Goal: Information Seeking & Learning: Compare options

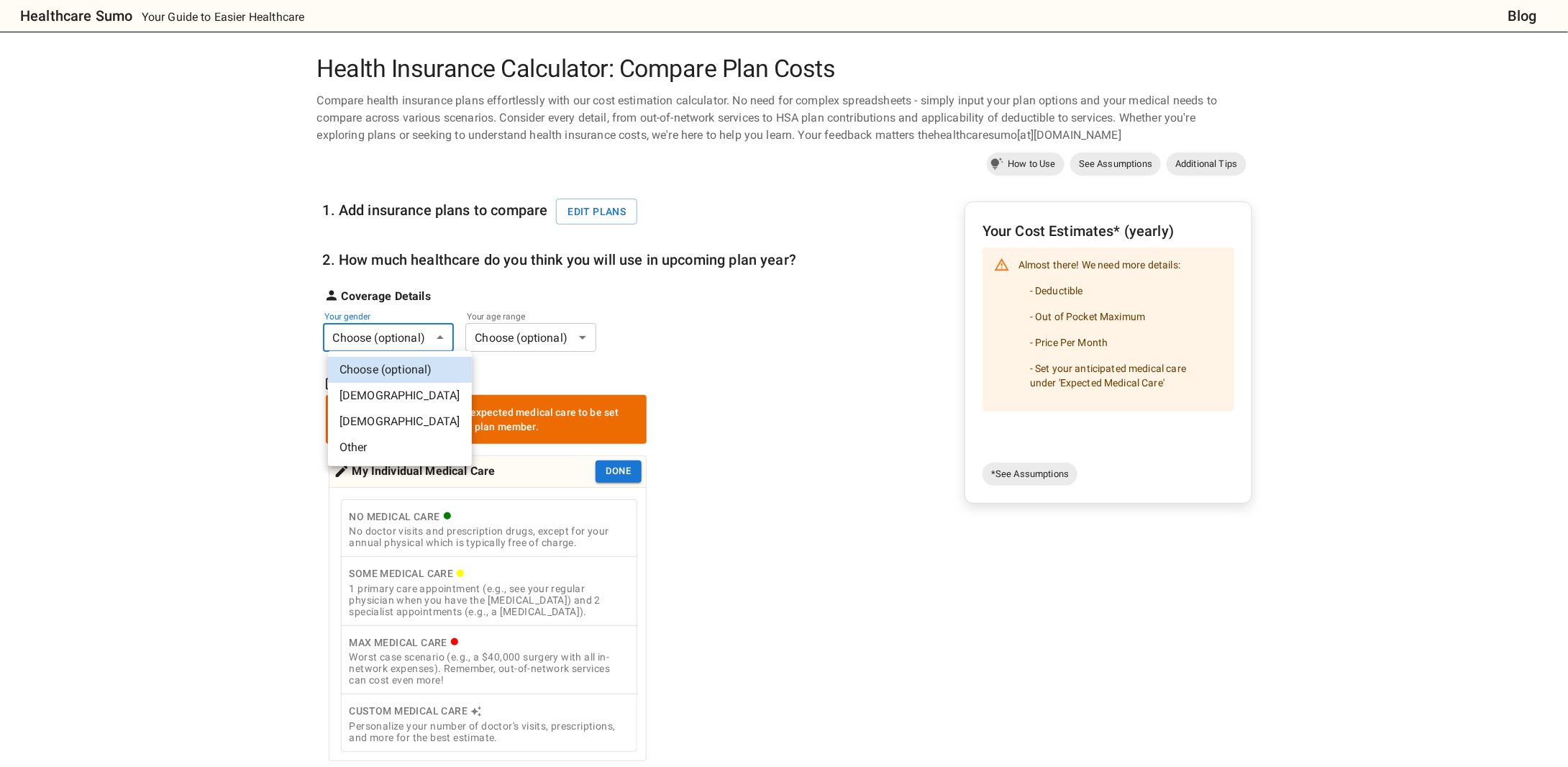
click at [444, 343] on body "Healthcare Sumo Your Guide to Easier Healthcare Blog Health Insurance Calculato…" at bounding box center [784, 661] width 1568 height 1324
click at [402, 425] on li "[DEMOGRAPHIC_DATA]" at bounding box center [399, 421] width 143 height 26
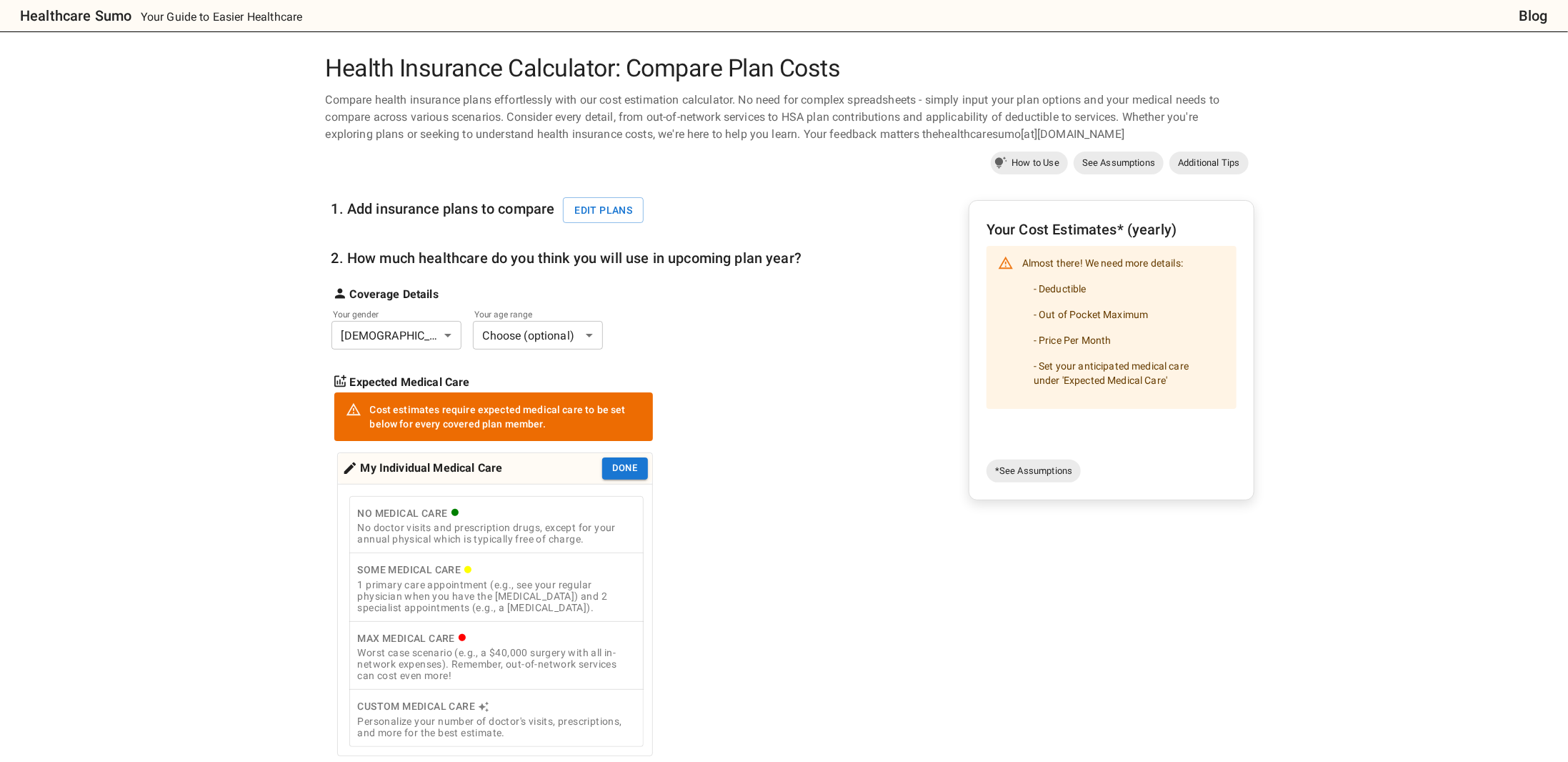
click at [567, 330] on body "Healthcare Sumo Your Guide to Easier Healthcare Blog Health Insurance Calculato…" at bounding box center [784, 657] width 1568 height 1315
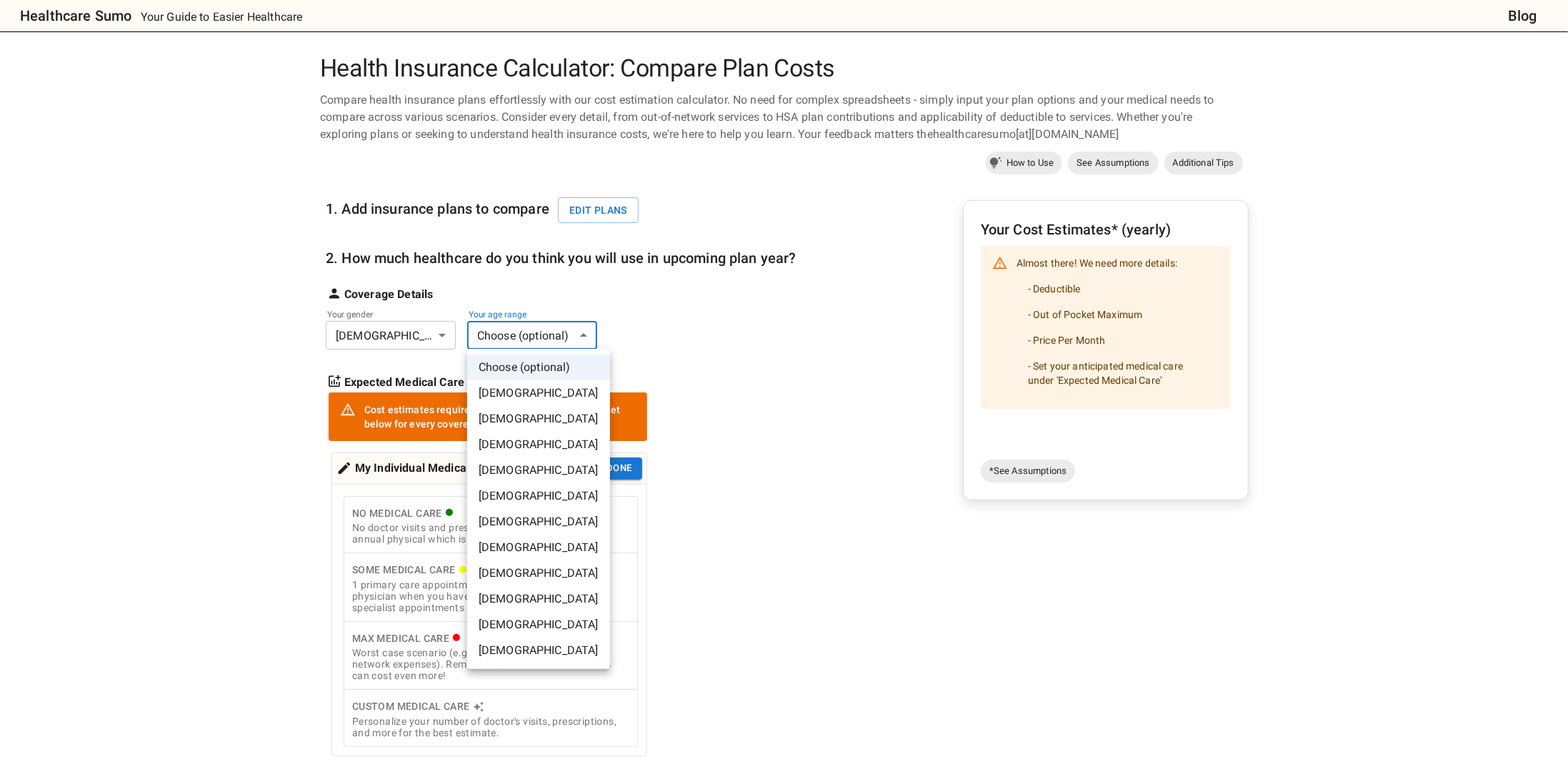
click at [528, 468] on li "[DEMOGRAPHIC_DATA]" at bounding box center [538, 470] width 142 height 26
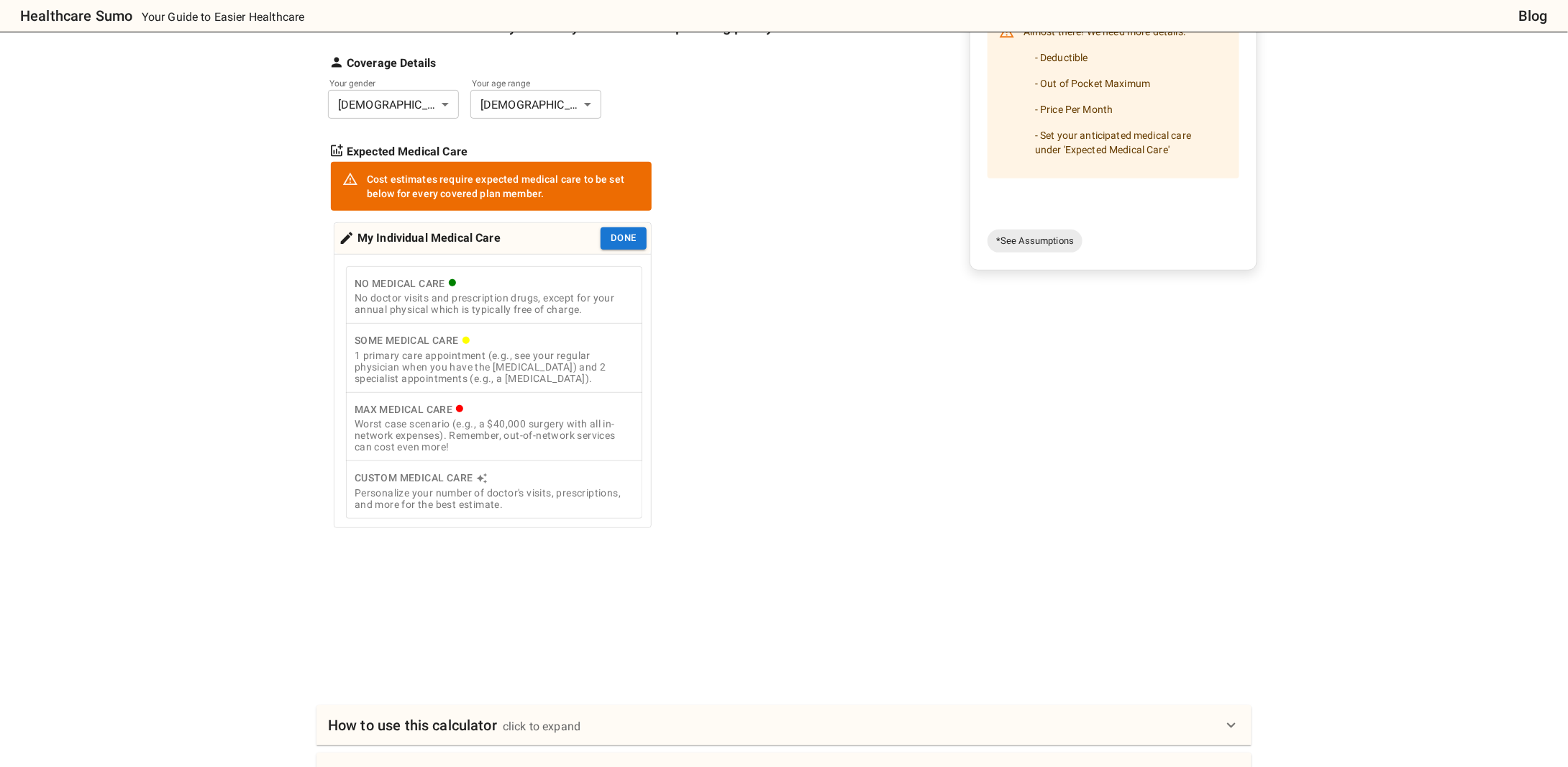
scroll to position [216, 0]
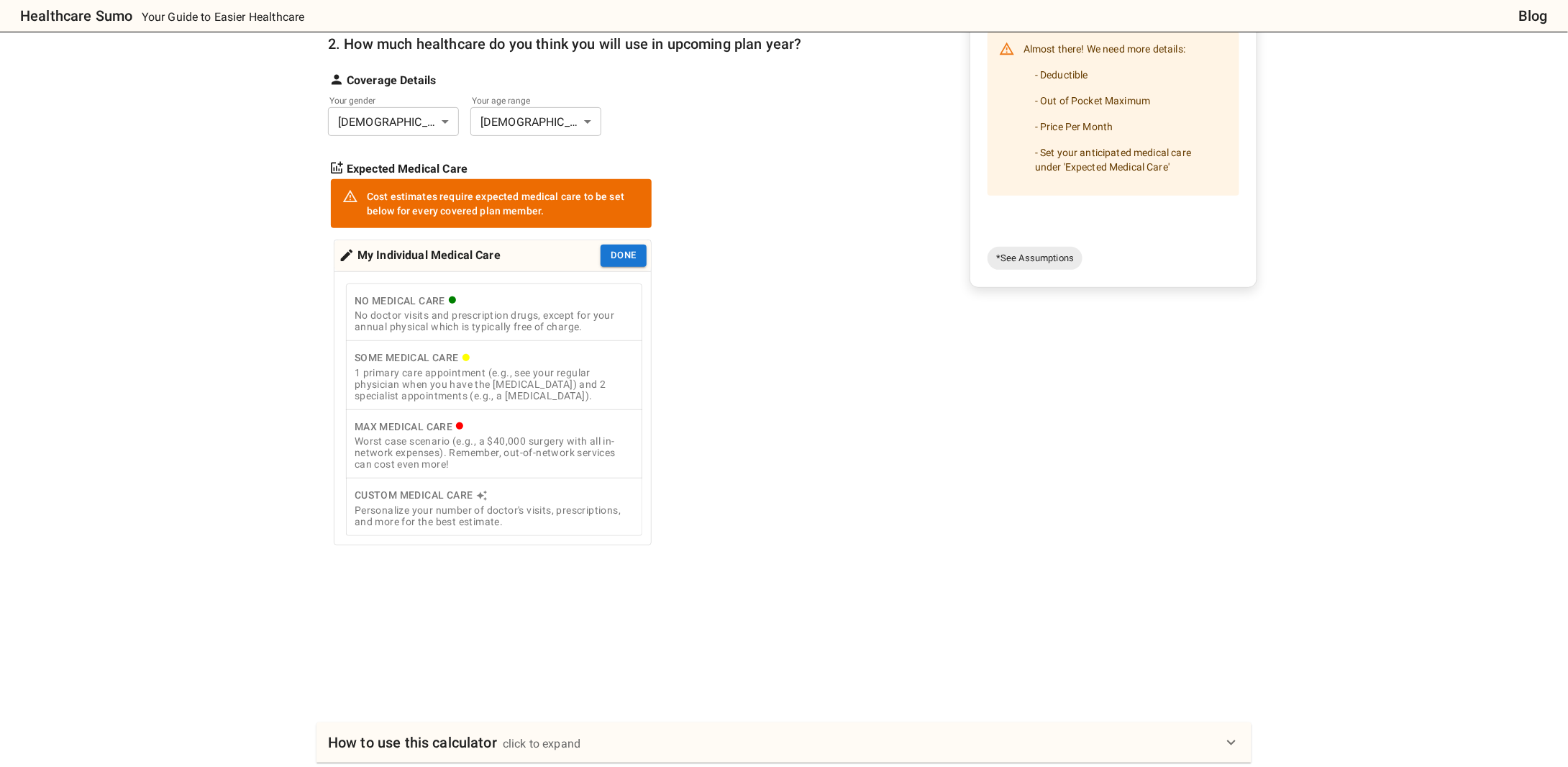
click at [483, 492] on icon "cost type" at bounding box center [482, 496] width 12 height 12
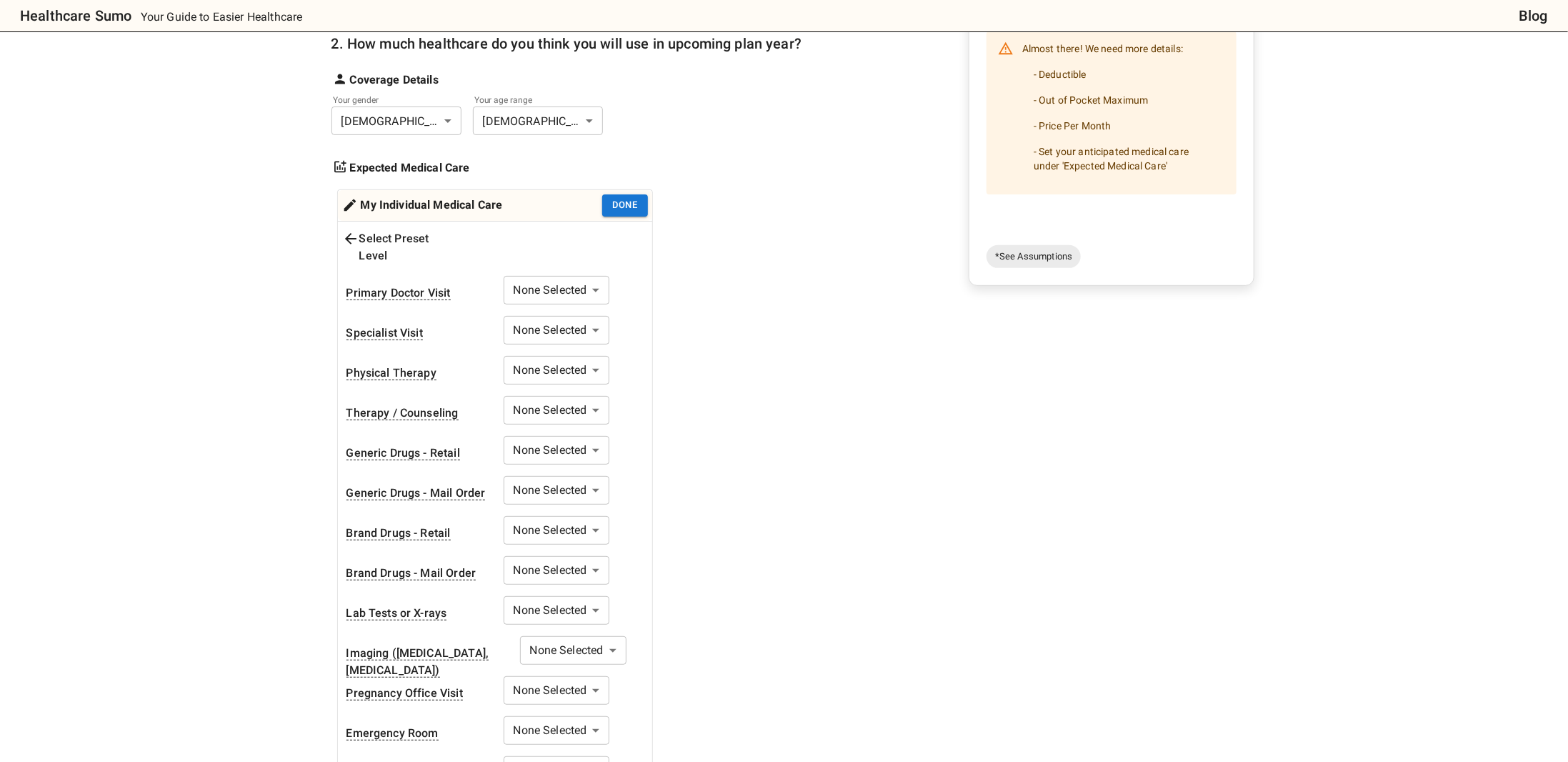
click at [585, 277] on body "Healthcare Sumo Your Guide to Easier Healthcare Blog Health Insurance Calculato…" at bounding box center [784, 609] width 1568 height 1647
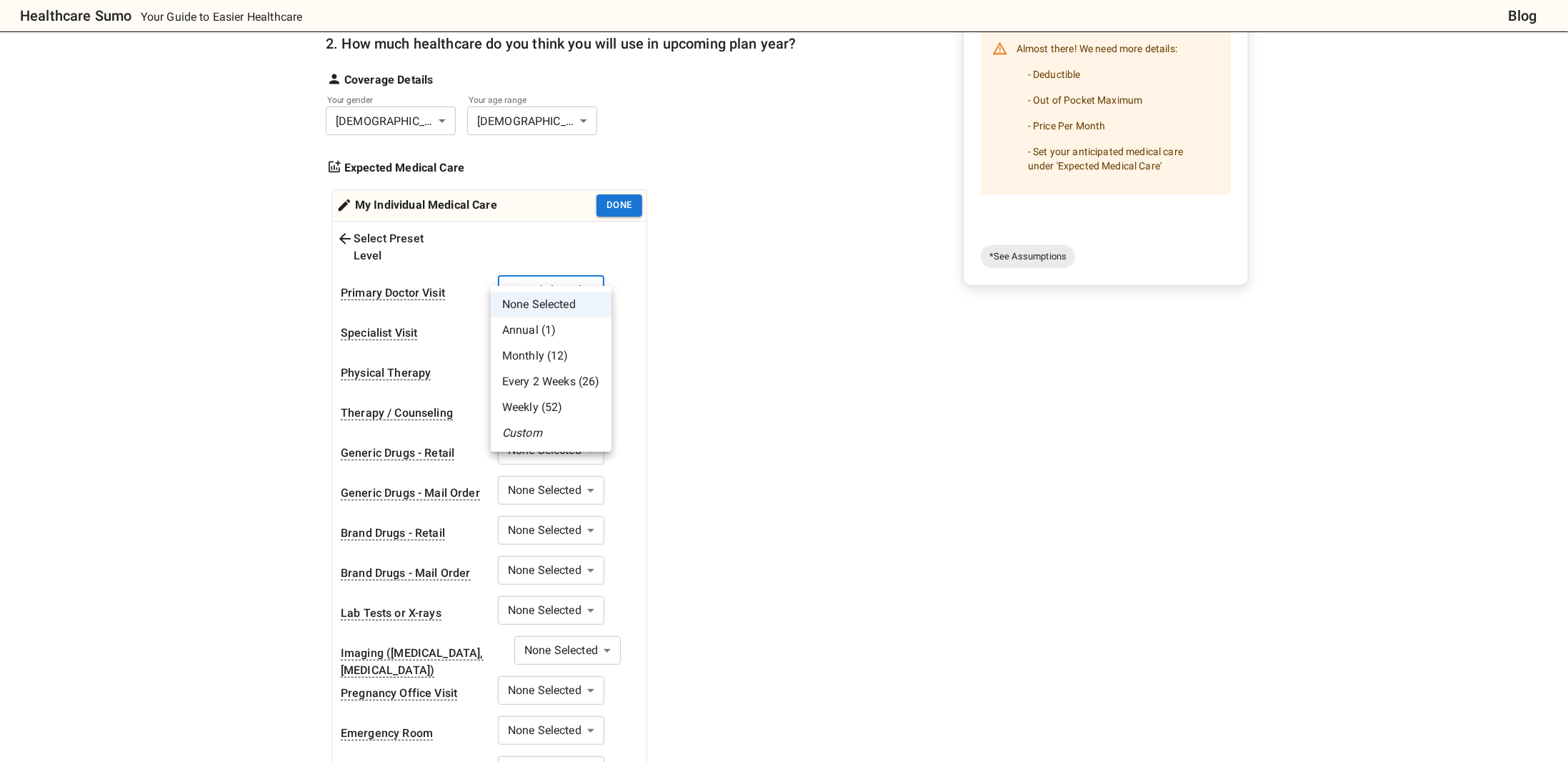
click at [568, 333] on li "Annual (1)" at bounding box center [551, 331] width 121 height 26
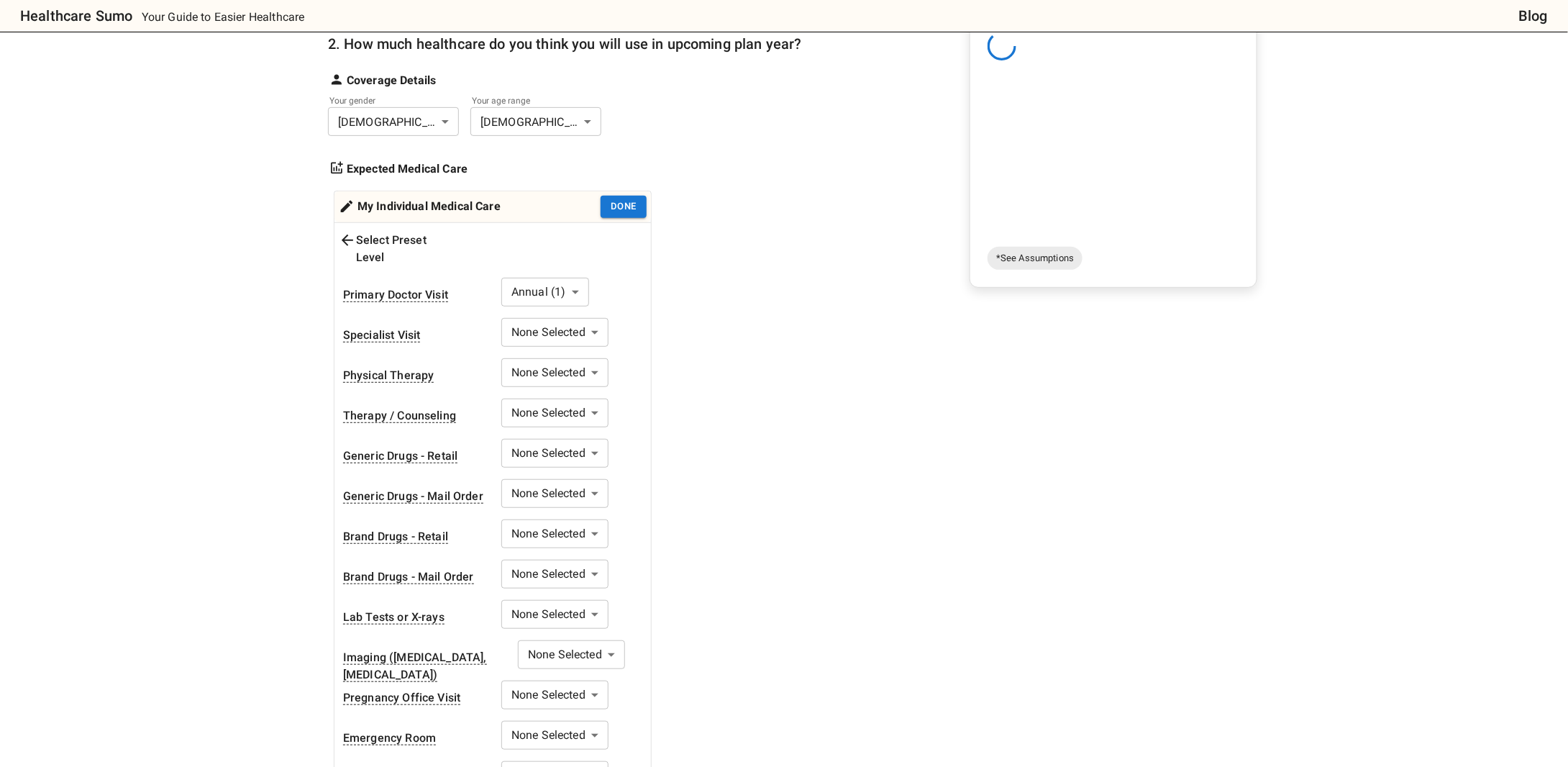
click at [570, 270] on body "Healthcare Sumo Your Guide to Easier Healthcare Blog Health Insurance Calculato…" at bounding box center [784, 613] width 1568 height 1658
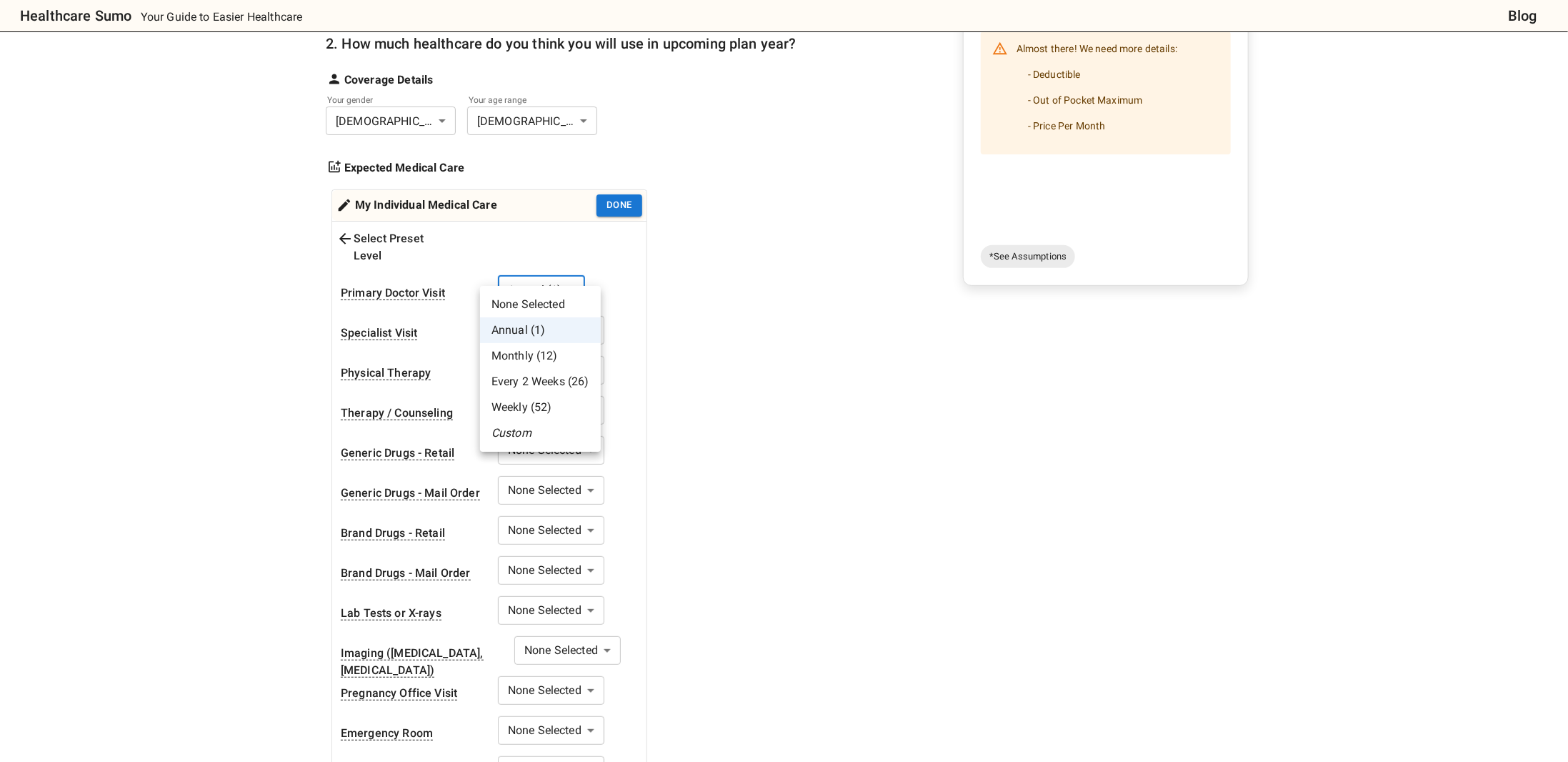
click at [551, 277] on div at bounding box center [784, 381] width 1568 height 762
click at [555, 307] on body "Healthcare Sumo Your Guide to Easier Healthcare Blog Health Insurance Calculato…" at bounding box center [784, 609] width 1568 height 1647
click at [557, 420] on li "Every 2 Weeks (26)" at bounding box center [551, 422] width 121 height 26
click at [581, 343] on body "Healthcare Sumo Your Guide to Easier Healthcare Blog Health Insurance Calculato…" at bounding box center [779, 609] width 1557 height 1647
click at [620, 374] on div at bounding box center [784, 381] width 1568 height 762
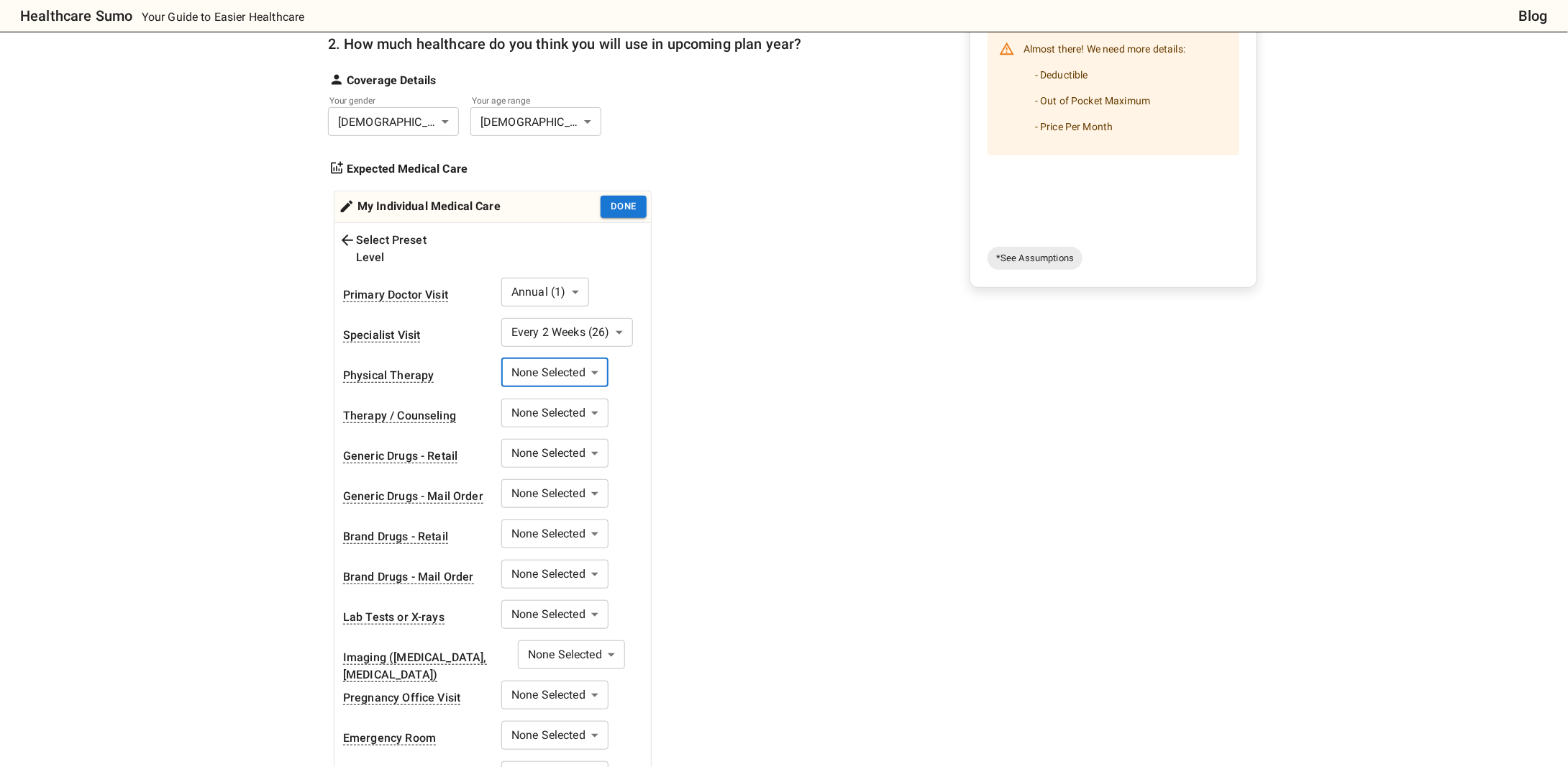
click at [576, 389] on body "Healthcare Sumo Your Guide to Easier Healthcare Blog Health Insurance Calculato…" at bounding box center [784, 613] width 1568 height 1658
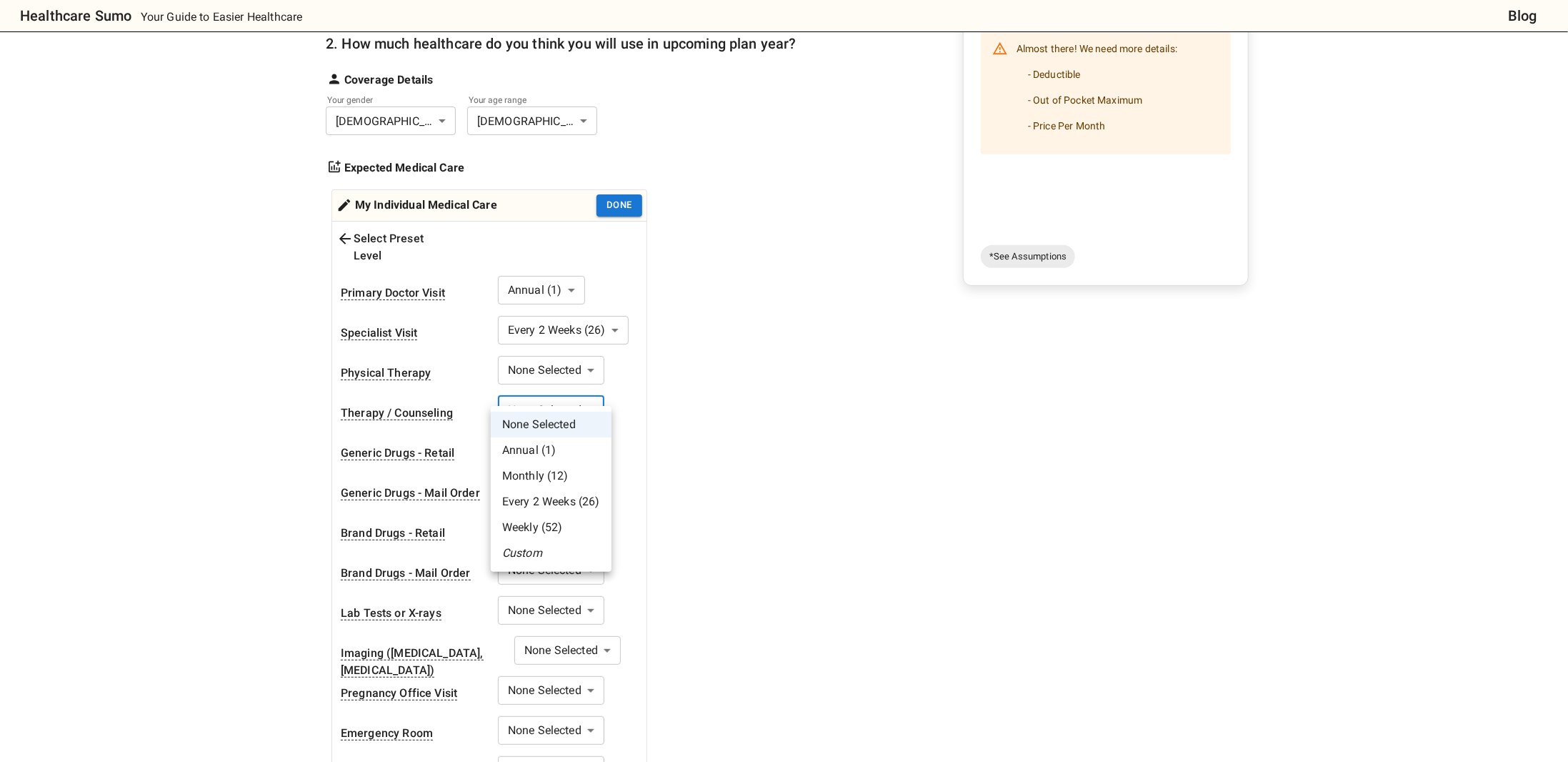
click at [563, 498] on li "Every 2 Weeks (26)" at bounding box center [551, 502] width 121 height 26
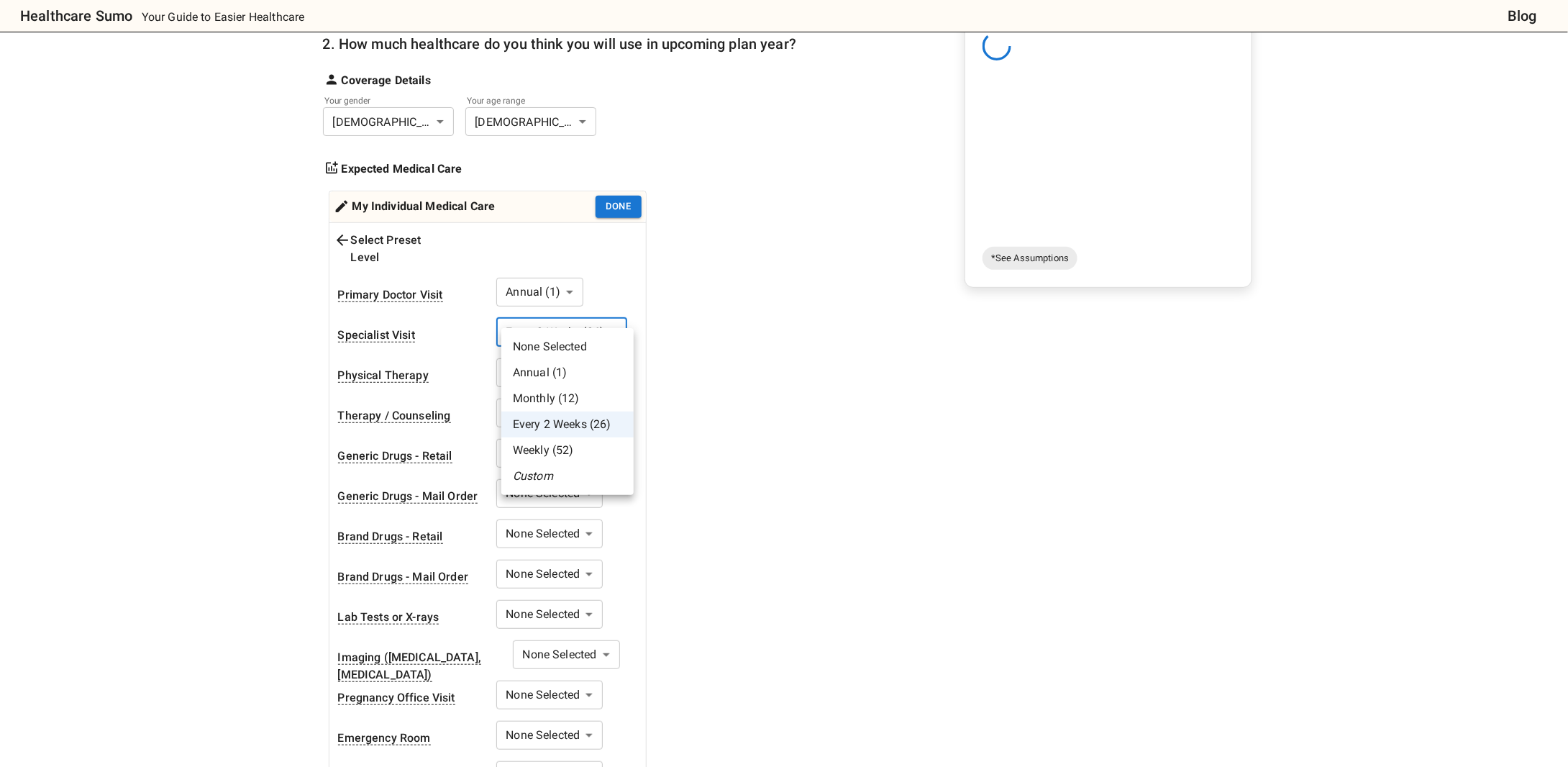
click at [562, 326] on body "Healthcare Sumo Your Guide to Easier Healthcare Blog Health Insurance Calculato…" at bounding box center [784, 613] width 1568 height 1658
click at [557, 348] on li "None Selected" at bounding box center [567, 347] width 132 height 26
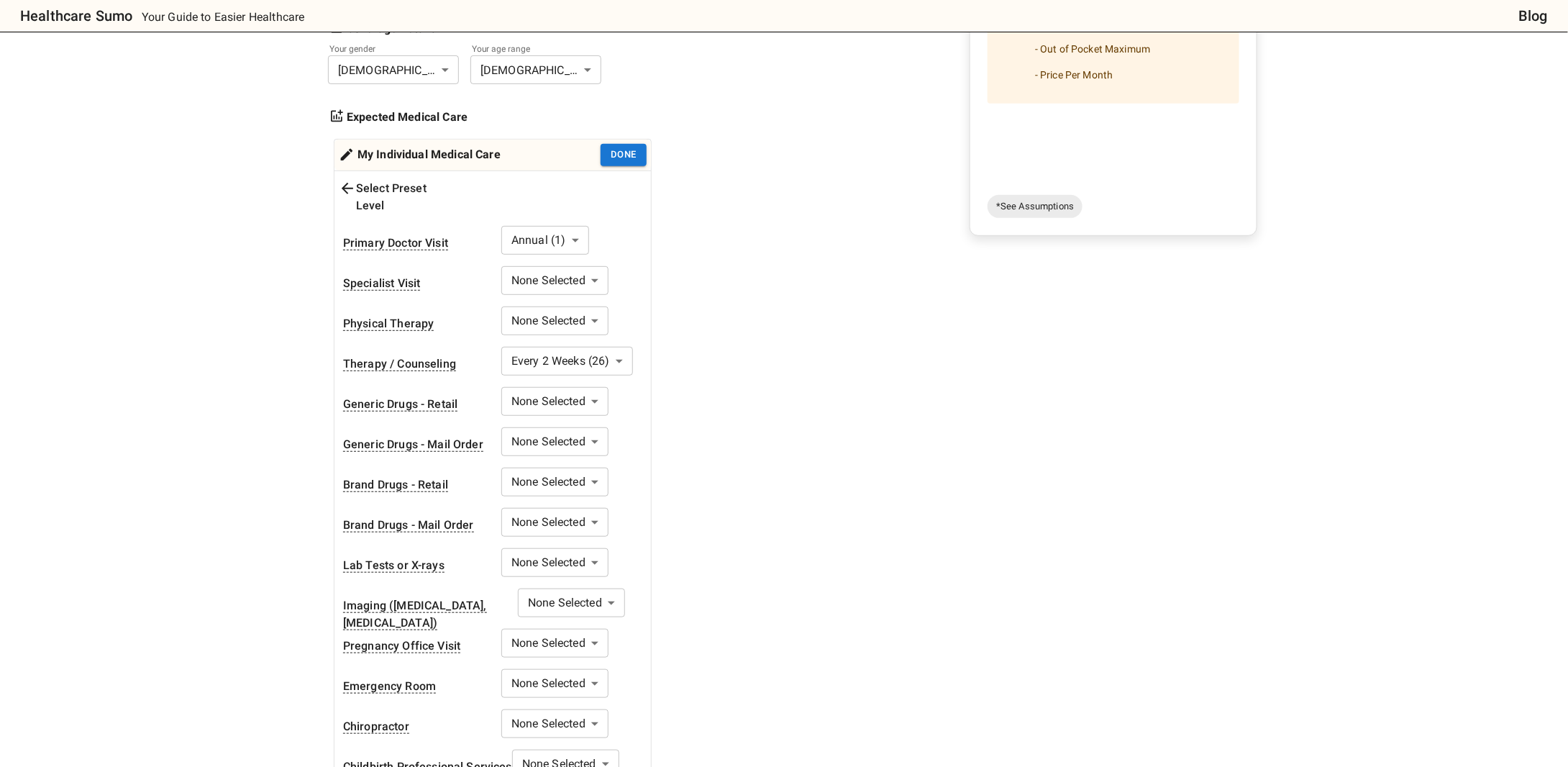
scroll to position [288, 0]
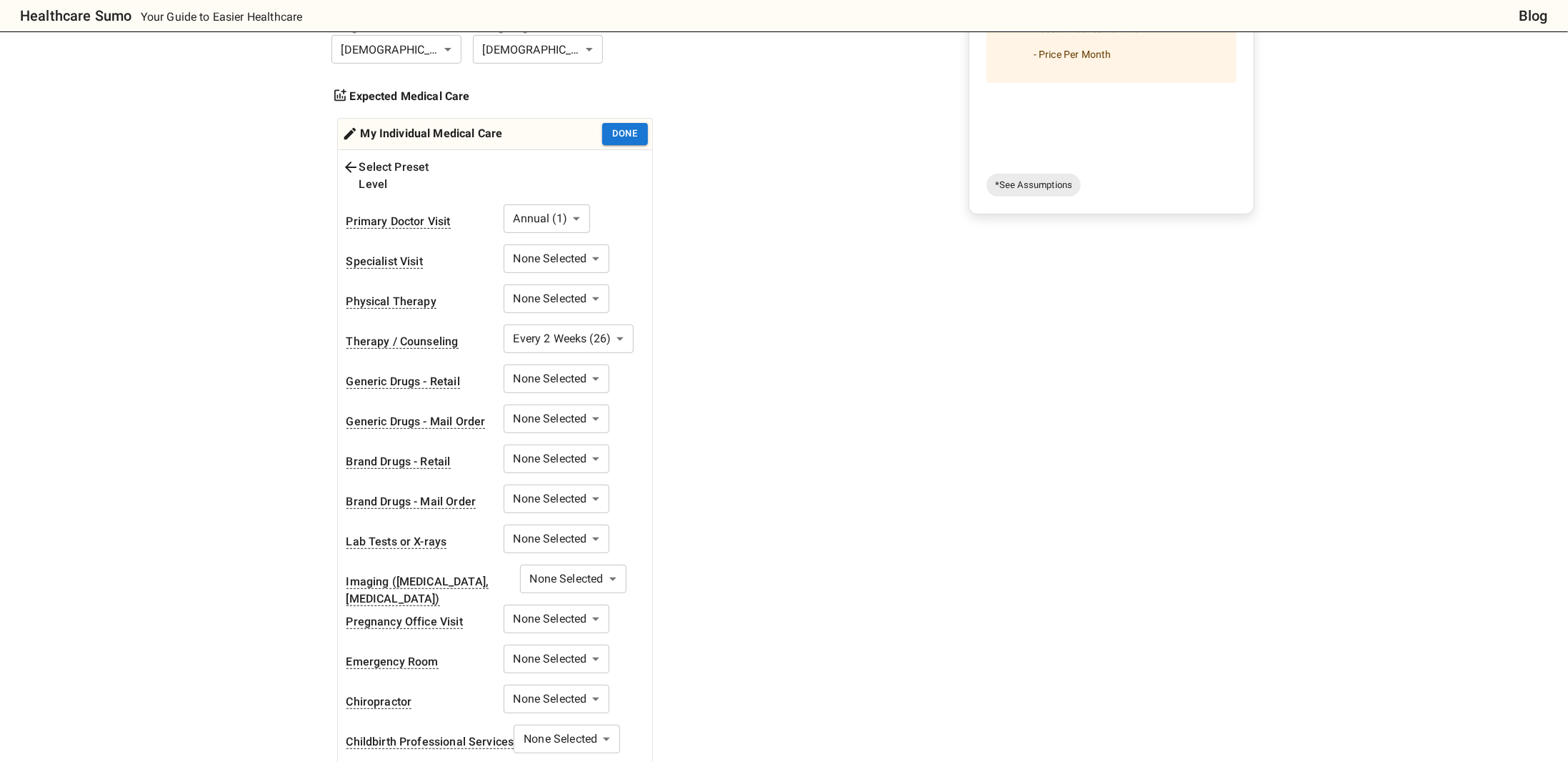
click at [550, 359] on body "Healthcare Sumo Your Guide to Easier Healthcare Blog Health Insurance Calculato…" at bounding box center [784, 537] width 1568 height 1647
click at [530, 491] on li "Full Year" at bounding box center [551, 496] width 108 height 26
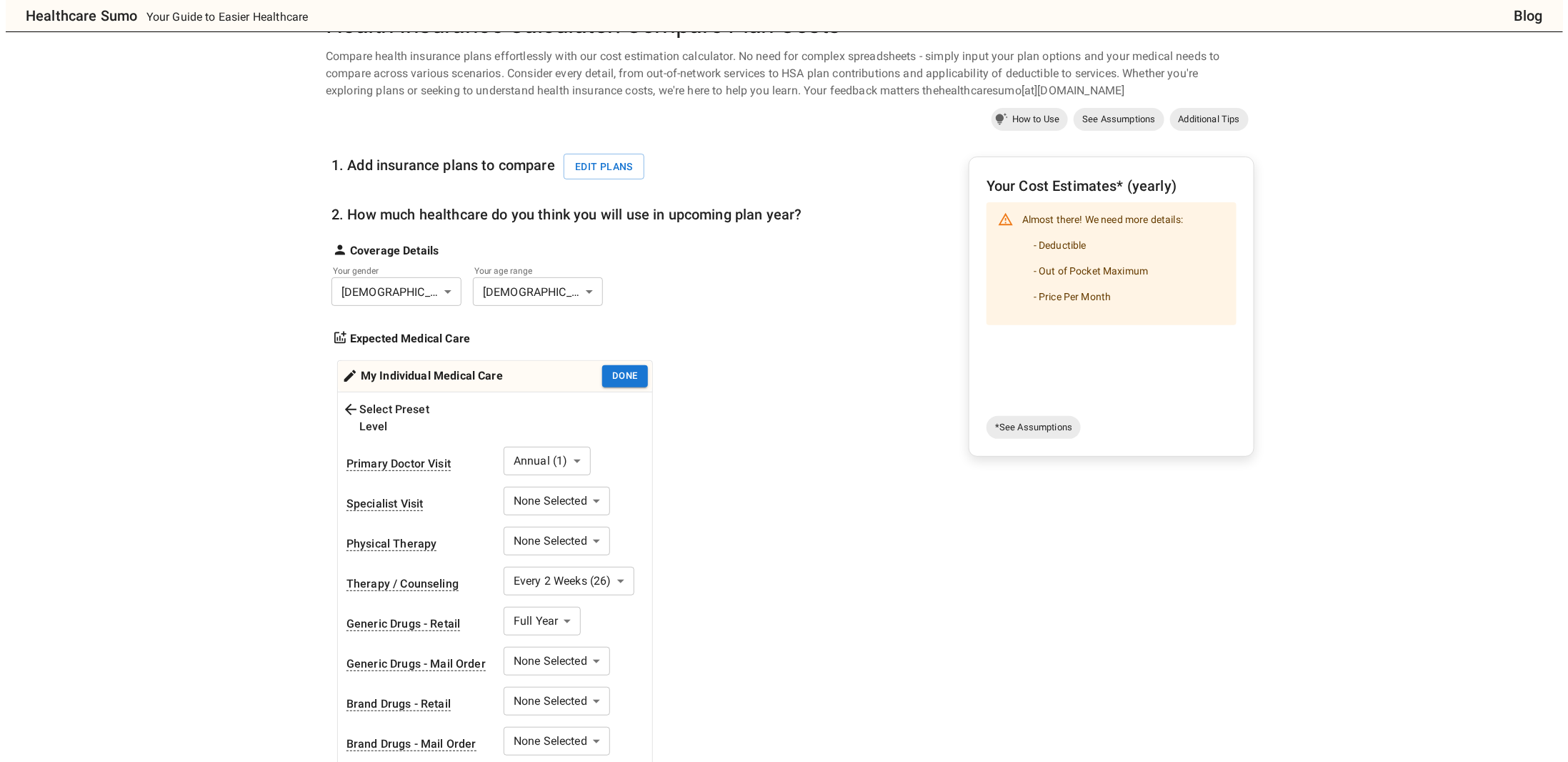
scroll to position [0, 0]
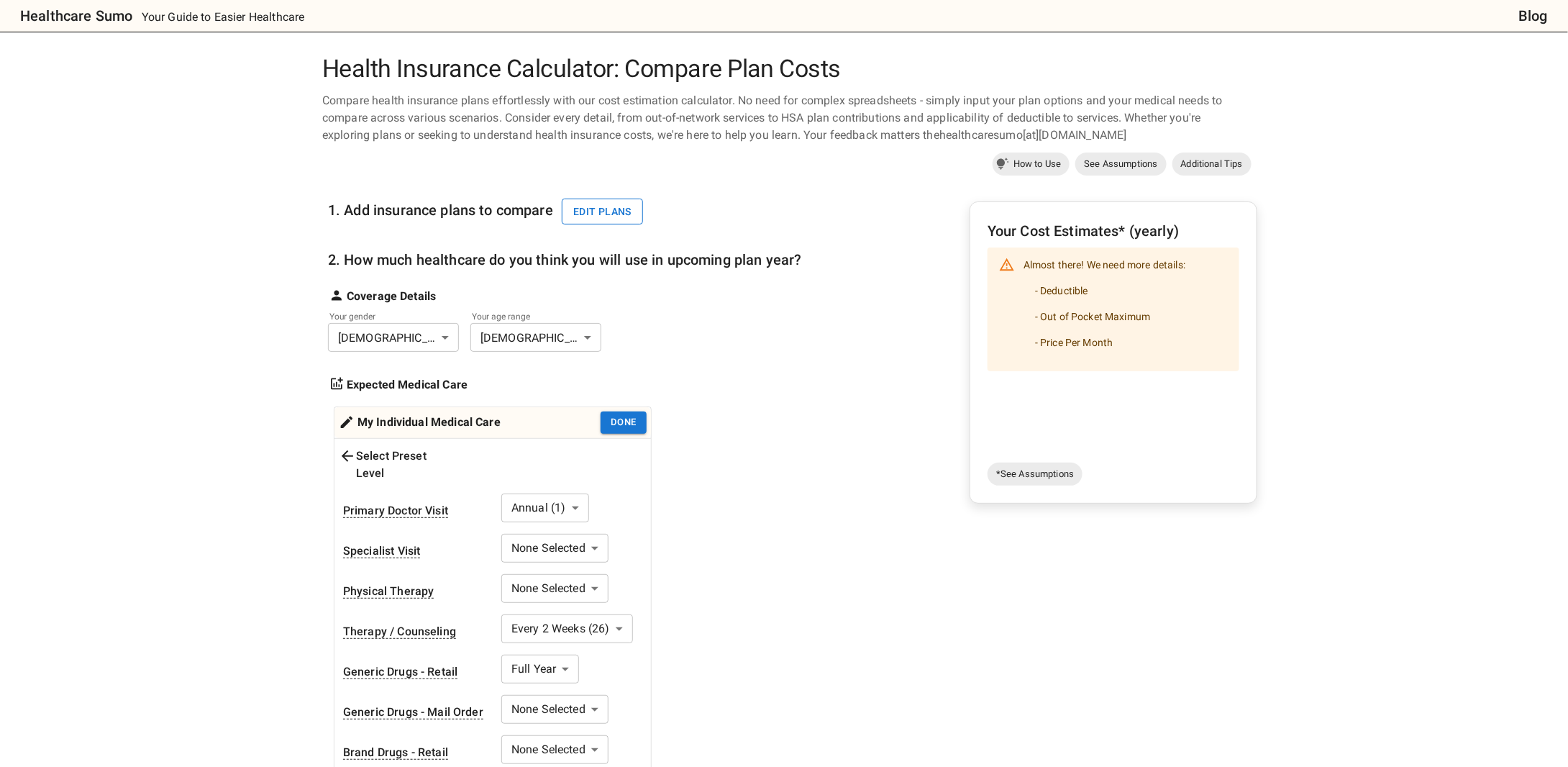
click at [616, 221] on button "Edit plans" at bounding box center [603, 211] width 82 height 27
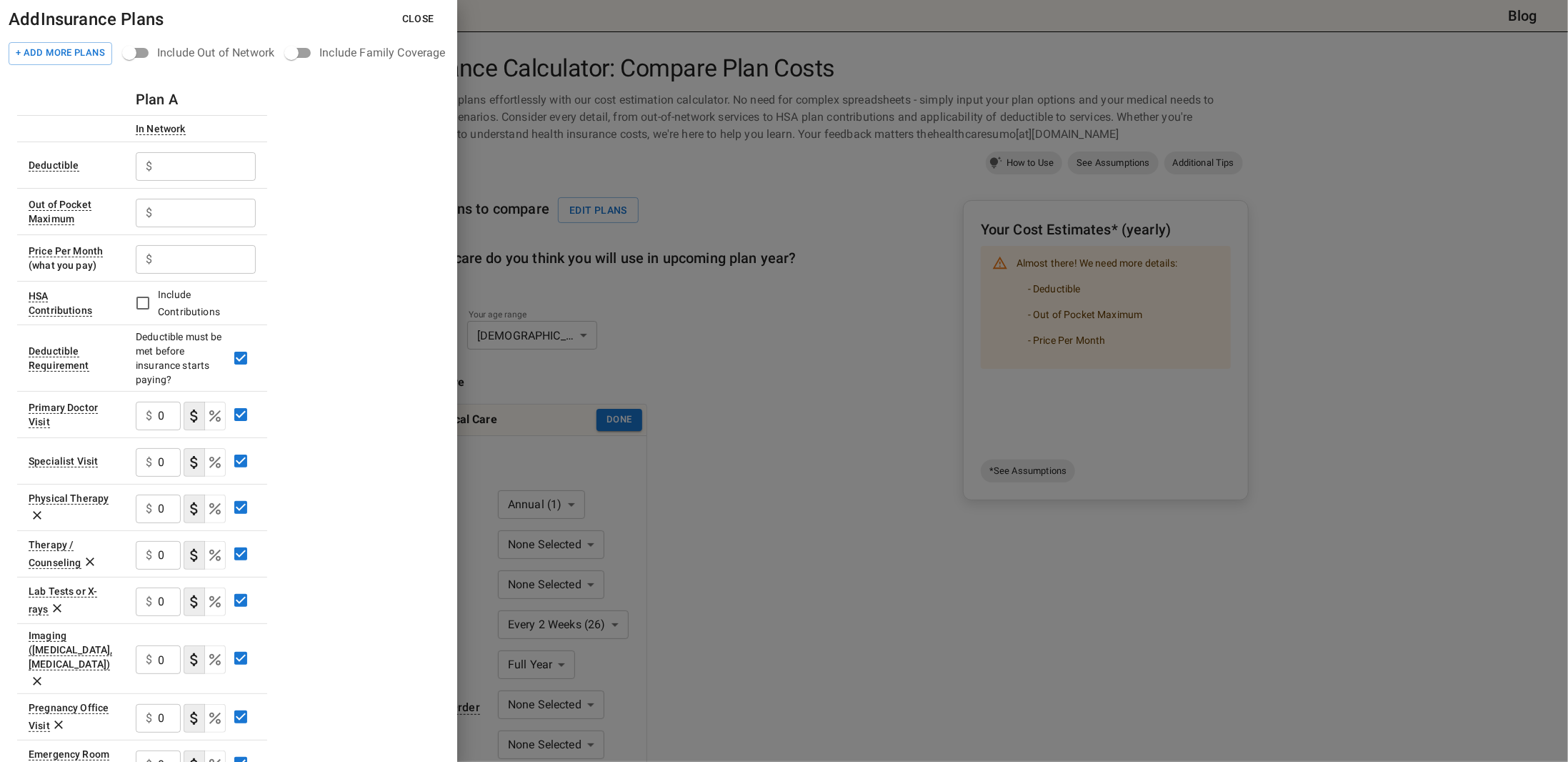
click at [202, 171] on input "text" at bounding box center [207, 166] width 98 height 29
click at [151, 99] on h6 "Plan A" at bounding box center [156, 99] width 43 height 23
click at [175, 162] on input "text" at bounding box center [207, 166] width 98 height 29
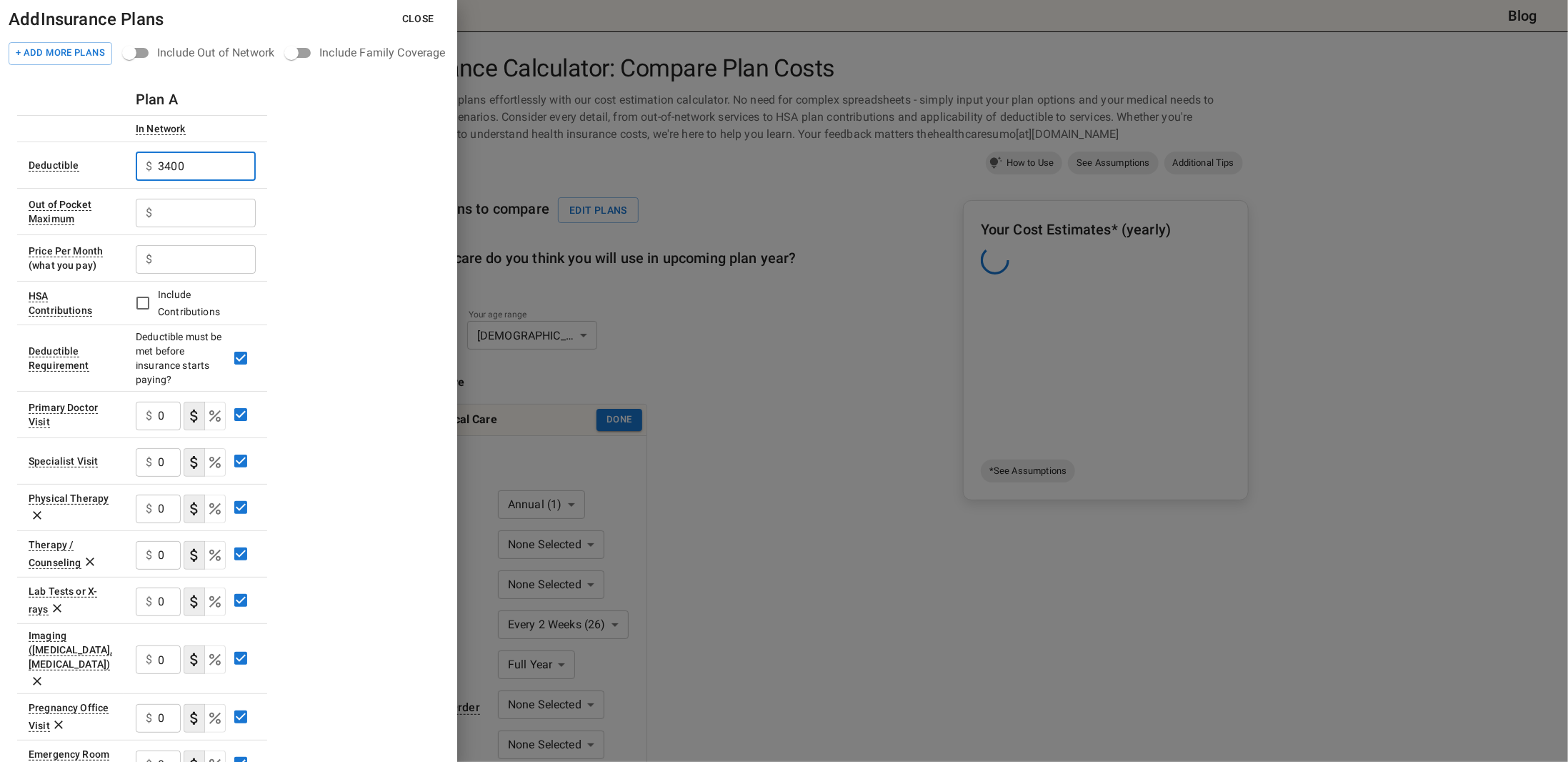
type input "3400"
type input "6000"
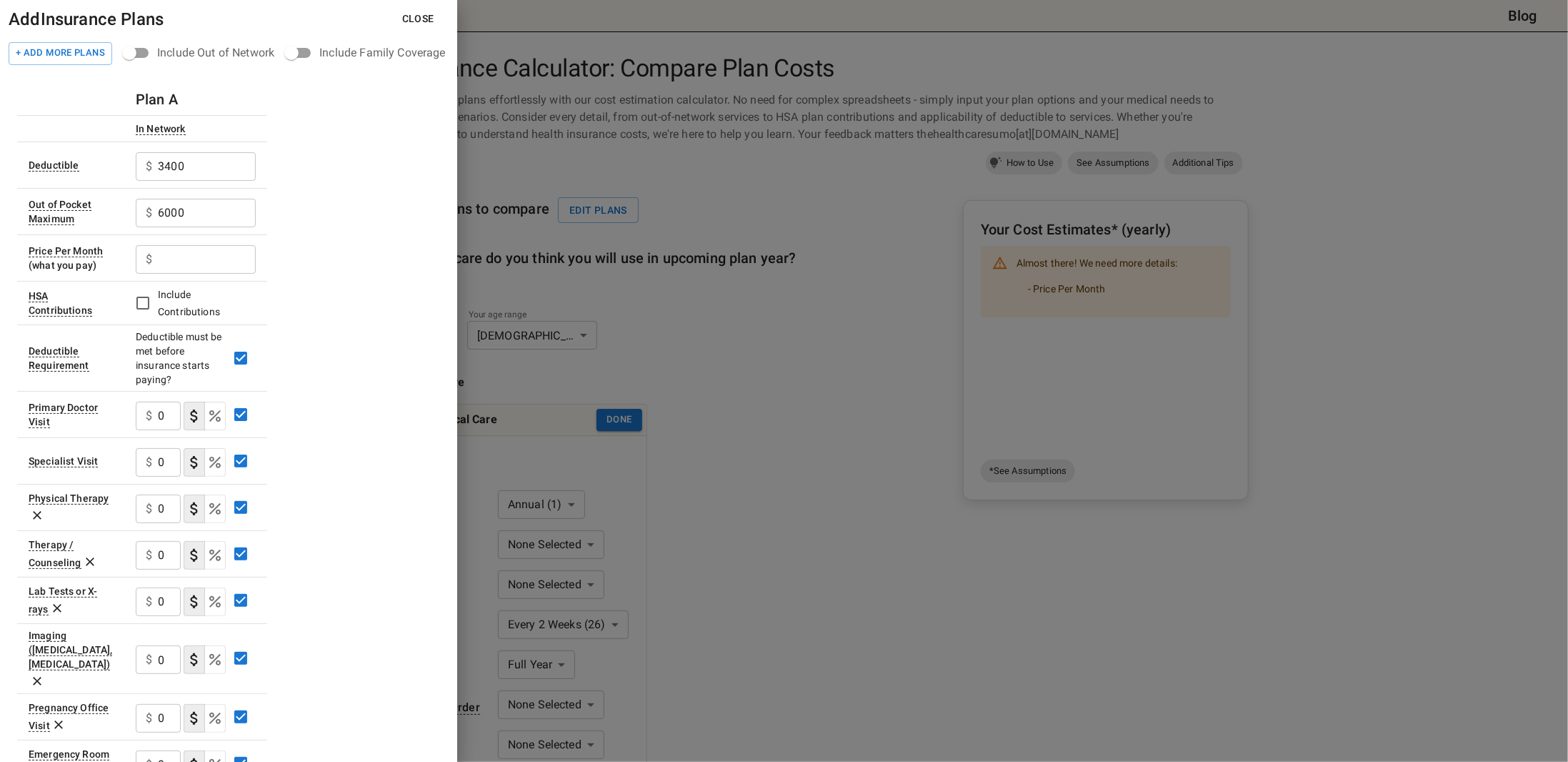
click at [204, 256] on input "text" at bounding box center [207, 259] width 98 height 29
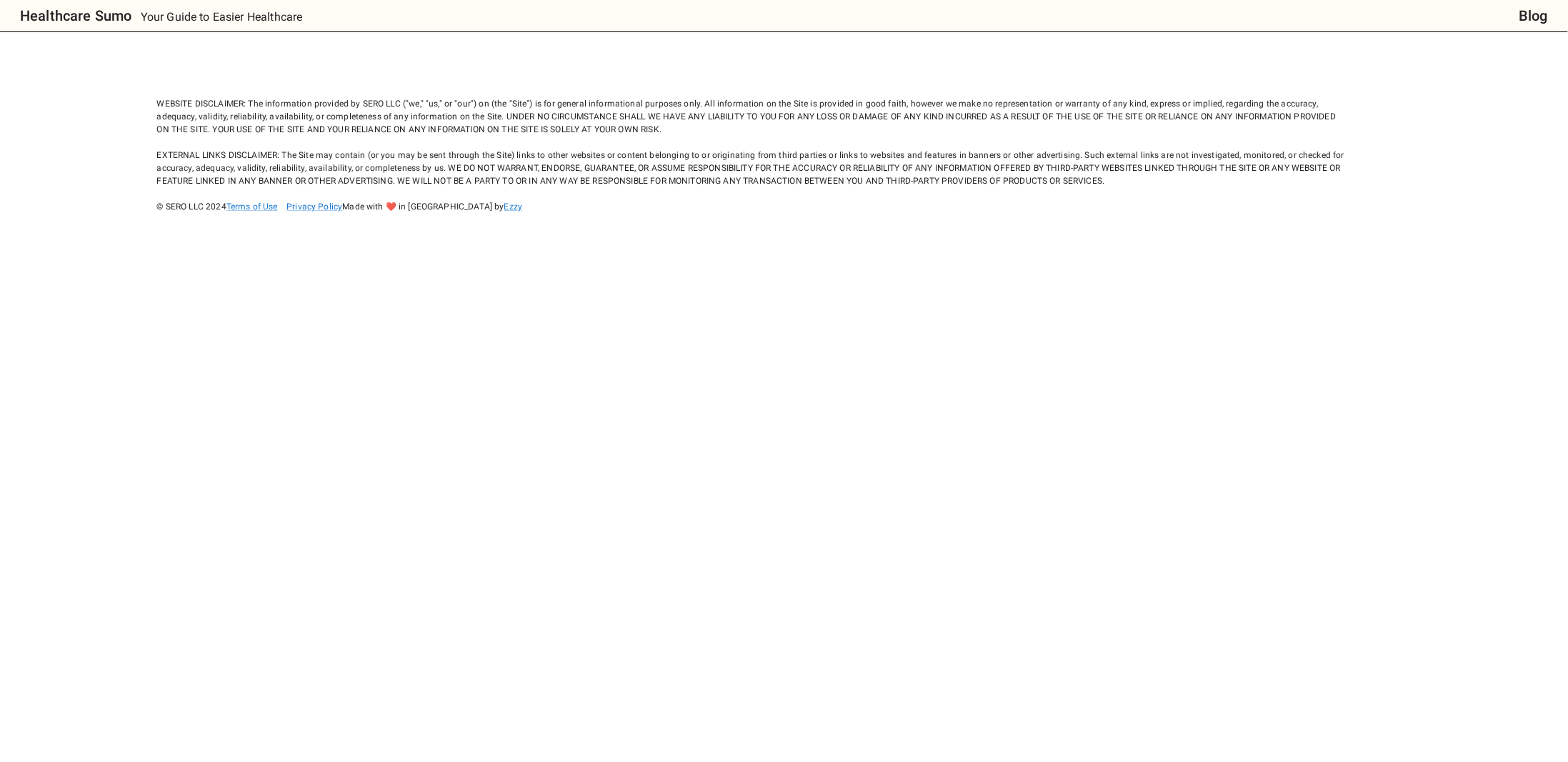
drag, startPoint x: 1324, startPoint y: 429, endPoint x: 1386, endPoint y: 9, distance: 424.6
click at [1323, 423] on body "Healthcare Sumo Your Guide to Easier Healthcare Blog WEBSITE DISCLAIMER: The in…" at bounding box center [784, 381] width 1568 height 762
click at [246, 19] on p "Your Guide to Easier Healthcare" at bounding box center [222, 17] width 162 height 17
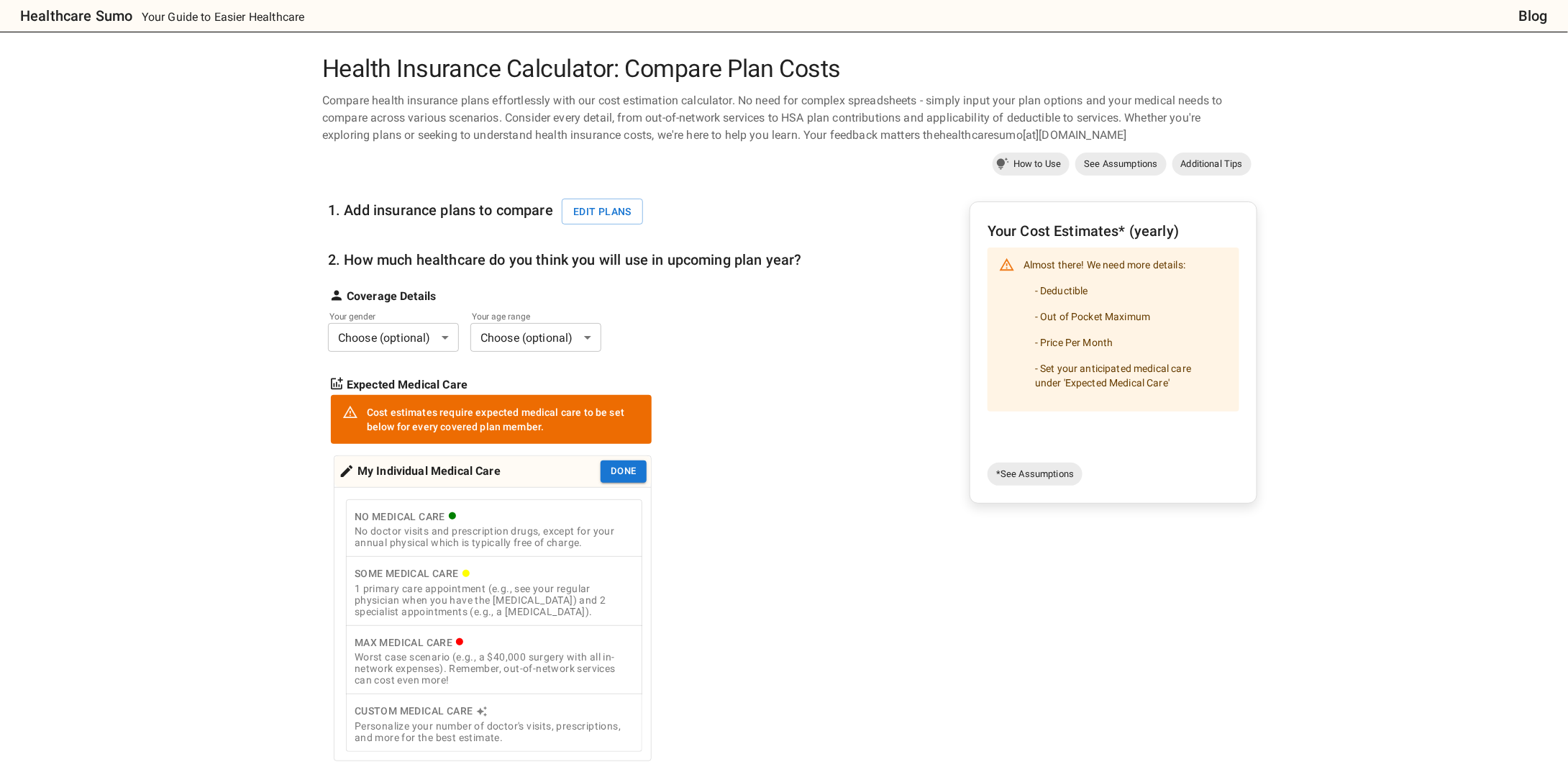
click at [597, 224] on div "1. Add insurance plans to compare Edit plans" at bounding box center [489, 205] width 324 height 51
click at [594, 204] on button "Edit plans" at bounding box center [603, 211] width 82 height 27
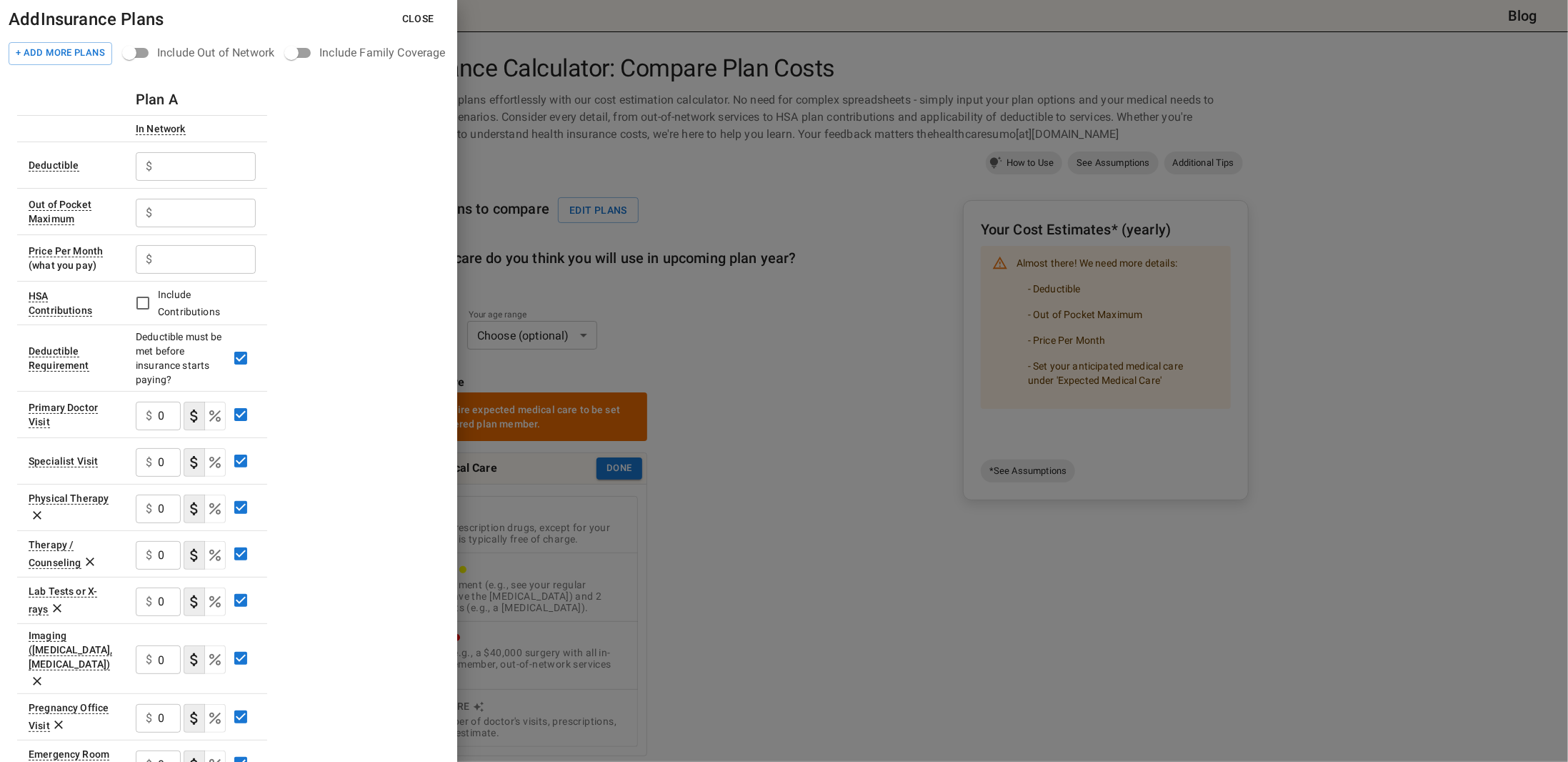
click at [180, 251] on input "text" at bounding box center [207, 259] width 98 height 29
click at [212, 157] on input "text" at bounding box center [207, 166] width 98 height 29
click at [229, 261] on input "text" at bounding box center [207, 259] width 98 height 29
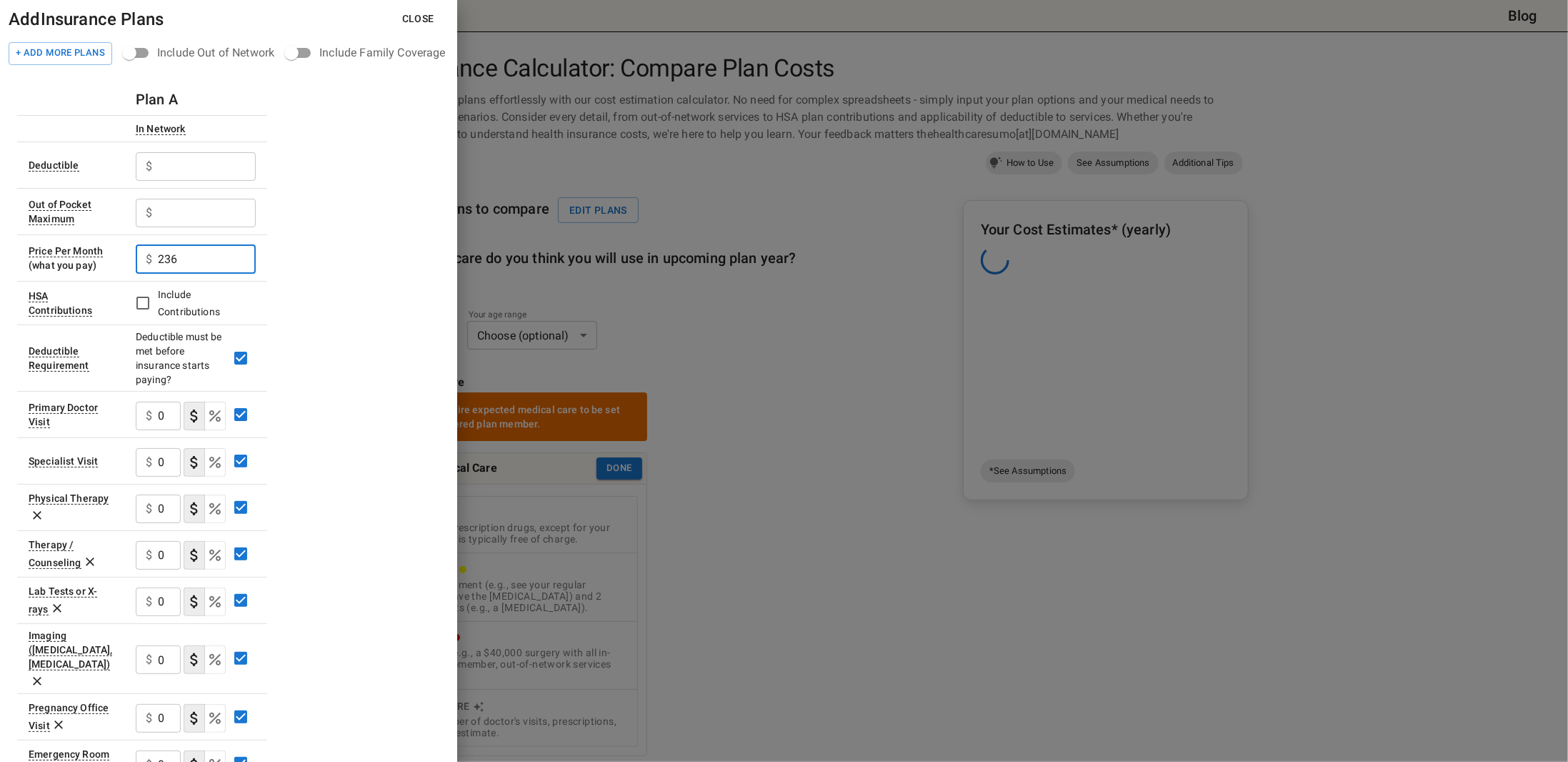
type input "236"
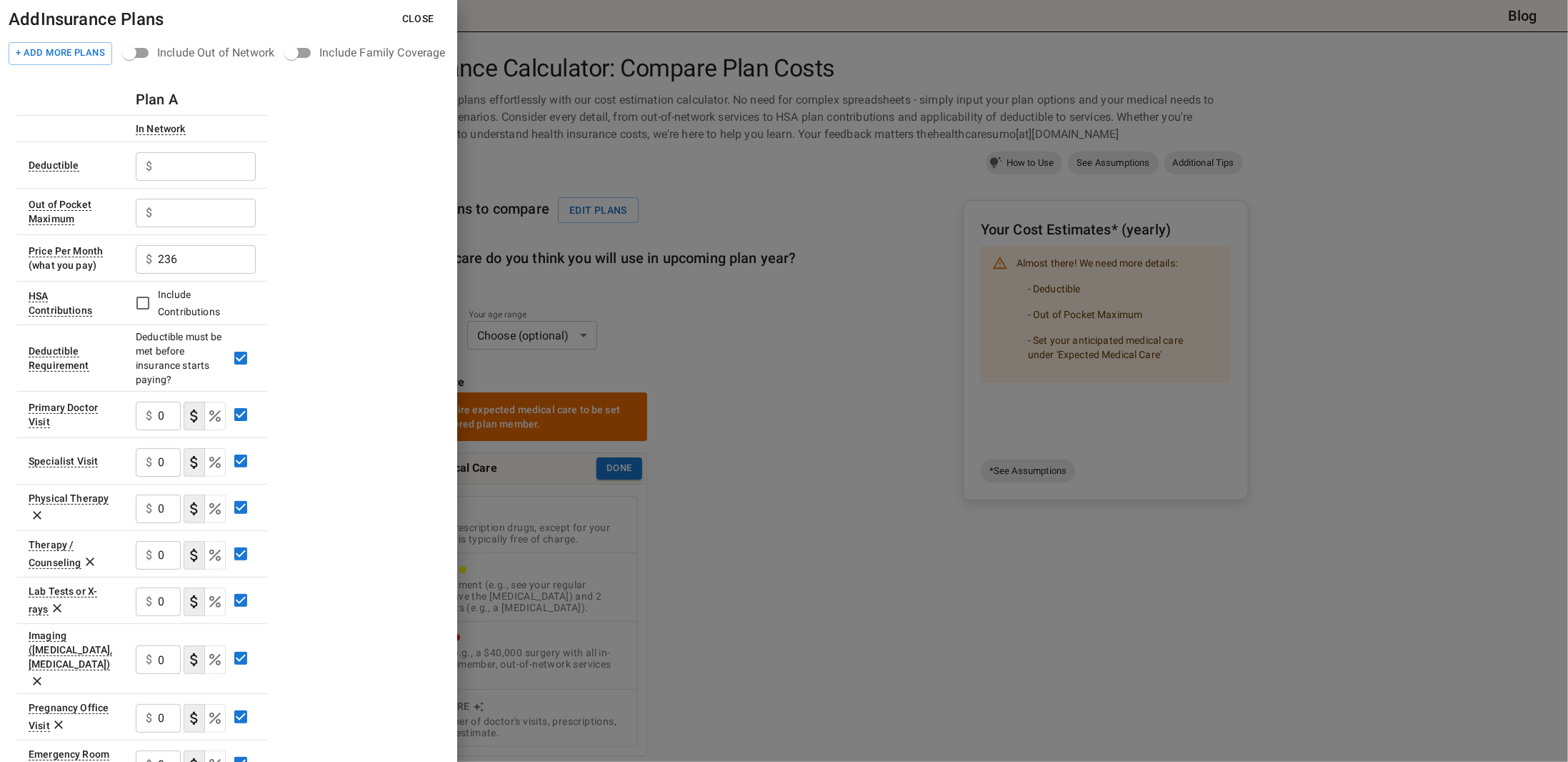
click at [197, 162] on input "text" at bounding box center [207, 166] width 98 height 29
type input "6"
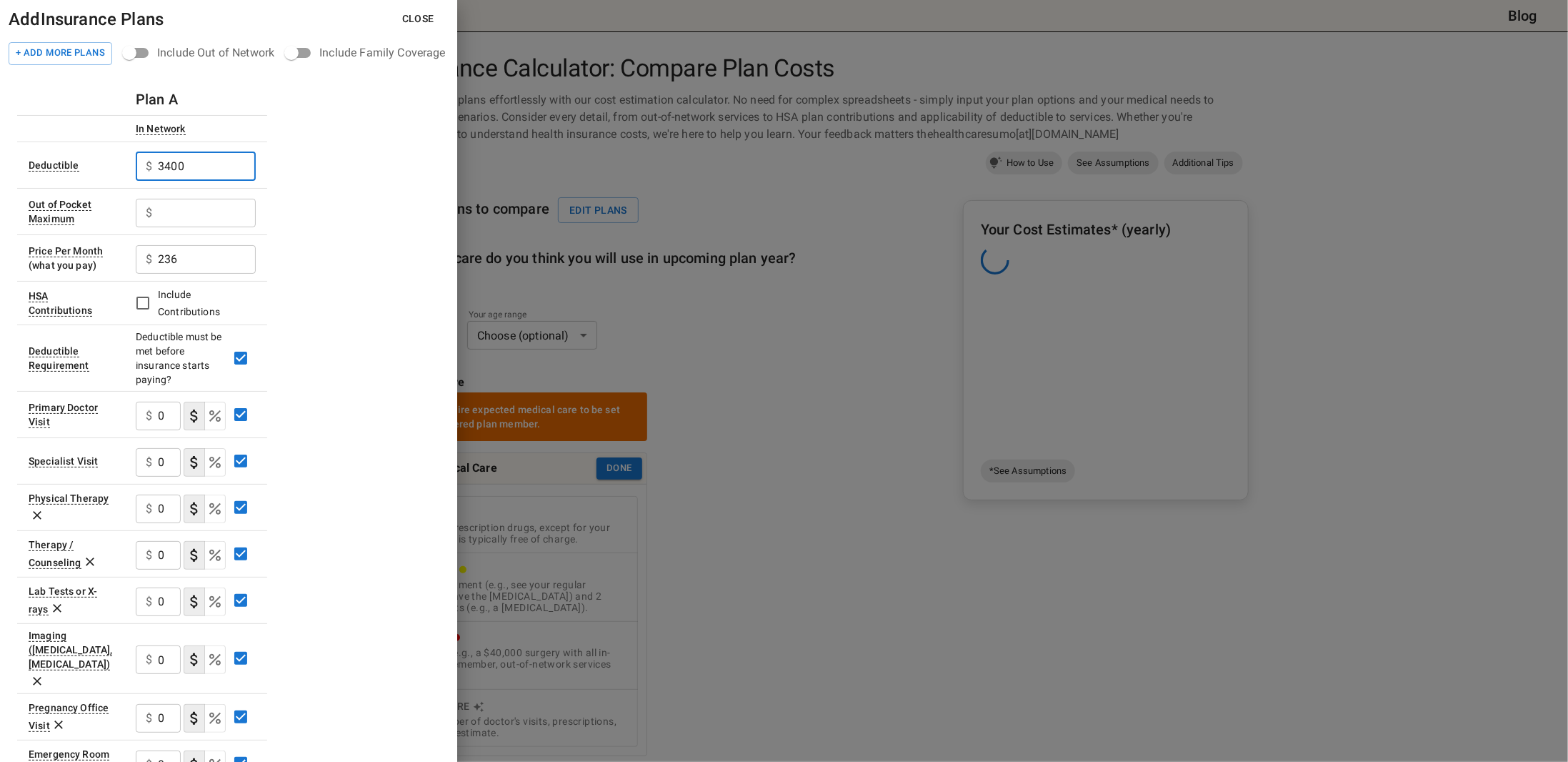
type input "3400"
type input "6000"
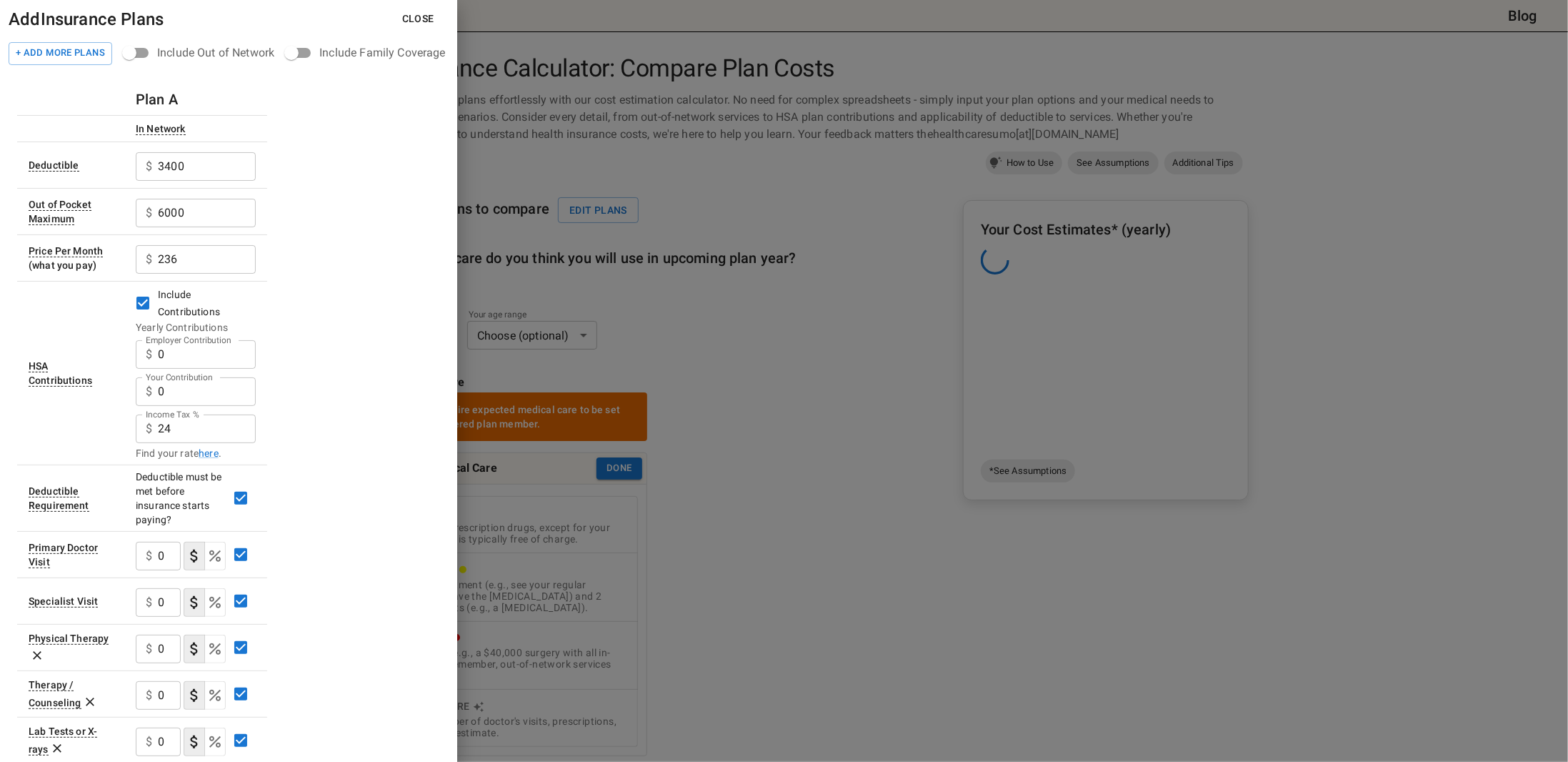
click at [181, 352] on input "0" at bounding box center [207, 354] width 98 height 29
type input "1500"
type input "8750"
click at [230, 429] on input "24" at bounding box center [207, 429] width 98 height 29
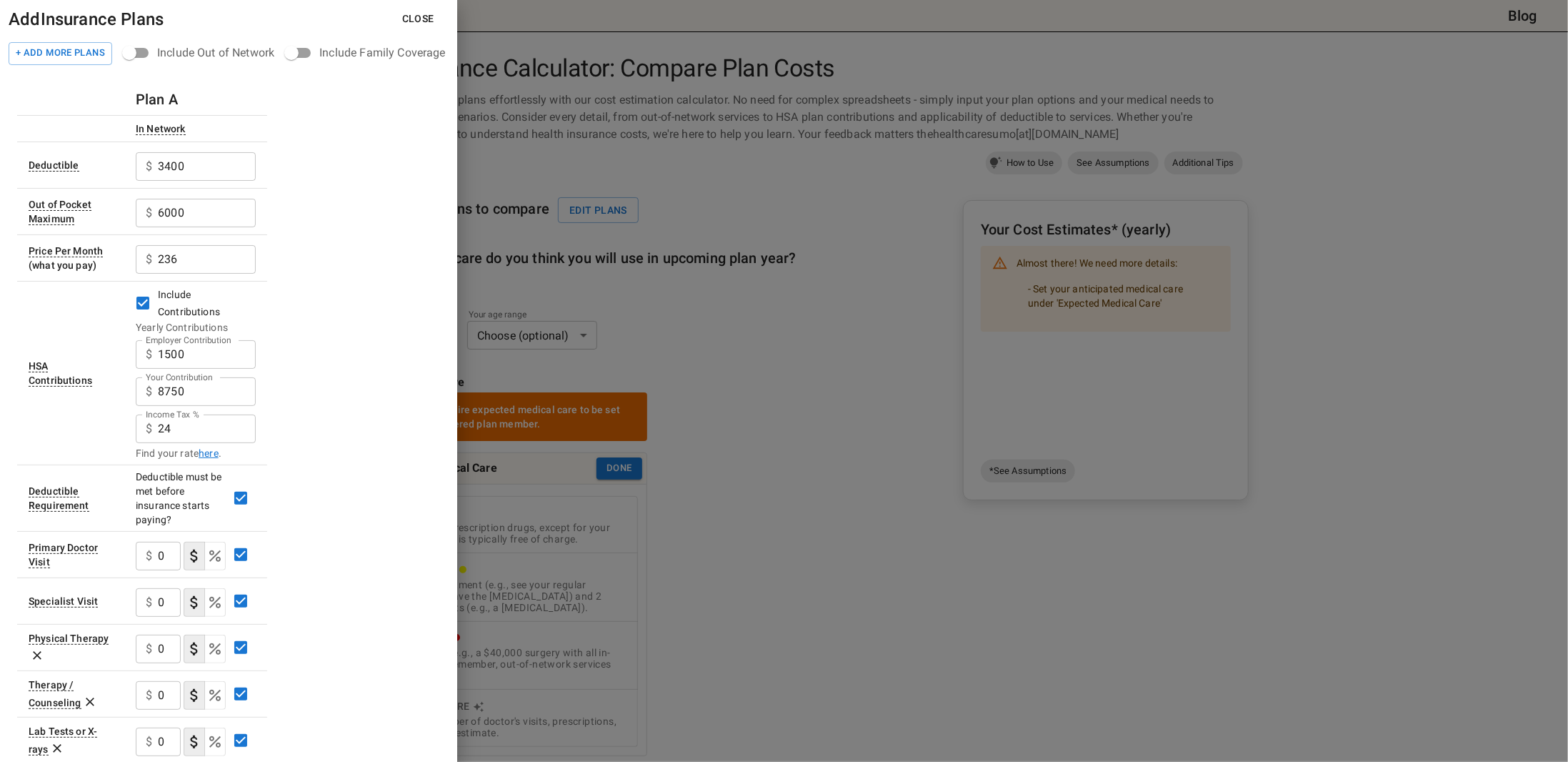
click at [210, 446] on link "here" at bounding box center [209, 453] width 20 height 14
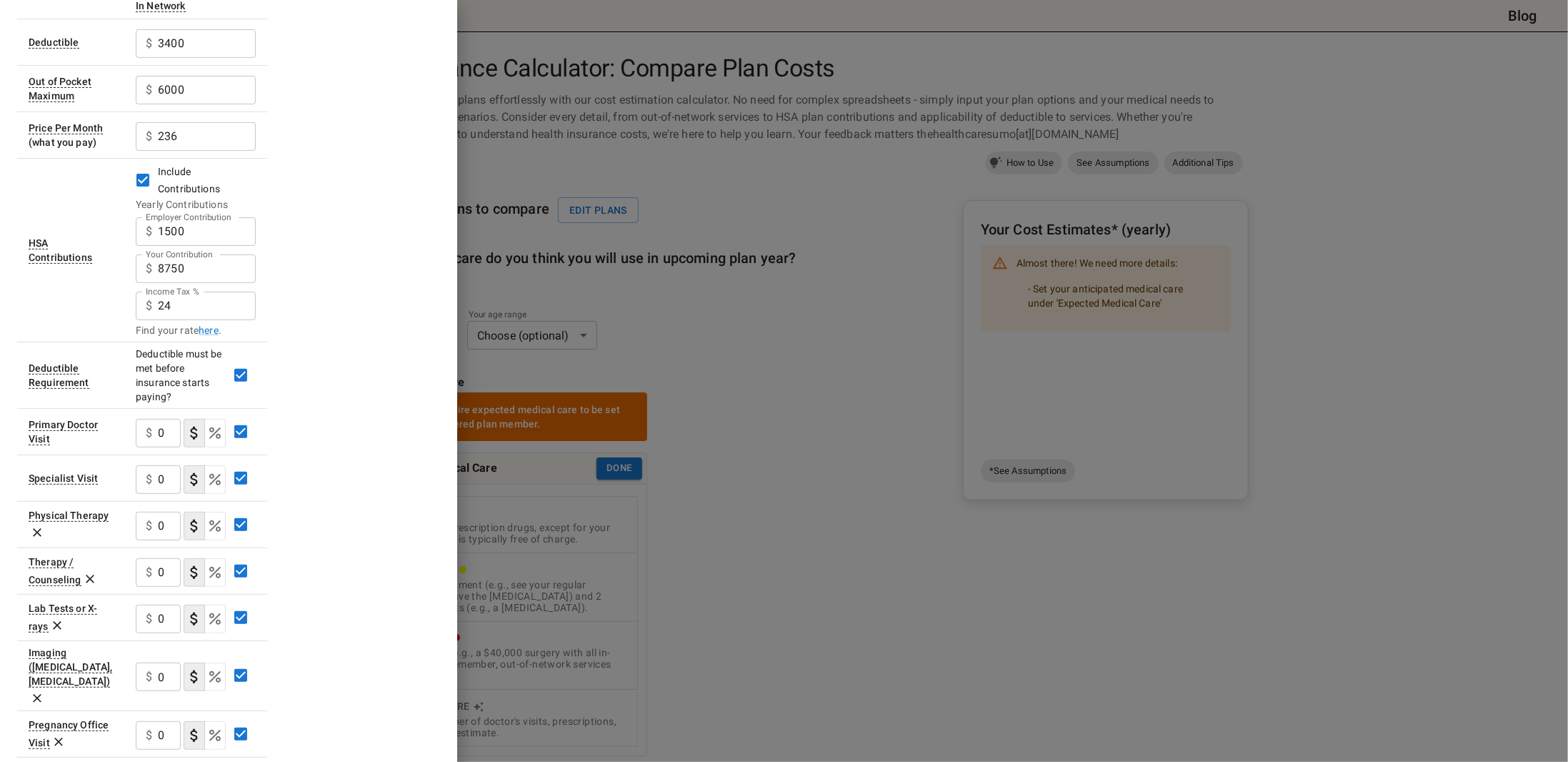
scroll to position [143, 0]
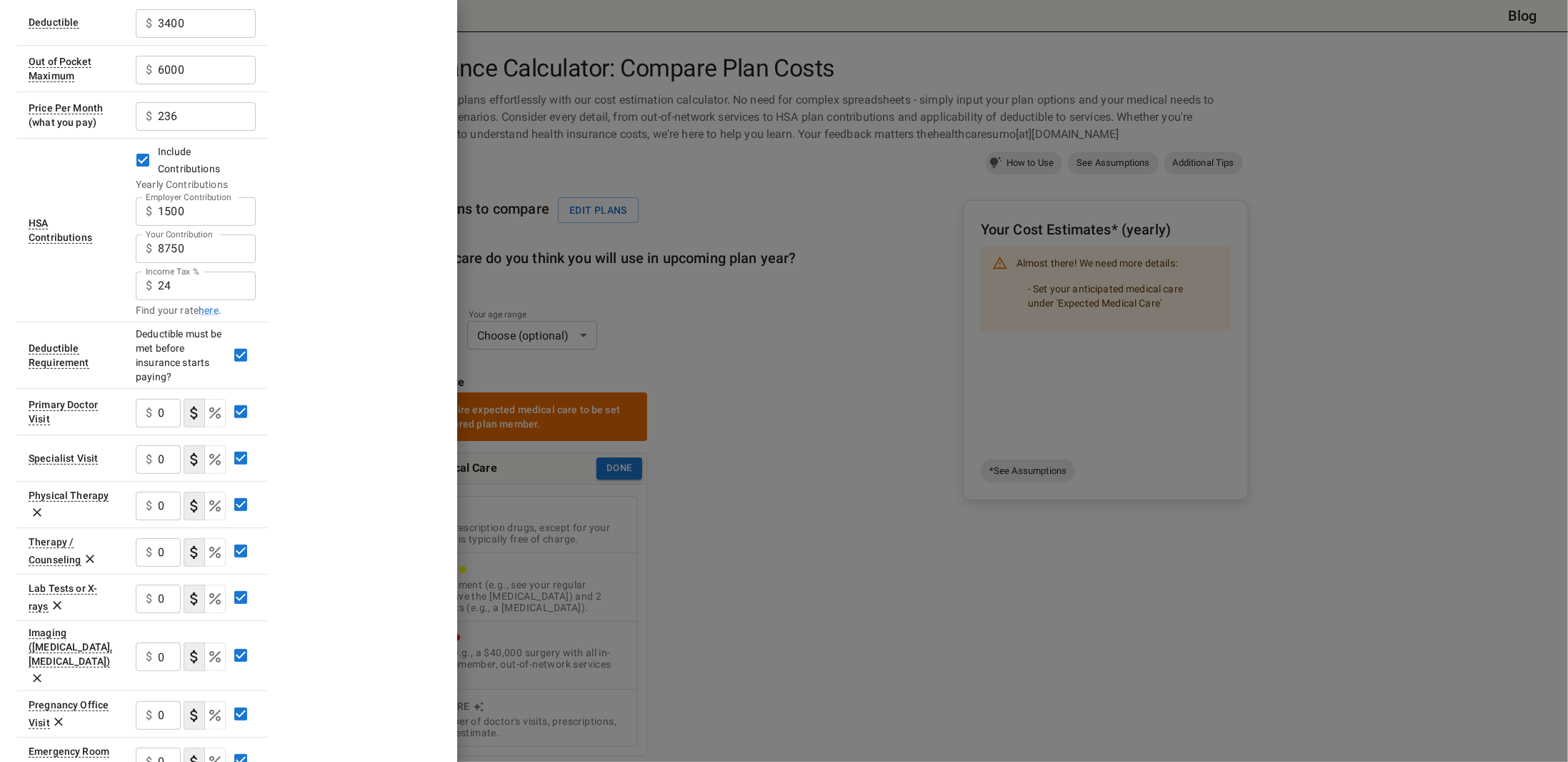
click at [166, 411] on input "0" at bounding box center [169, 413] width 23 height 29
type input "0"
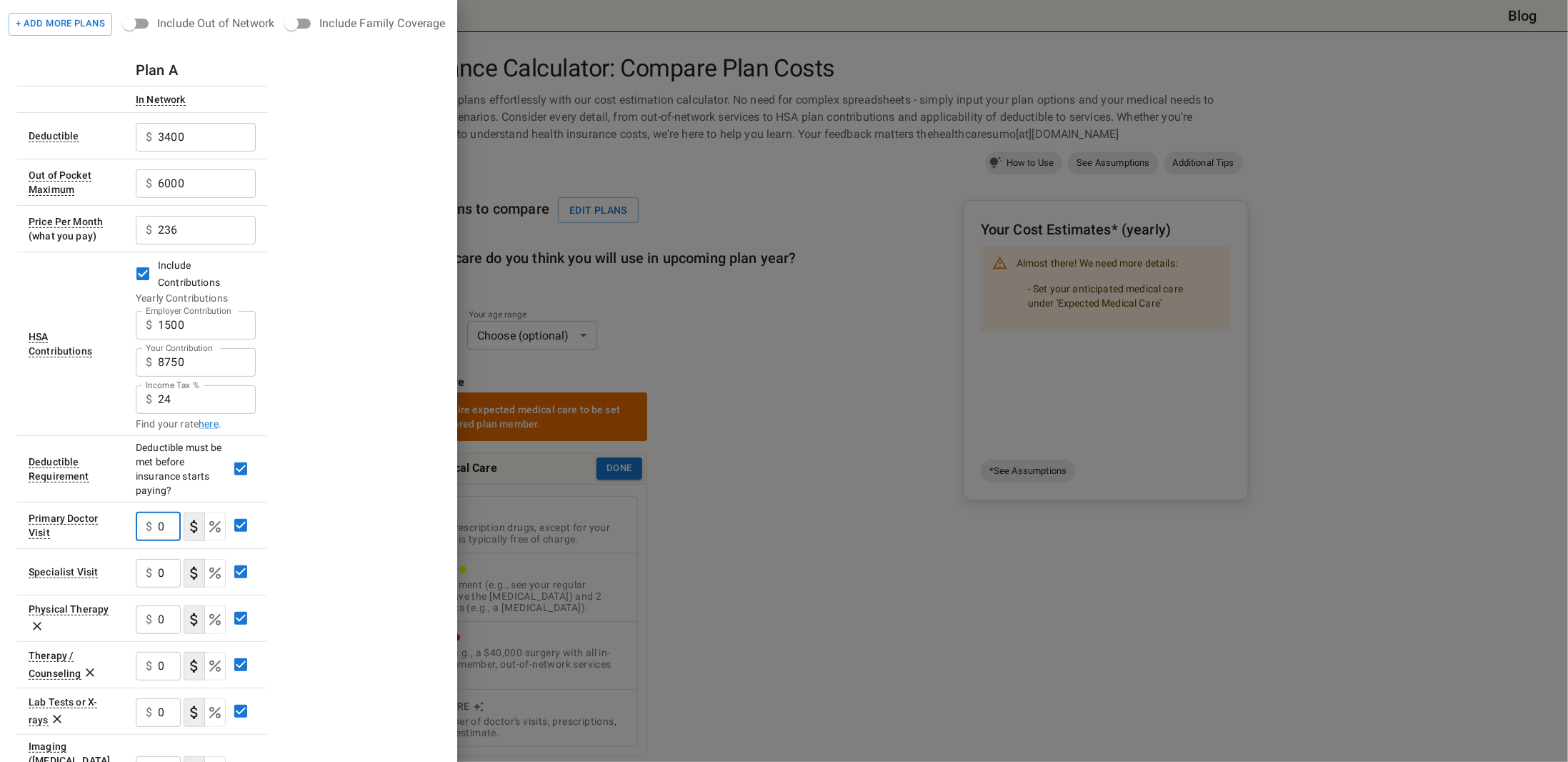
scroll to position [0, 0]
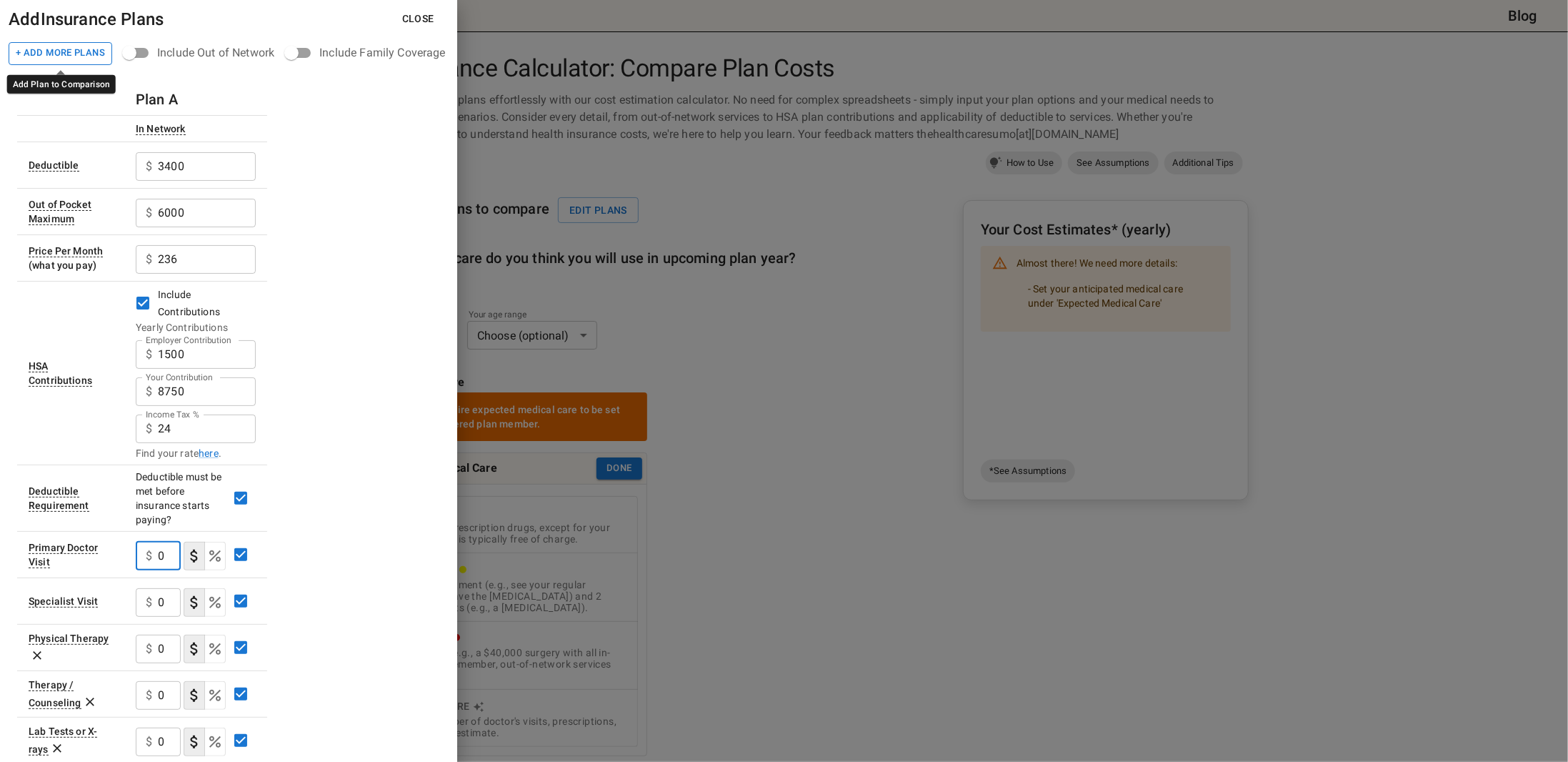
click at [76, 55] on button "+ Add More Plans" at bounding box center [60, 53] width 104 height 23
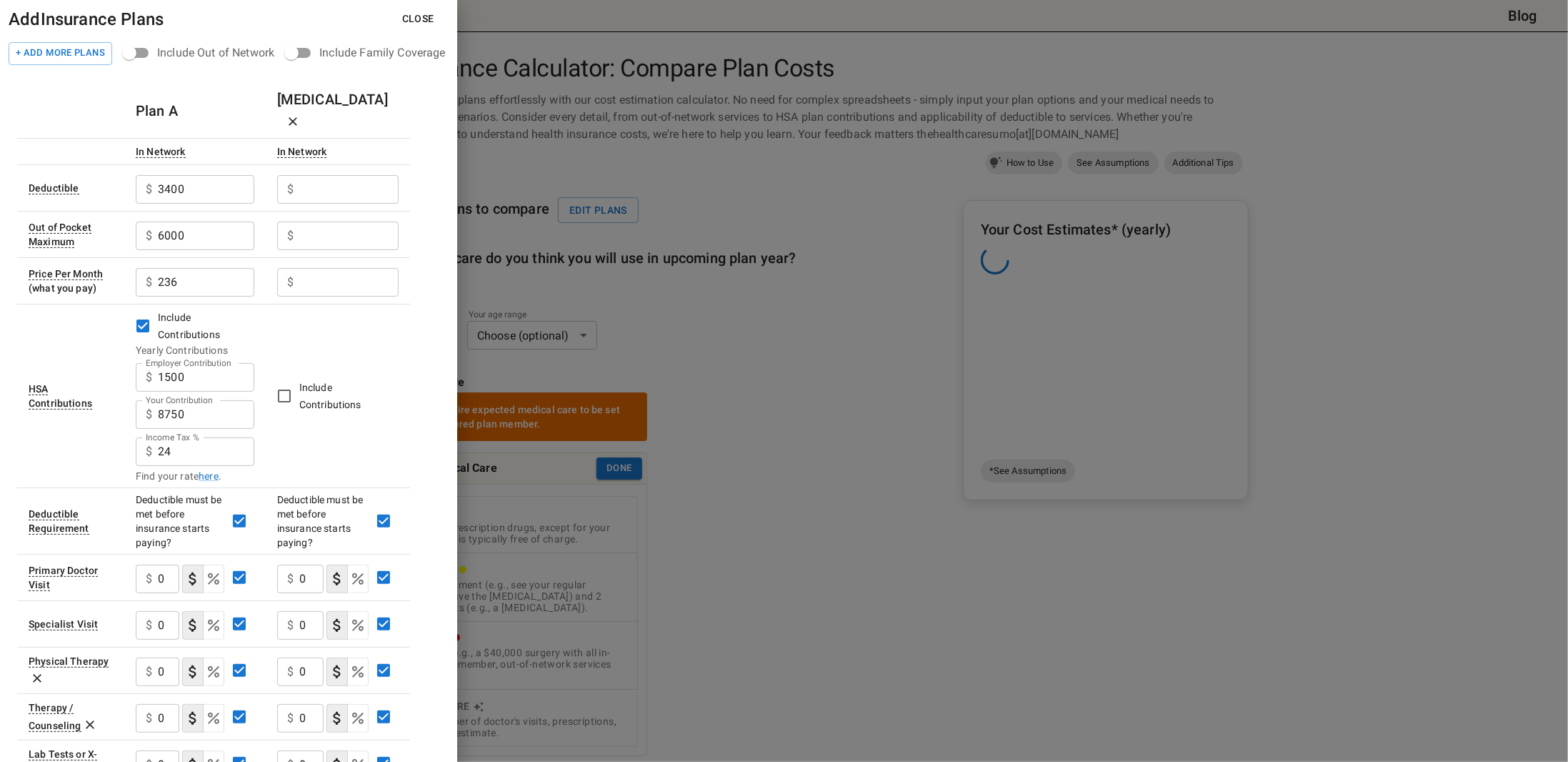
click at [321, 175] on input "Employer Contribution" at bounding box center [349, 189] width 99 height 29
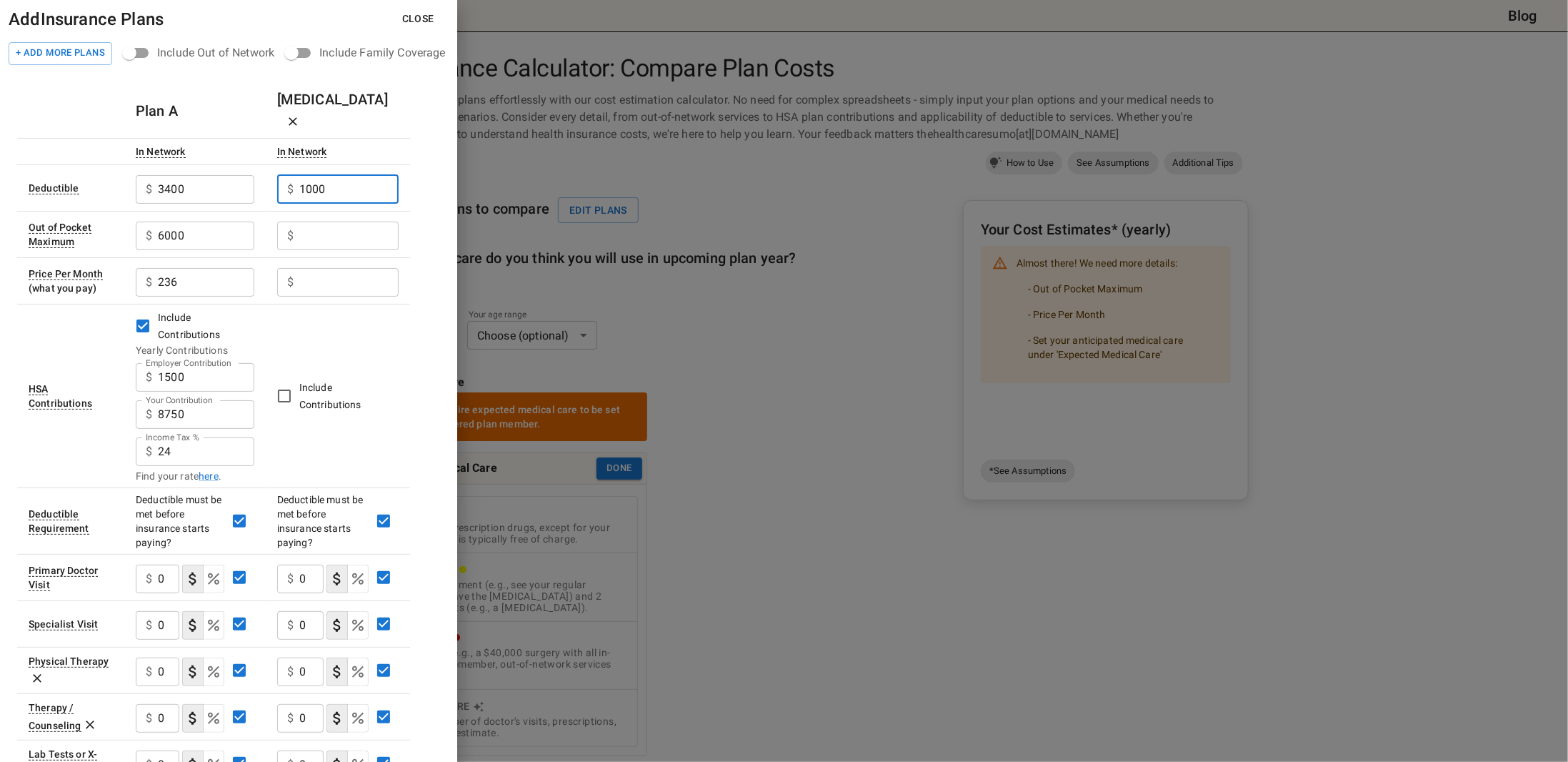
type input "1000"
click at [284, 222] on div "$ ​" at bounding box center [337, 236] width 122 height 29
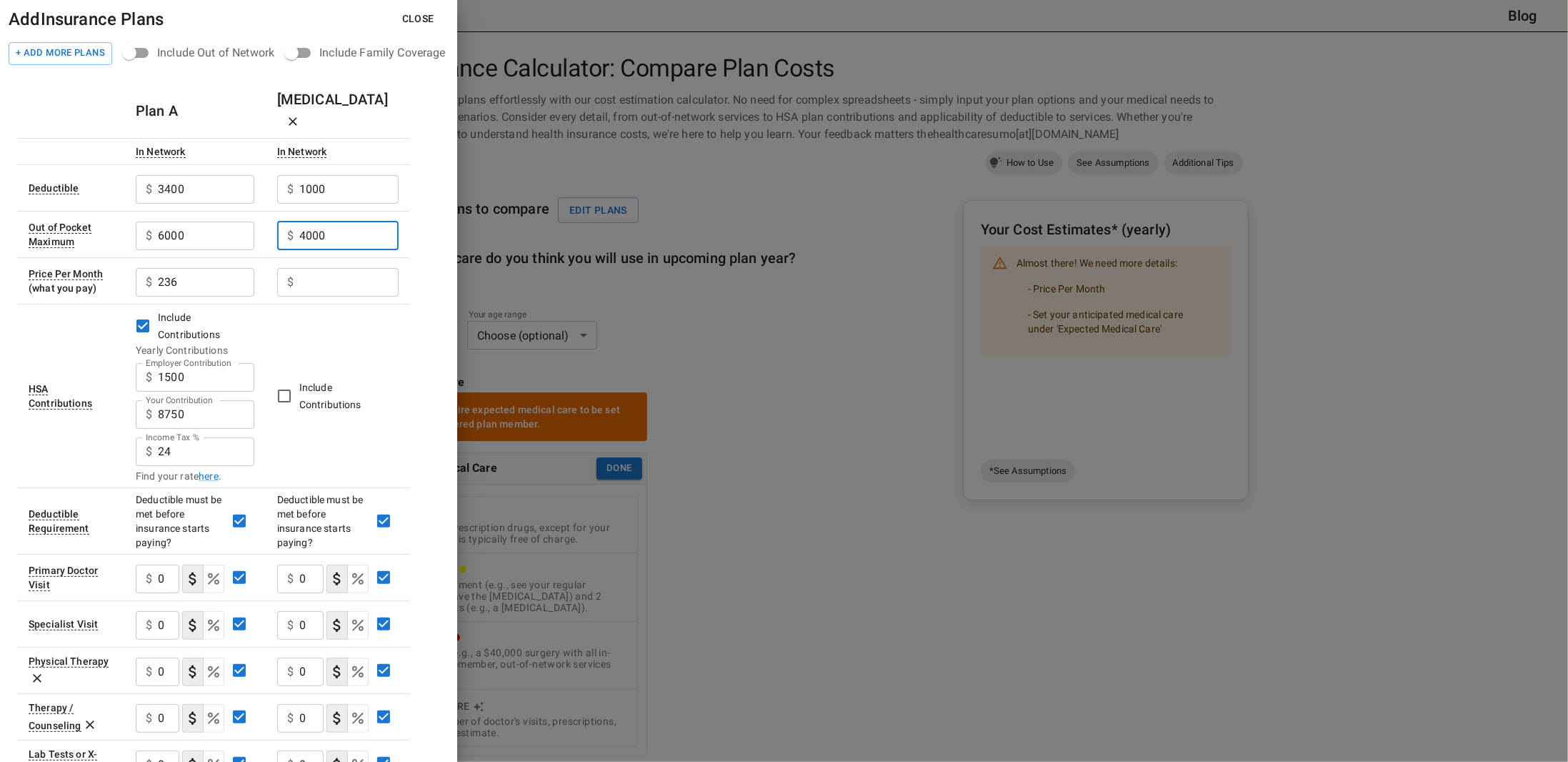
type input "4000"
click at [340, 268] on input "Employer Contribution" at bounding box center [349, 282] width 99 height 29
click at [322, 268] on input "Employer Contribution" at bounding box center [349, 282] width 99 height 29
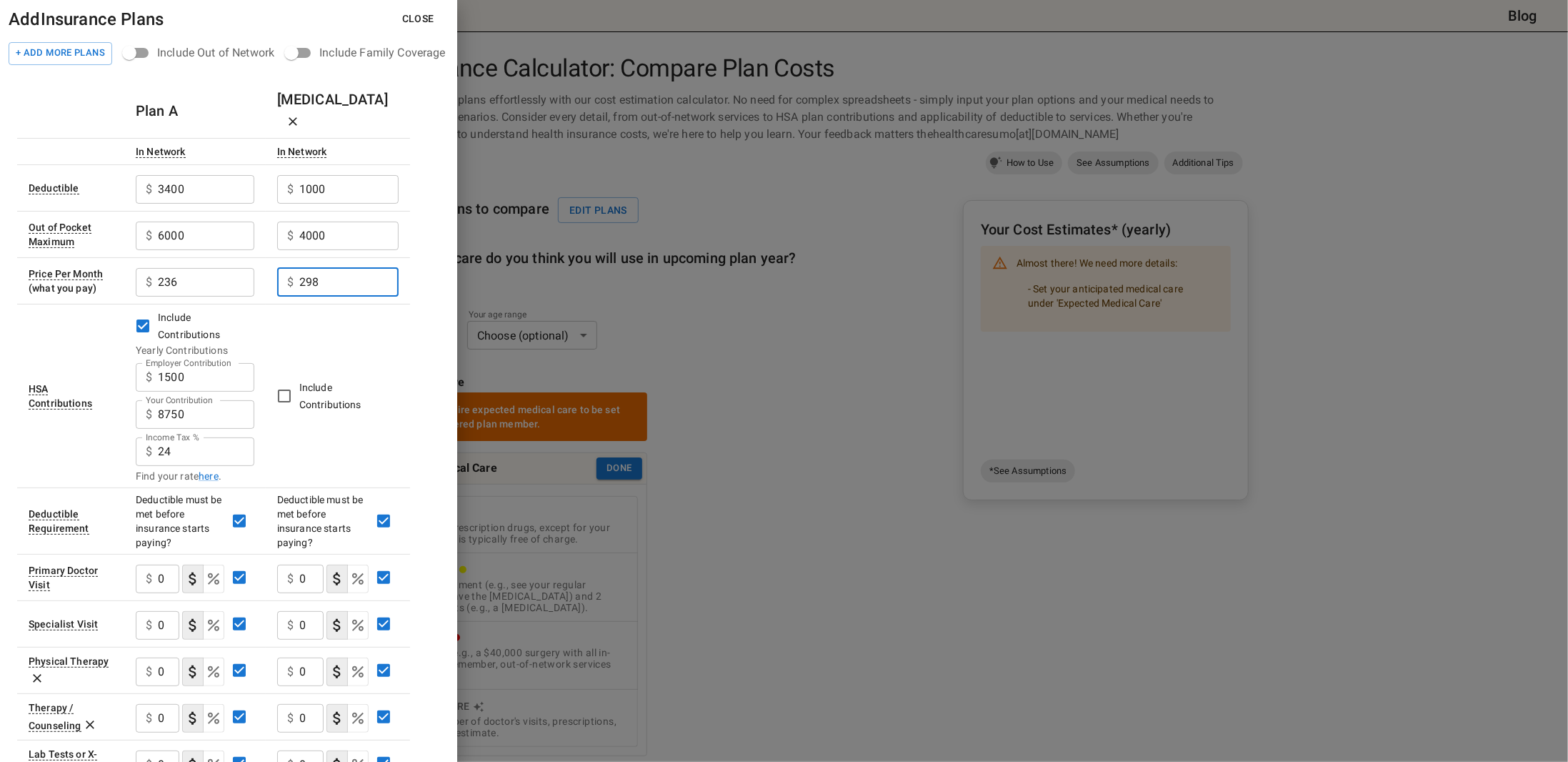
type input "298"
click at [383, 379] on span "Include Contributions" at bounding box center [343, 396] width 88 height 35
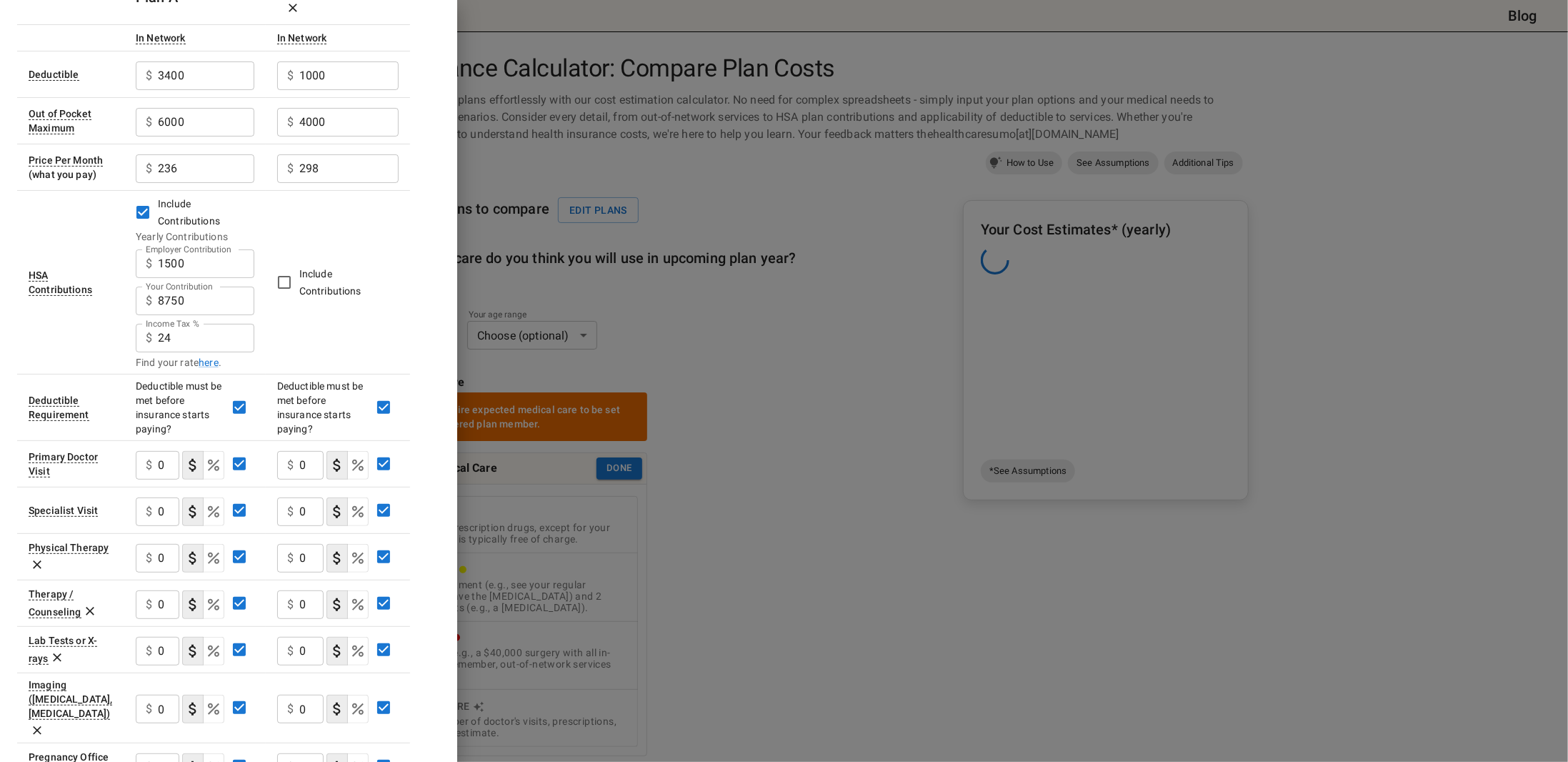
scroll to position [143, 0]
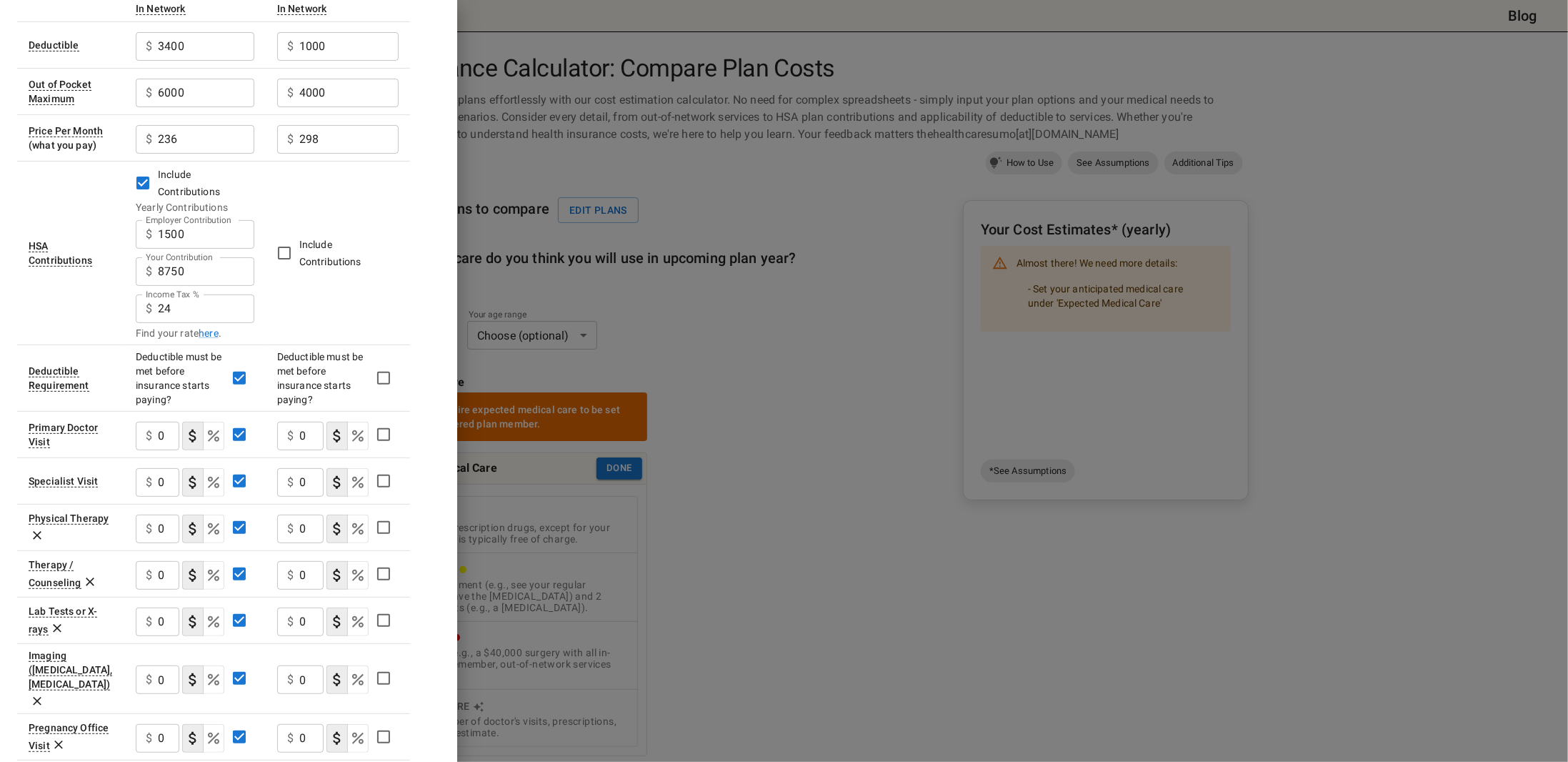
click at [289, 428] on p "$" at bounding box center [290, 435] width 6 height 17
click at [300, 422] on div "$ 0 ​" at bounding box center [300, 435] width 46 height 29
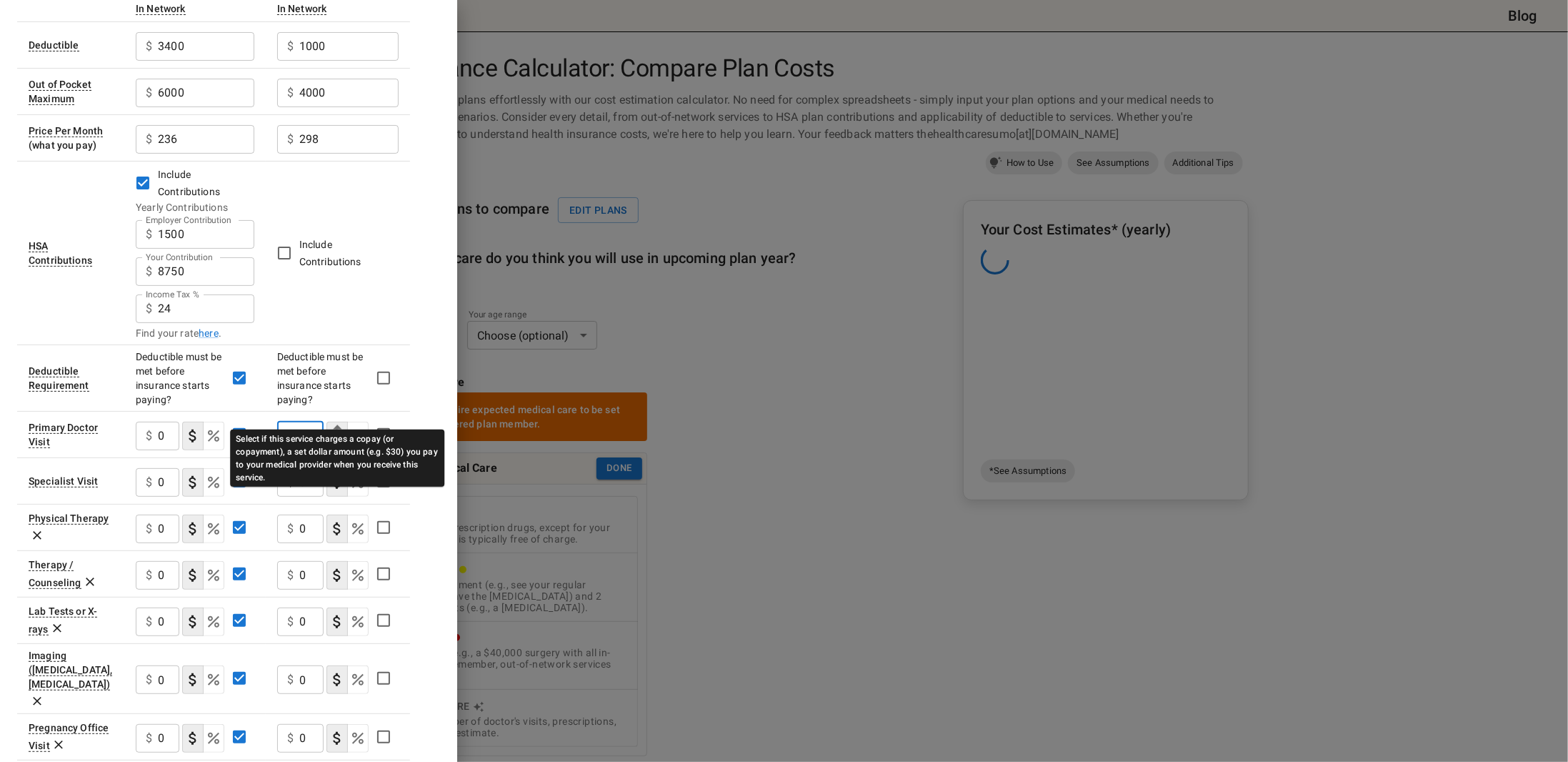
scroll to position [0, 0]
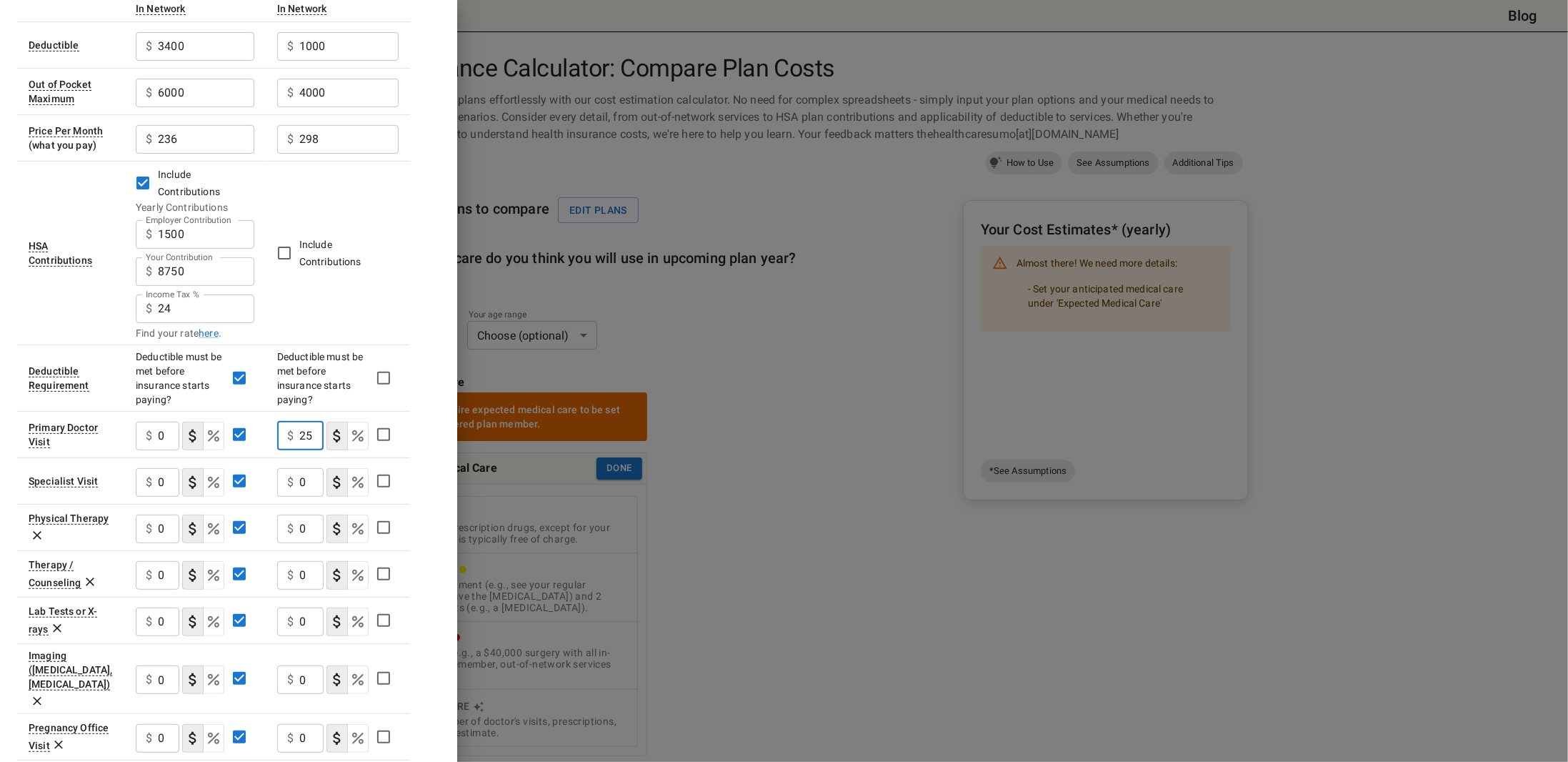
type input "25"
click at [313, 468] on input "0" at bounding box center [312, 482] width 25 height 29
type input "40"
click at [307, 515] on input "0" at bounding box center [312, 528] width 25 height 29
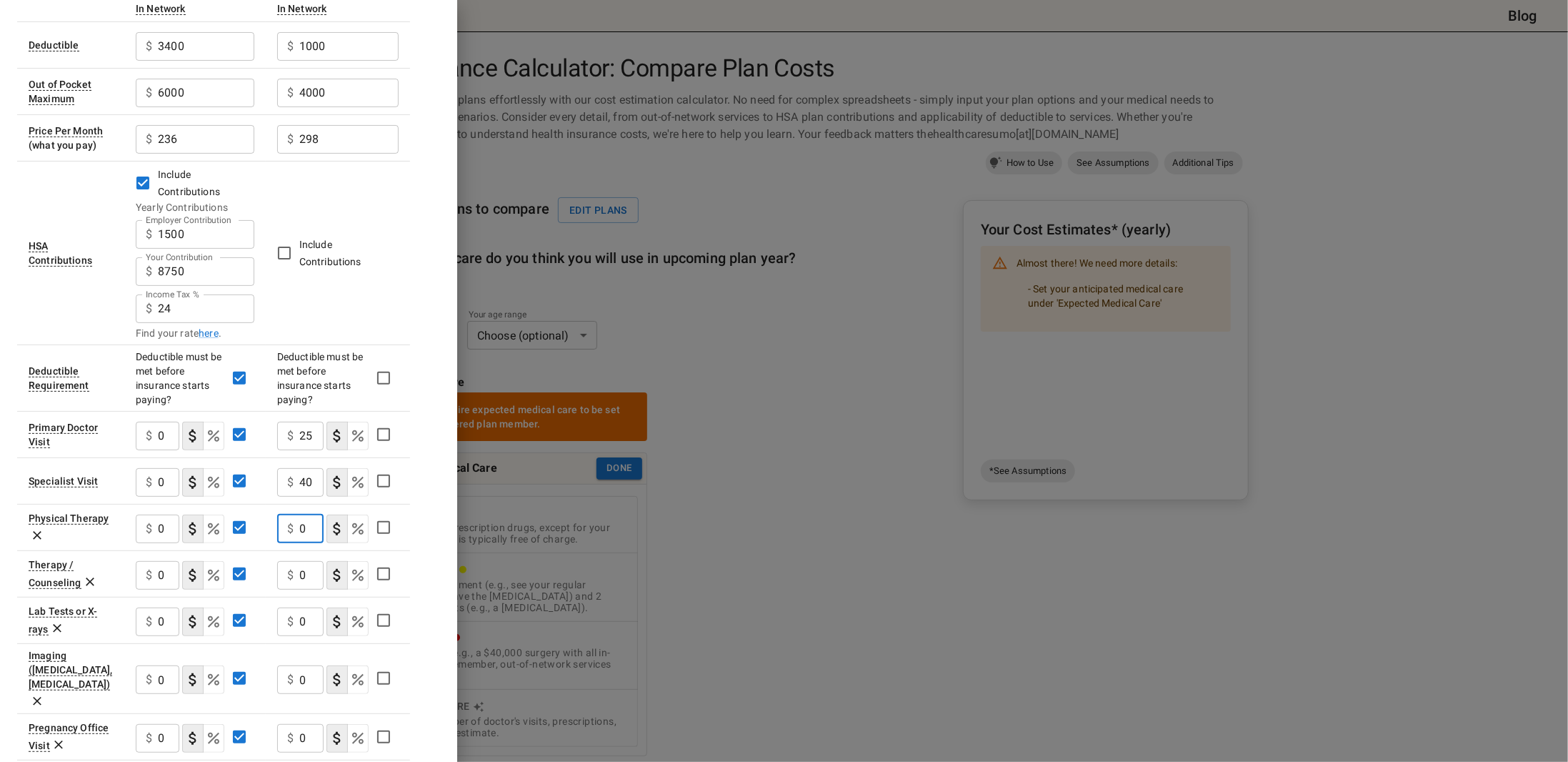
click at [307, 515] on input "0" at bounding box center [312, 528] width 25 height 29
click at [315, 561] on input "0" at bounding box center [312, 575] width 25 height 29
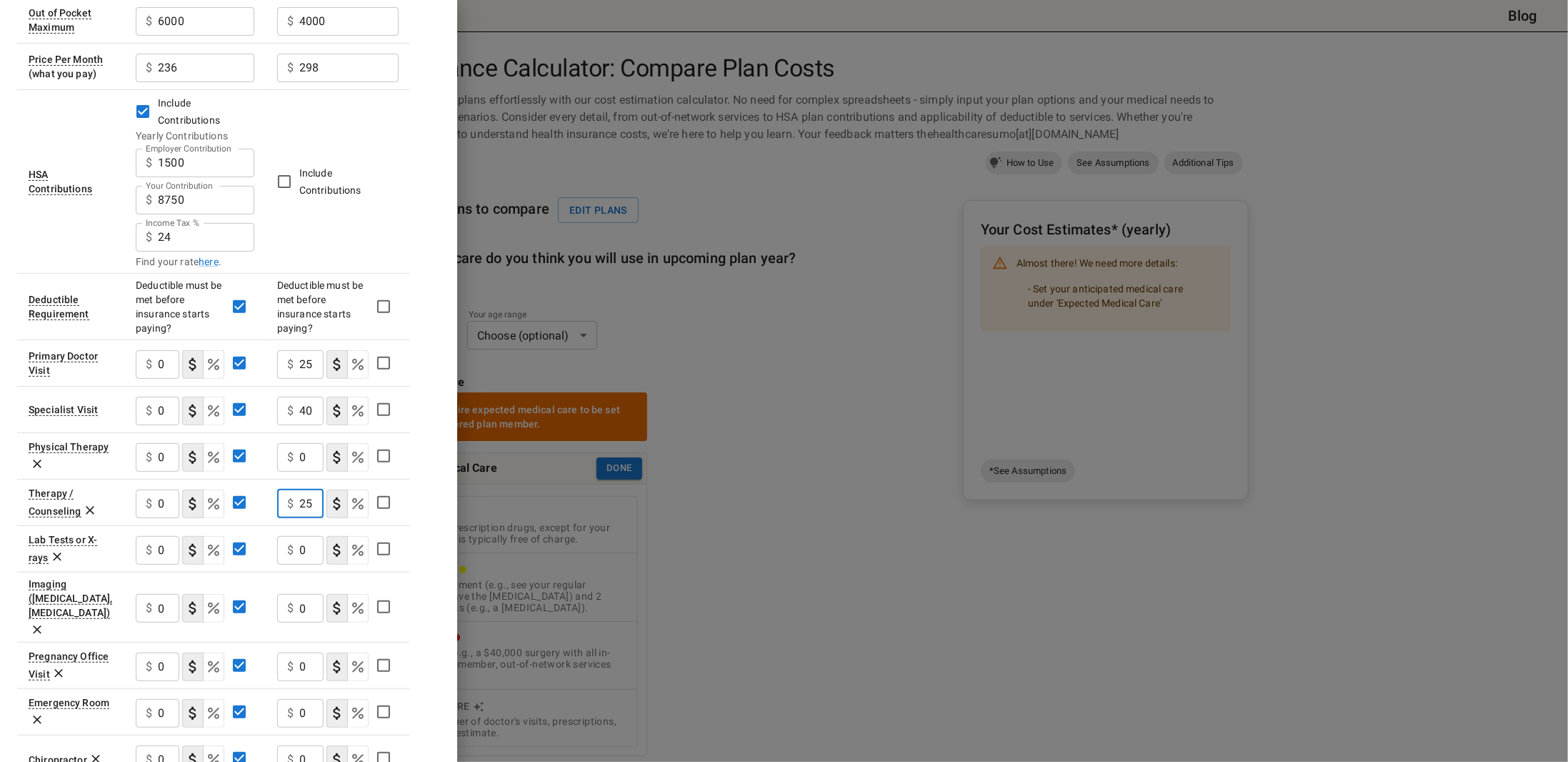
type input "25"
click at [313, 536] on input "0" at bounding box center [312, 550] width 25 height 29
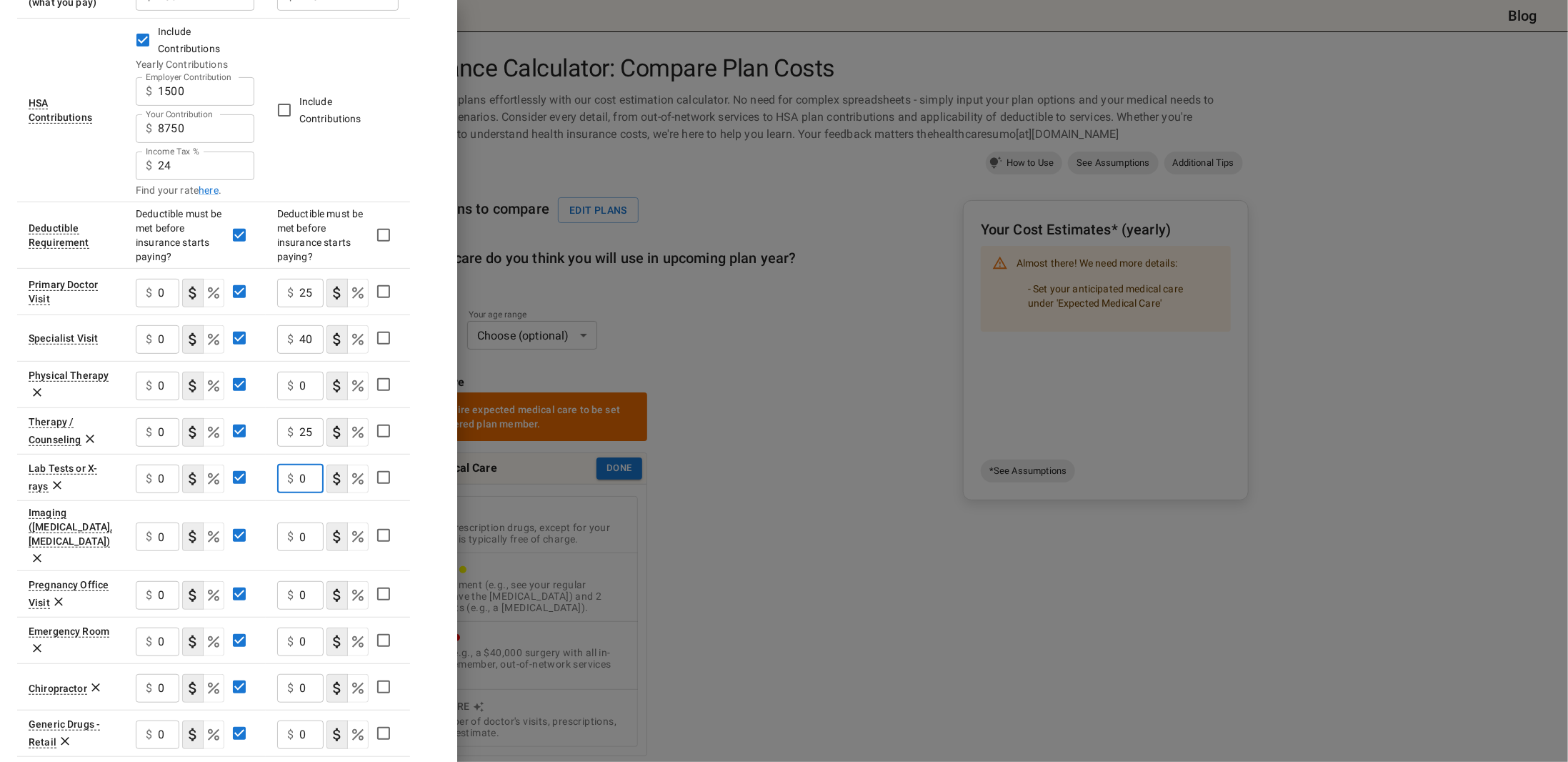
scroll to position [357, 0]
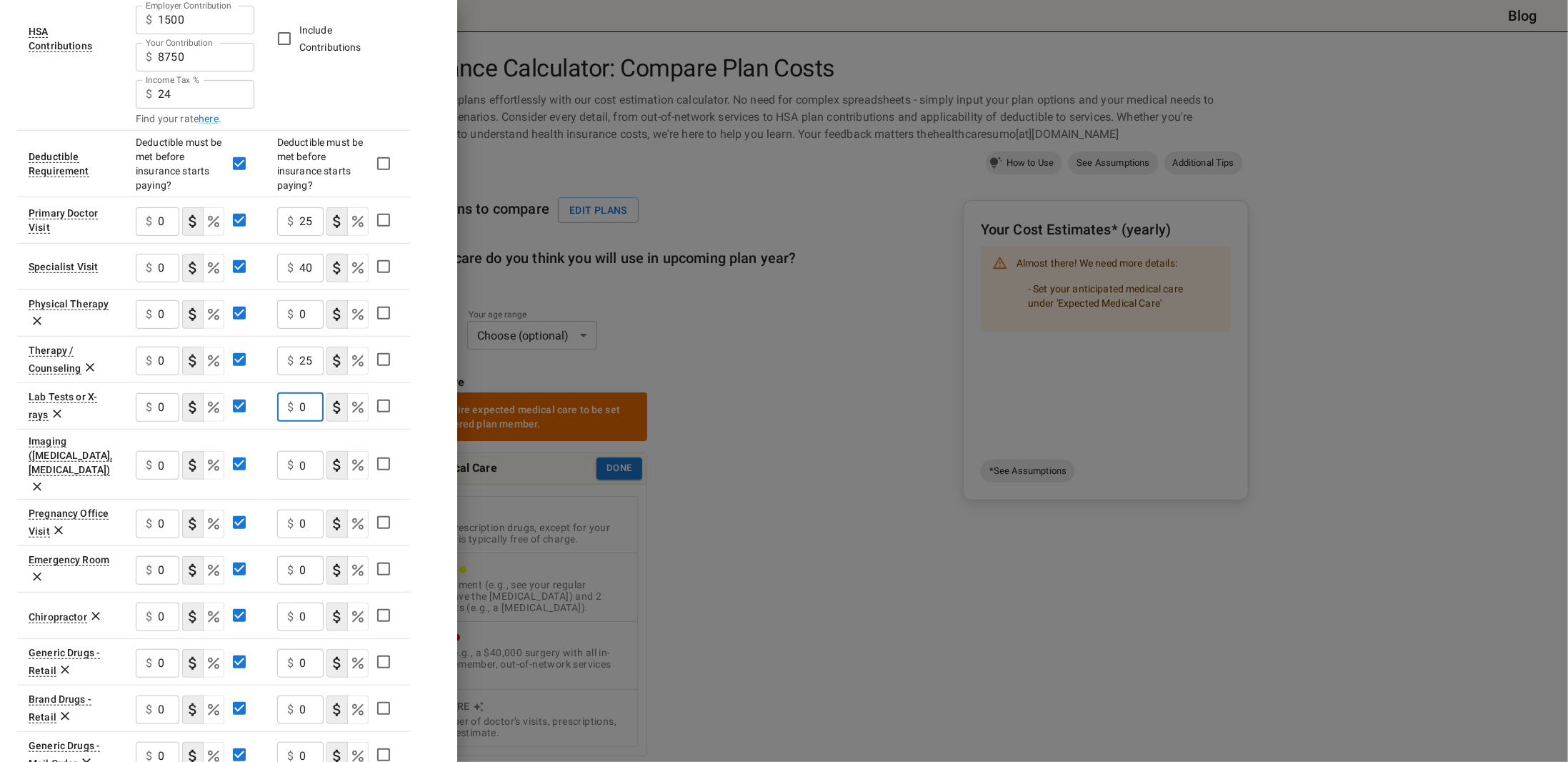
click at [313, 556] on input "0" at bounding box center [312, 570] width 25 height 29
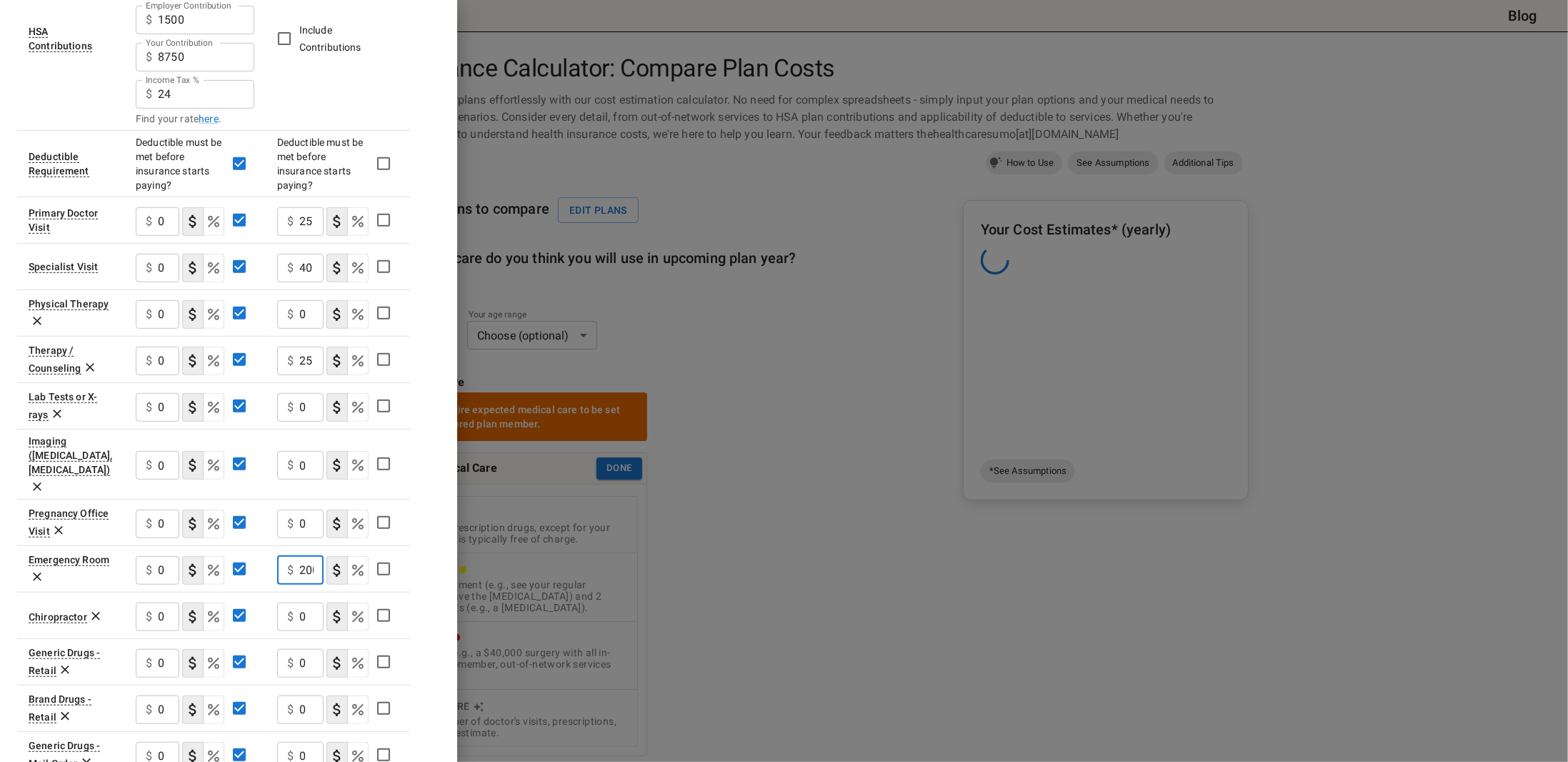
scroll to position [0, 6]
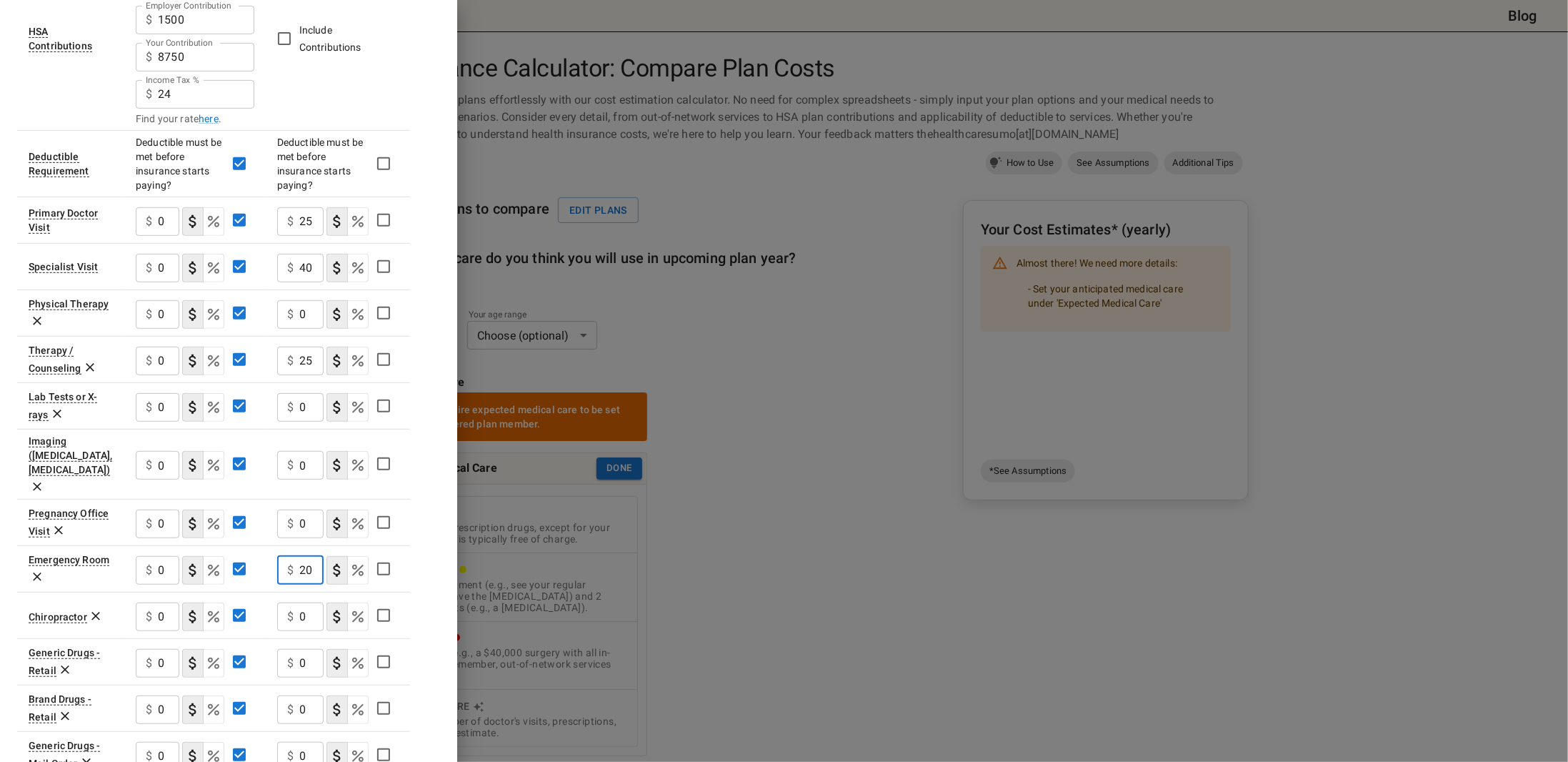
type input "2"
type input "200"
click at [297, 603] on div "$ 0 ​" at bounding box center [300, 617] width 46 height 29
click at [306, 603] on input "0" at bounding box center [312, 617] width 25 height 29
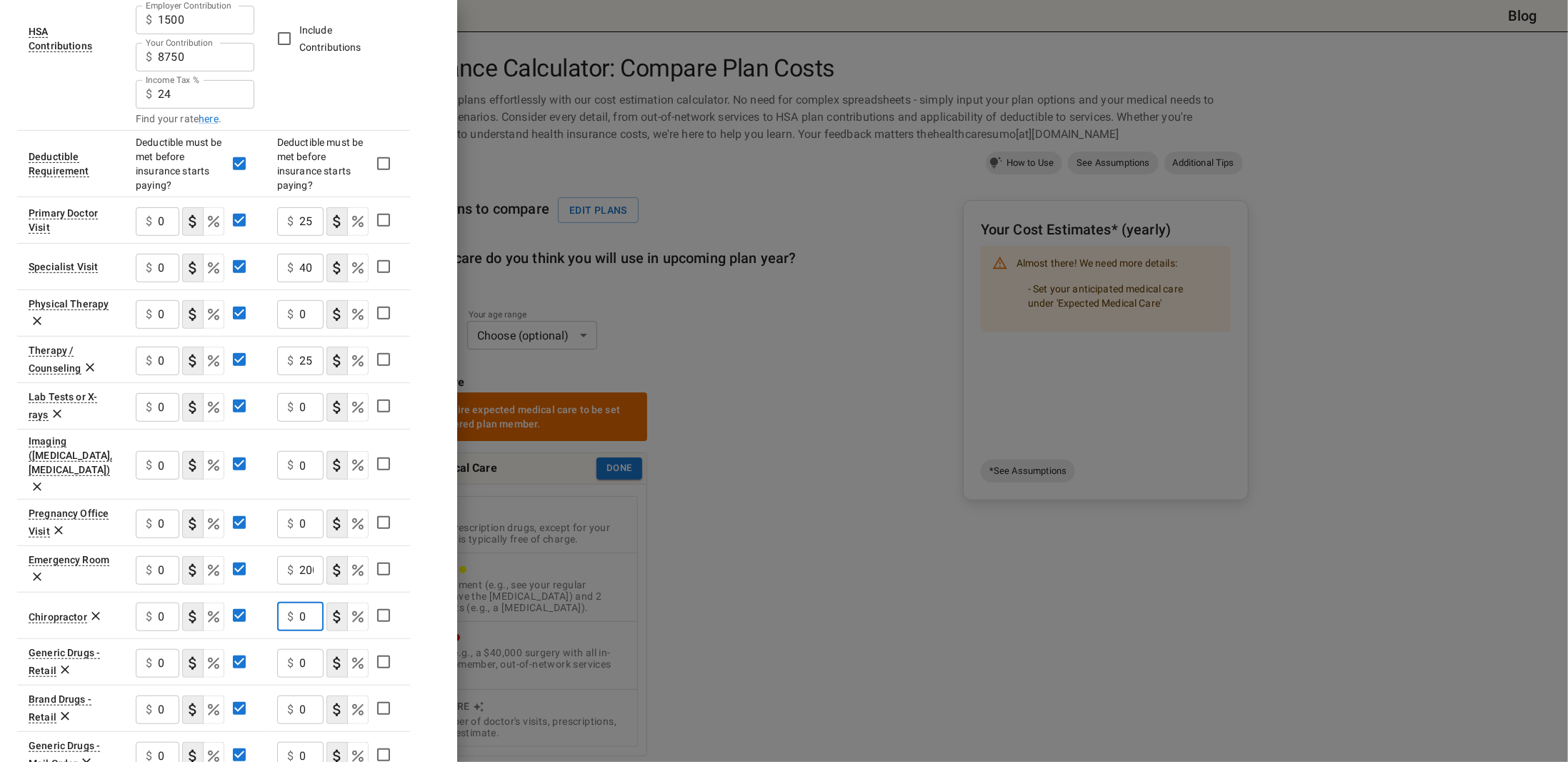
click at [306, 603] on input "0" at bounding box center [312, 617] width 25 height 29
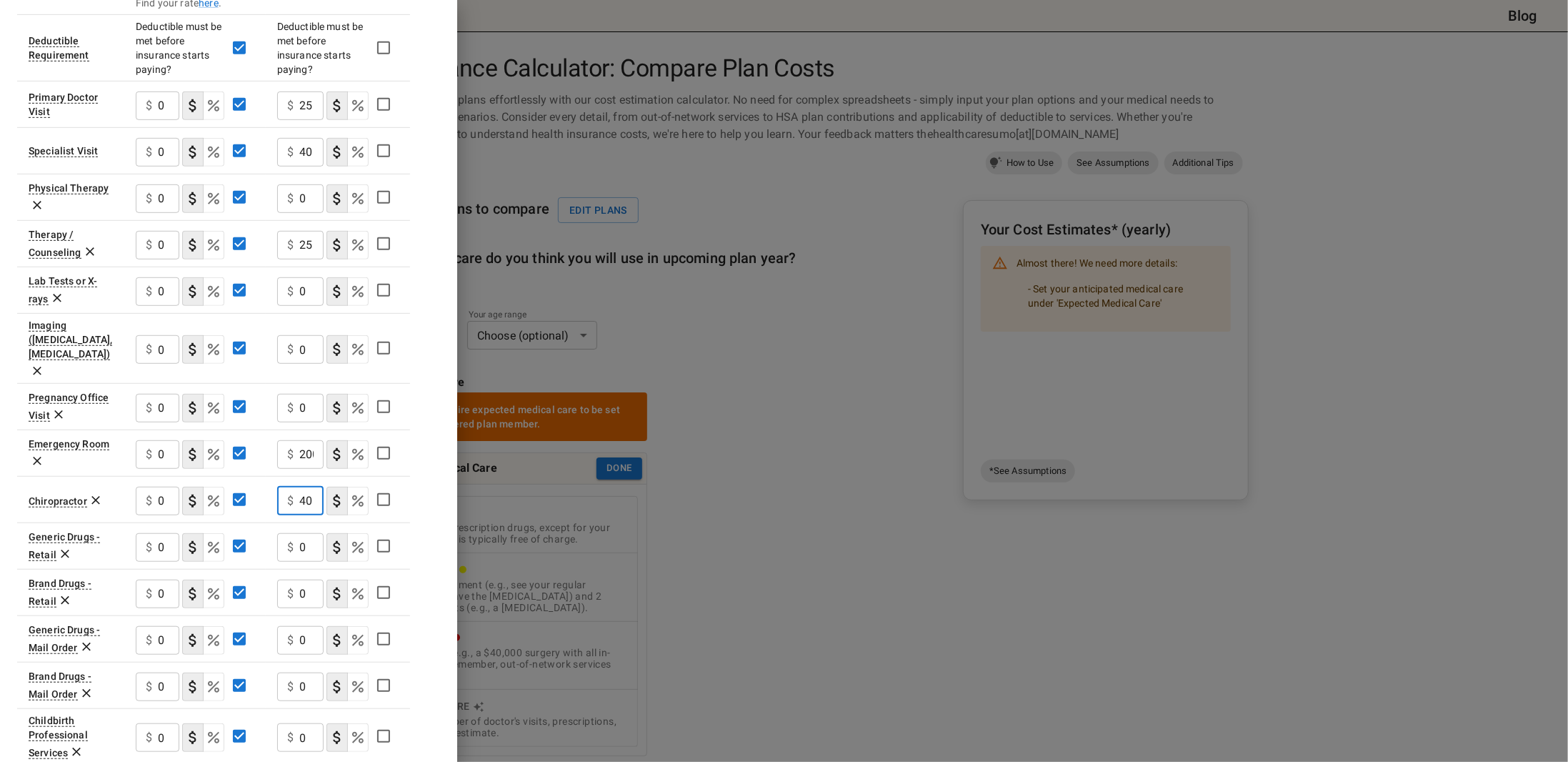
scroll to position [524, 0]
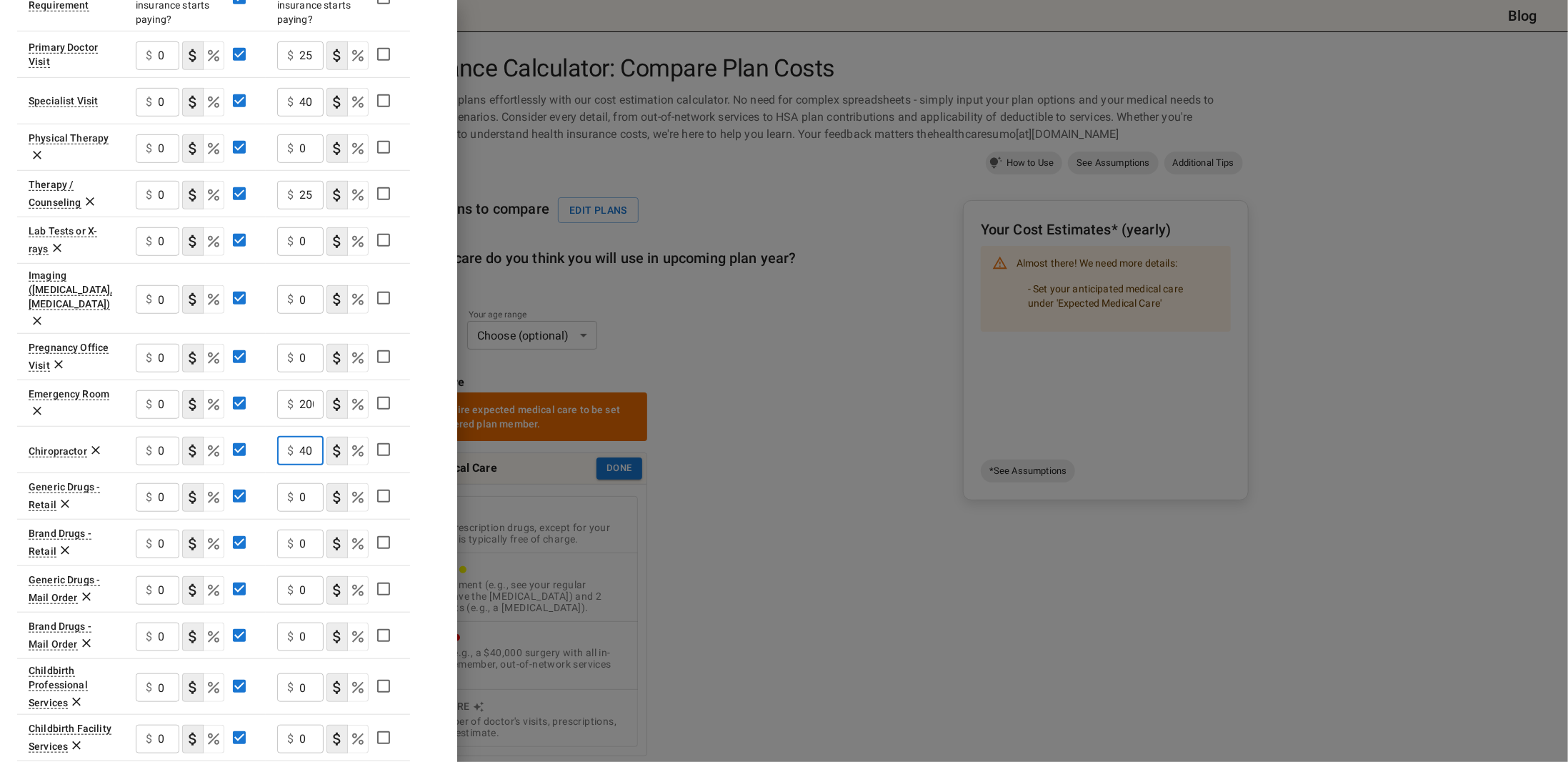
type input "40"
click at [58, 703] on li "Other Service" at bounding box center [72, 695] width 107 height 26
type input "***"
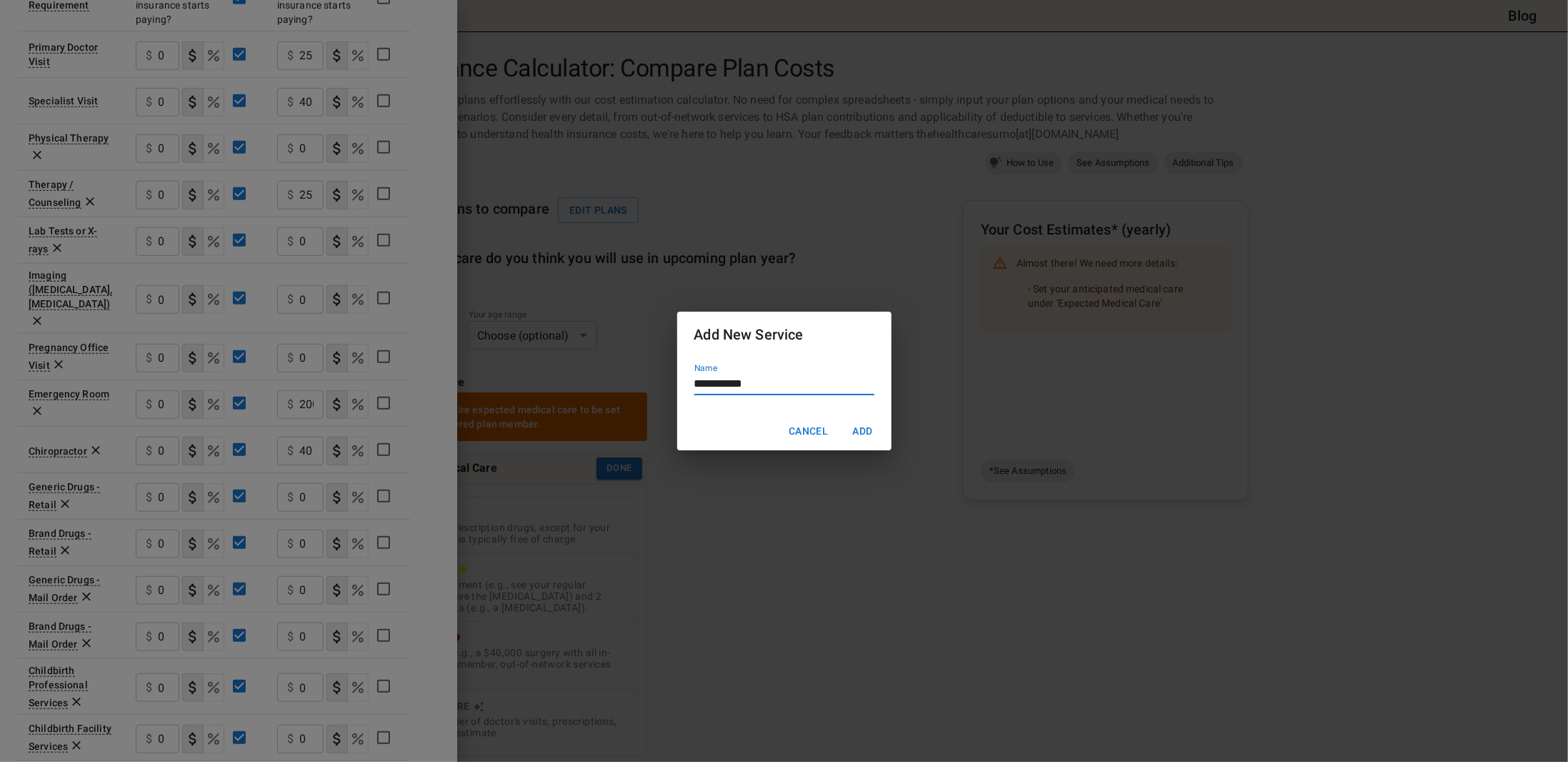
click at [700, 386] on input "**********" at bounding box center [784, 384] width 180 height 21
type input "**********"
drag, startPoint x: 863, startPoint y: 429, endPoint x: 417, endPoint y: 610, distance: 481.3
click at [863, 430] on button "Add" at bounding box center [863, 430] width 46 height 27
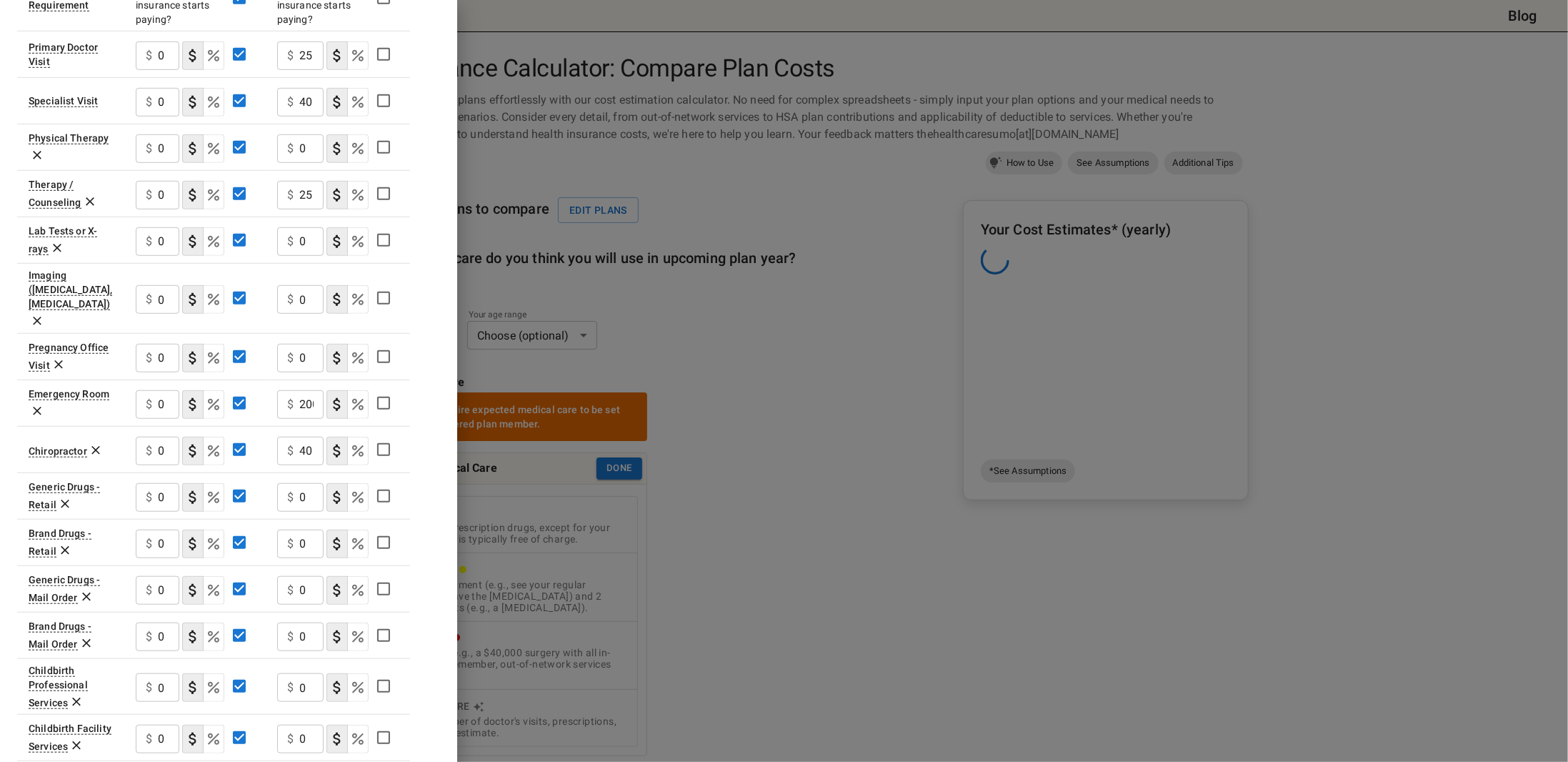
scroll to position [569, 0]
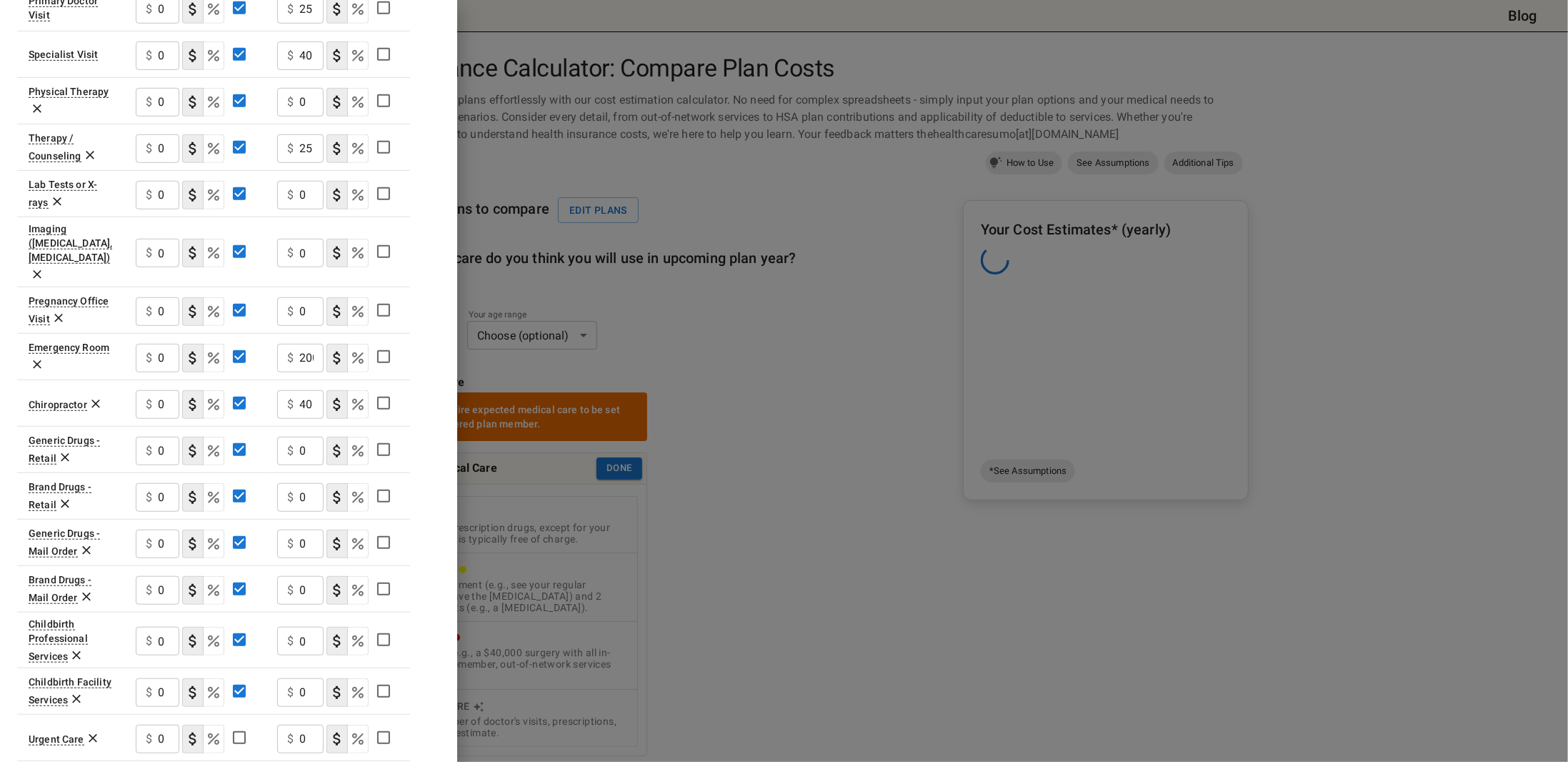
click at [158, 724] on input "0" at bounding box center [169, 738] width 22 height 29
click at [313, 724] on input "0" at bounding box center [312, 738] width 25 height 29
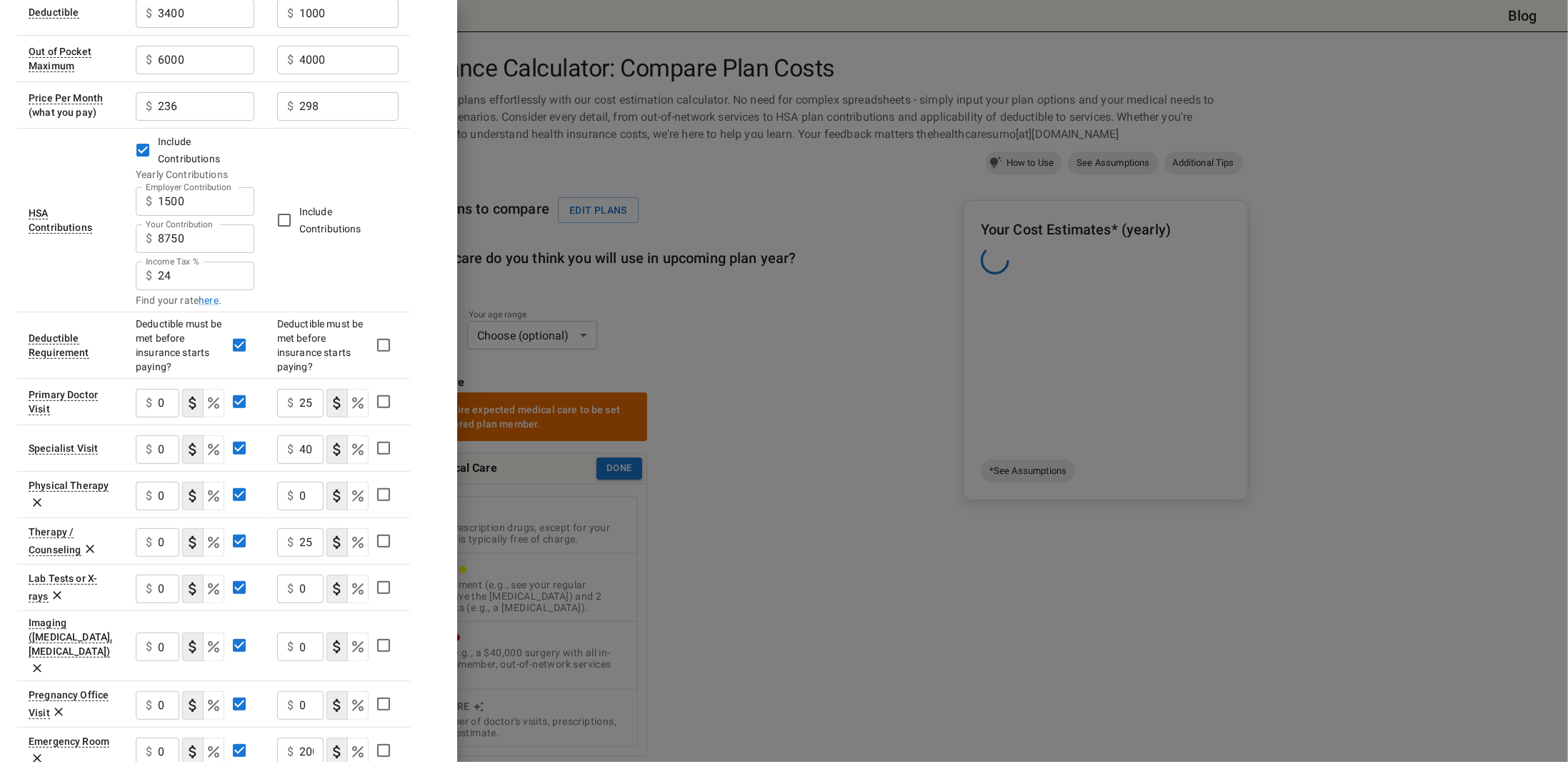
scroll to position [0, 0]
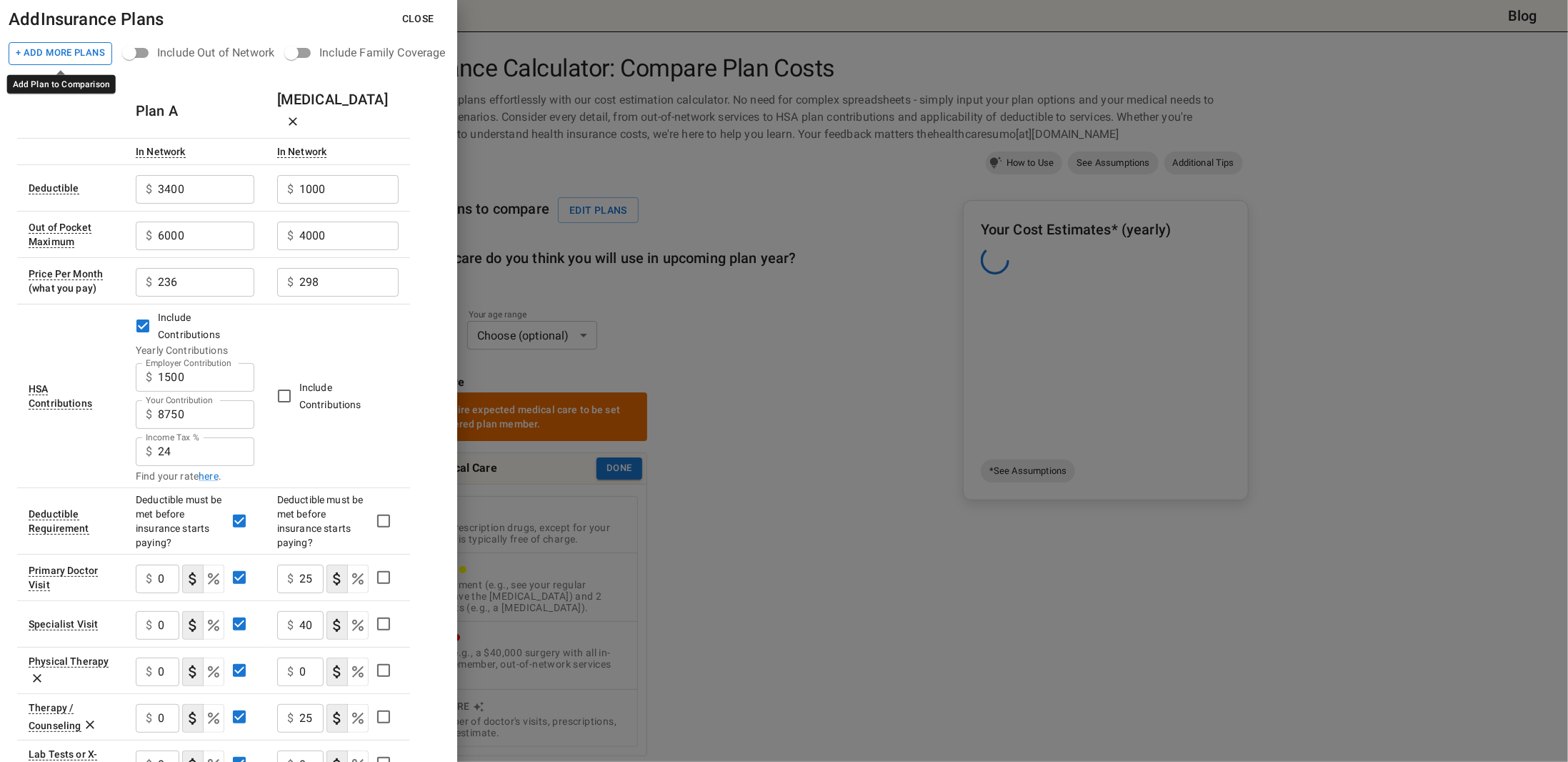
type input "50"
click at [48, 48] on button "+ Add More Plans" at bounding box center [60, 53] width 104 height 23
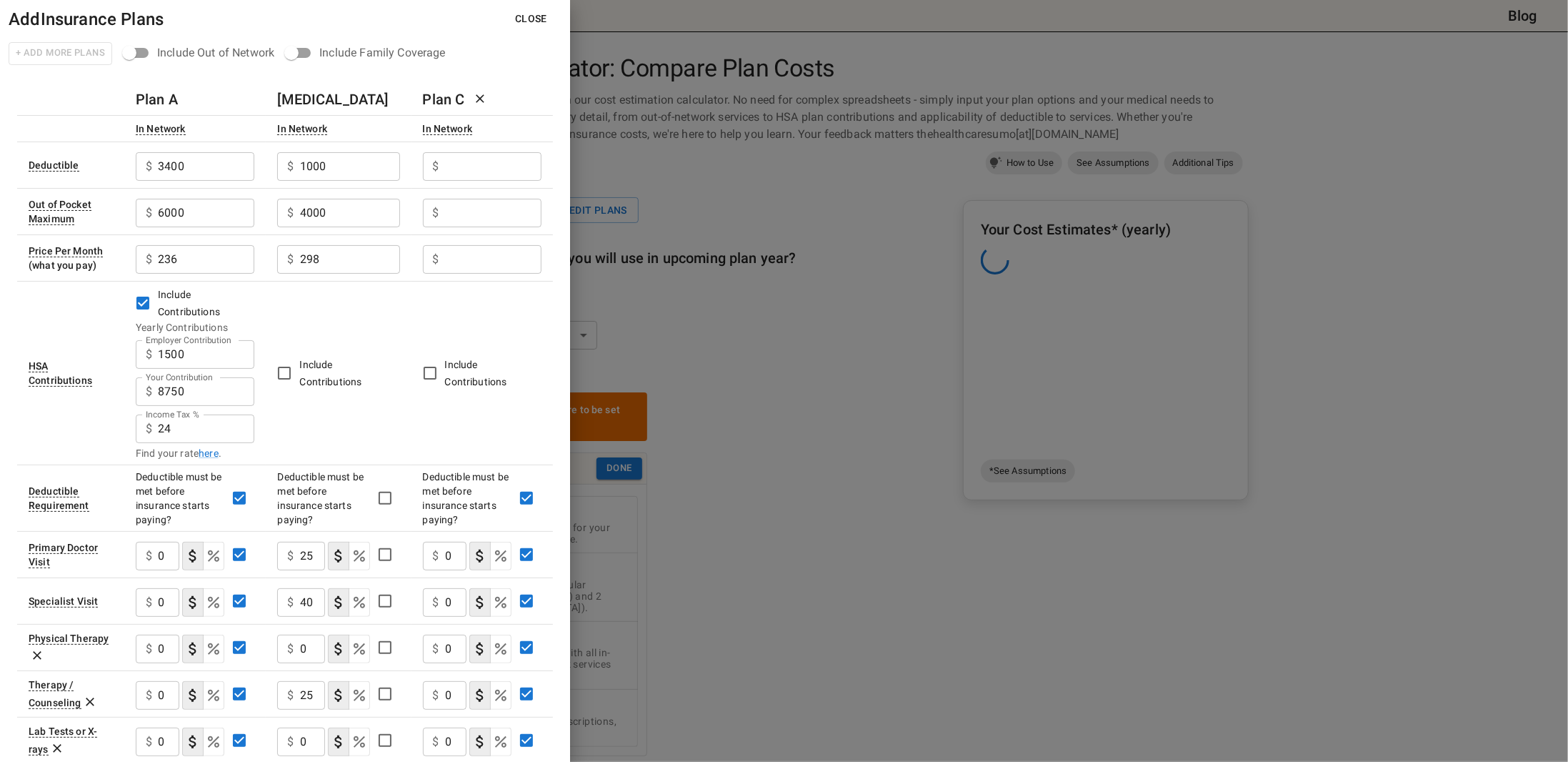
click at [510, 171] on input "Employer Contribution" at bounding box center [493, 166] width 96 height 29
type input "523"
click at [488, 257] on input "Employer Contribution" at bounding box center [493, 259] width 96 height 29
type input "523"
click at [468, 175] on input "523" at bounding box center [493, 166] width 96 height 29
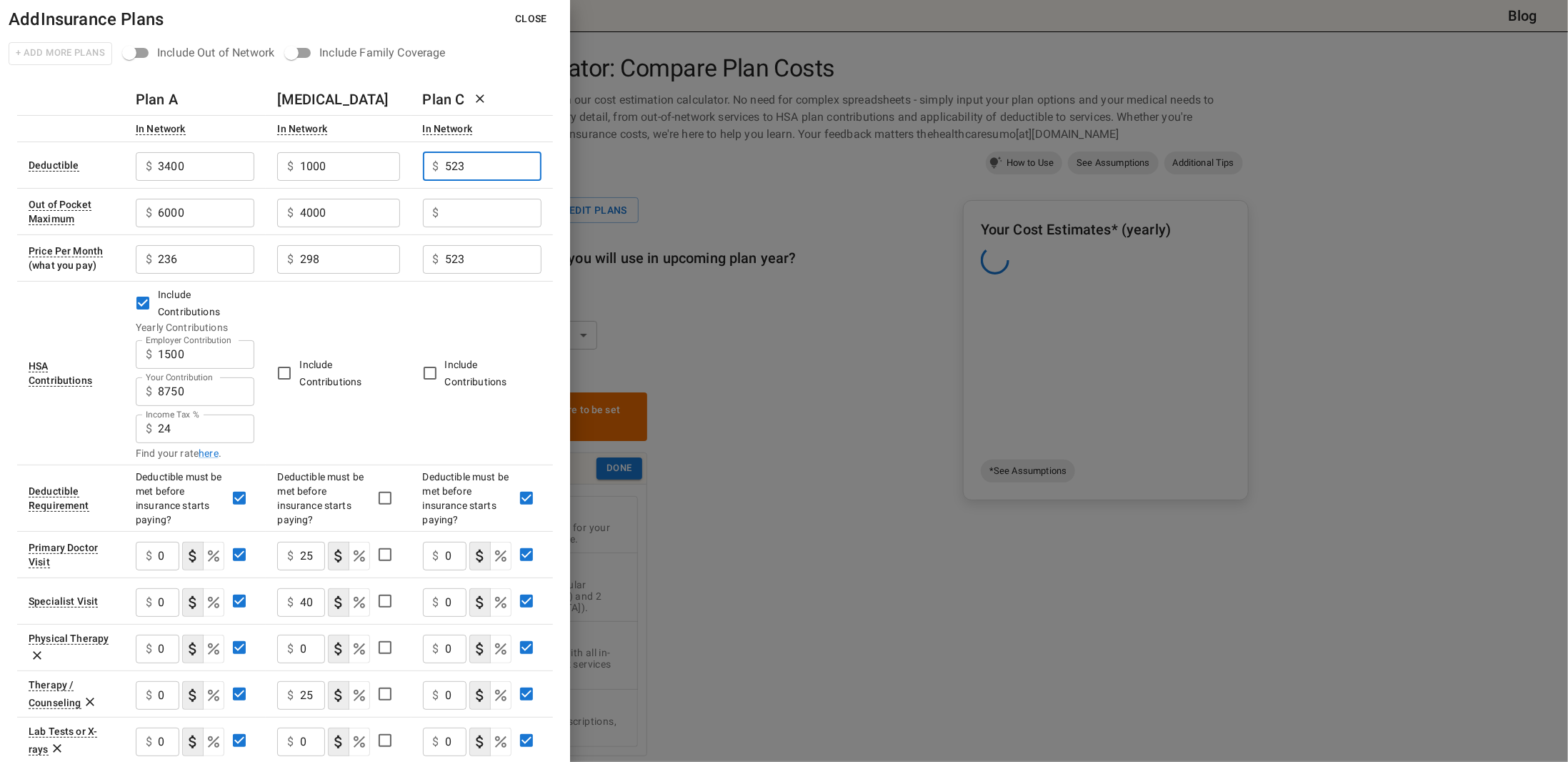
click at [468, 175] on input "523" at bounding box center [493, 166] width 96 height 29
click at [468, 160] on input "523" at bounding box center [493, 166] width 96 height 29
type input "0"
click at [472, 211] on input "Employer Contribution" at bounding box center [493, 213] width 96 height 29
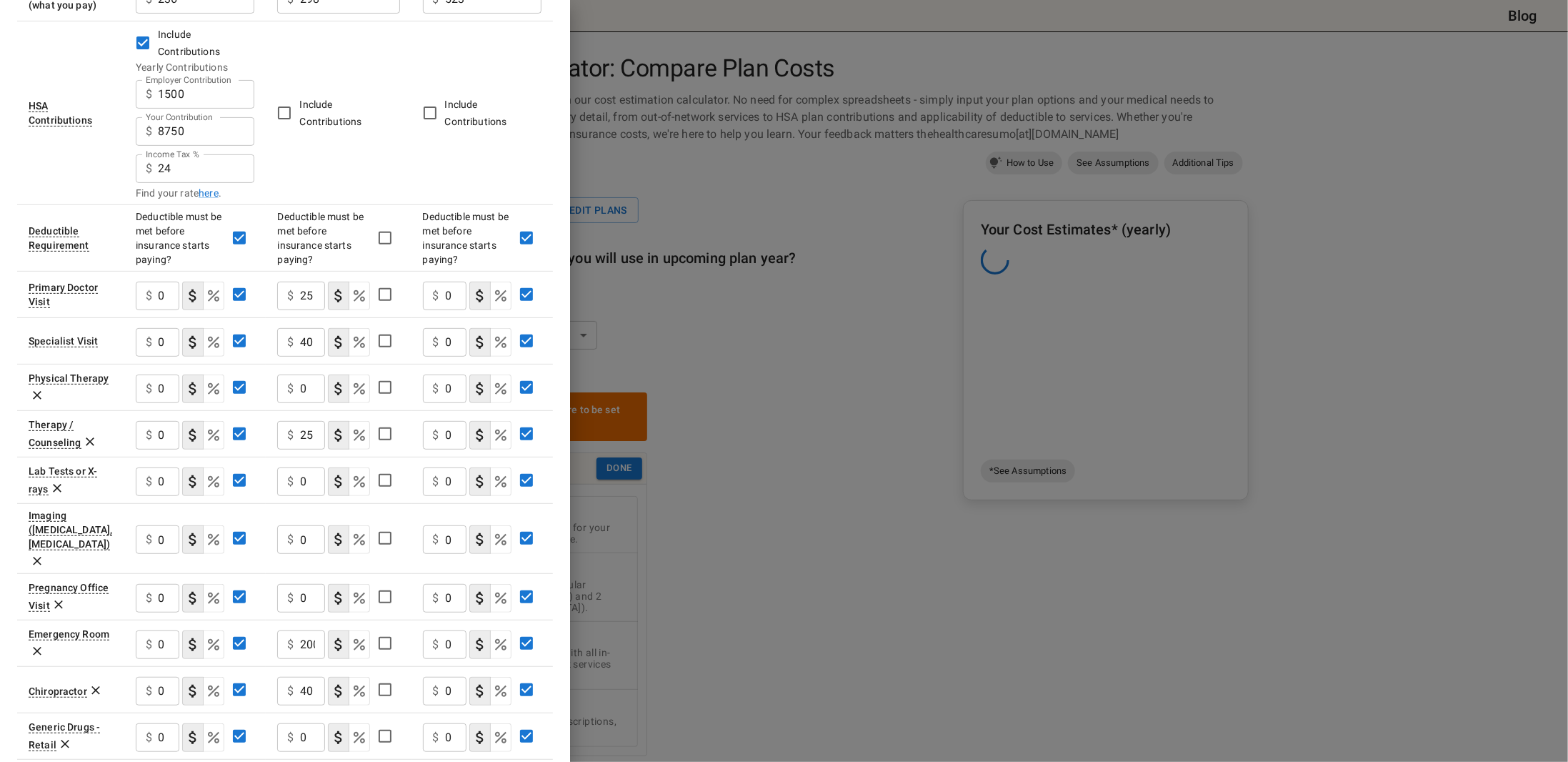
scroll to position [357, 0]
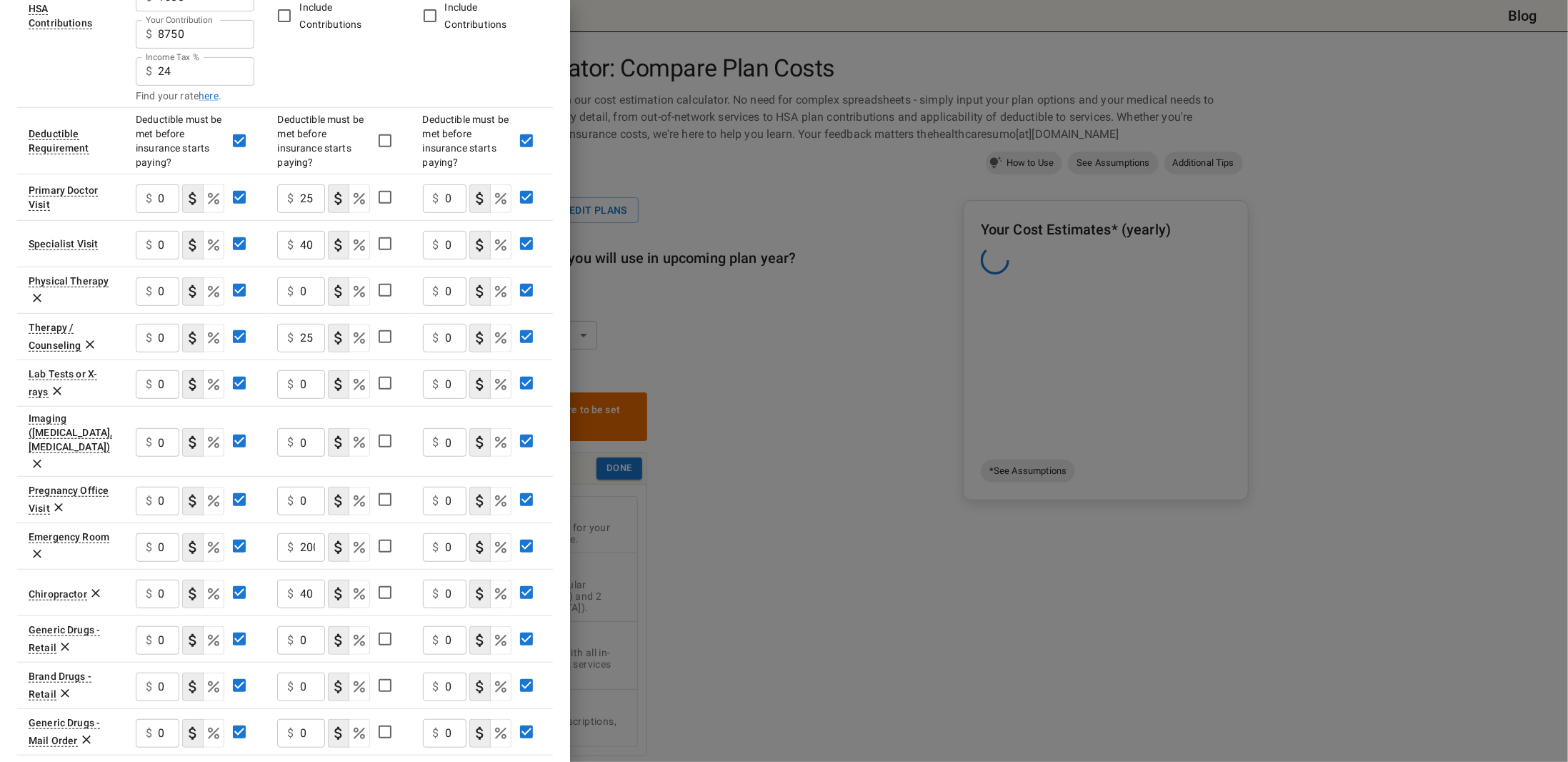
type input "2000"
click at [438, 197] on div "$ 0 ​" at bounding box center [444, 198] width 45 height 29
type input "10"
click at [450, 240] on input "0" at bounding box center [456, 244] width 22 height 29
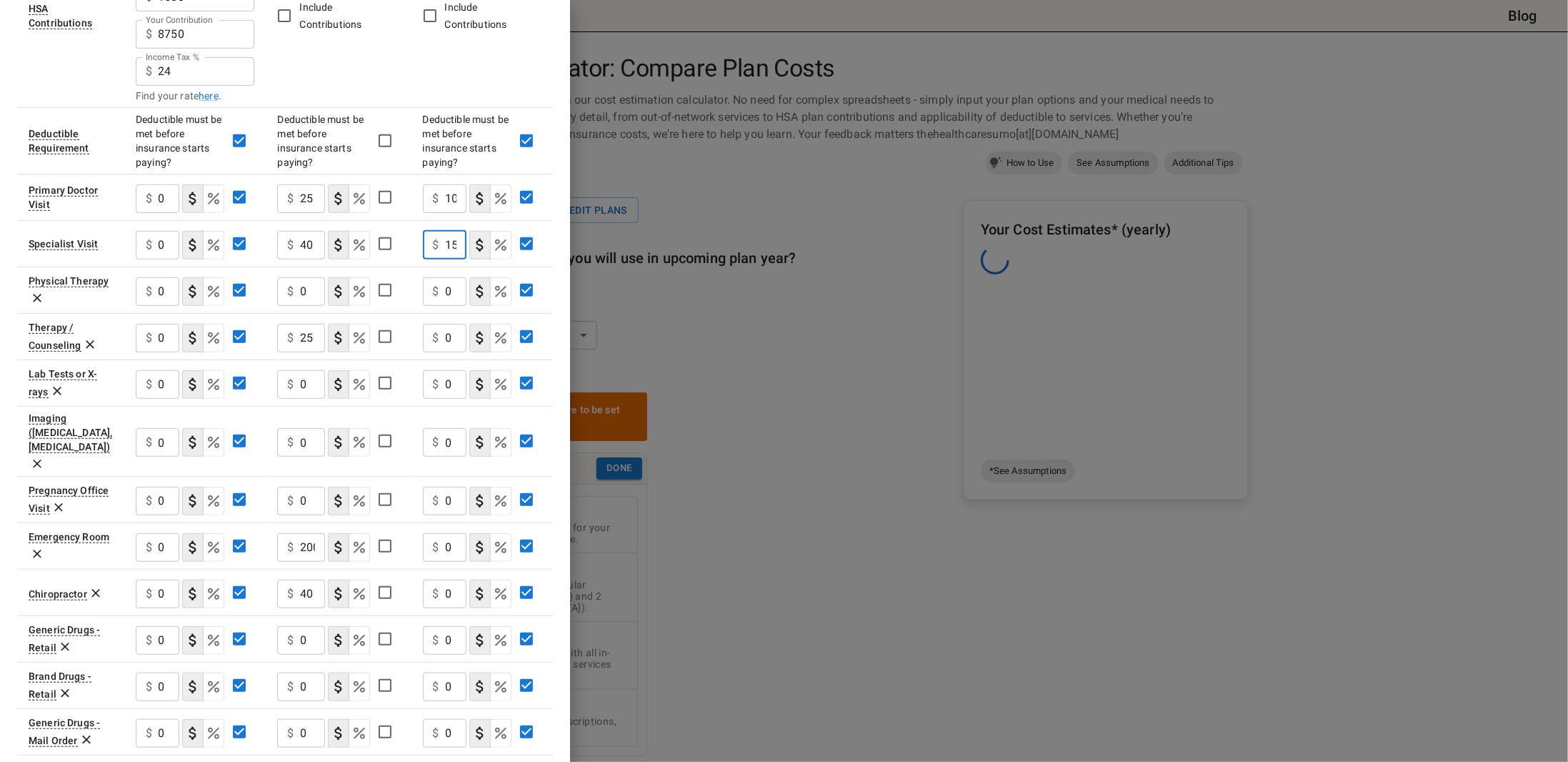
type input "15"
click at [453, 333] on input "0" at bounding box center [456, 337] width 22 height 29
type input "10"
click at [441, 533] on div "$ 0 ​" at bounding box center [444, 547] width 45 height 29
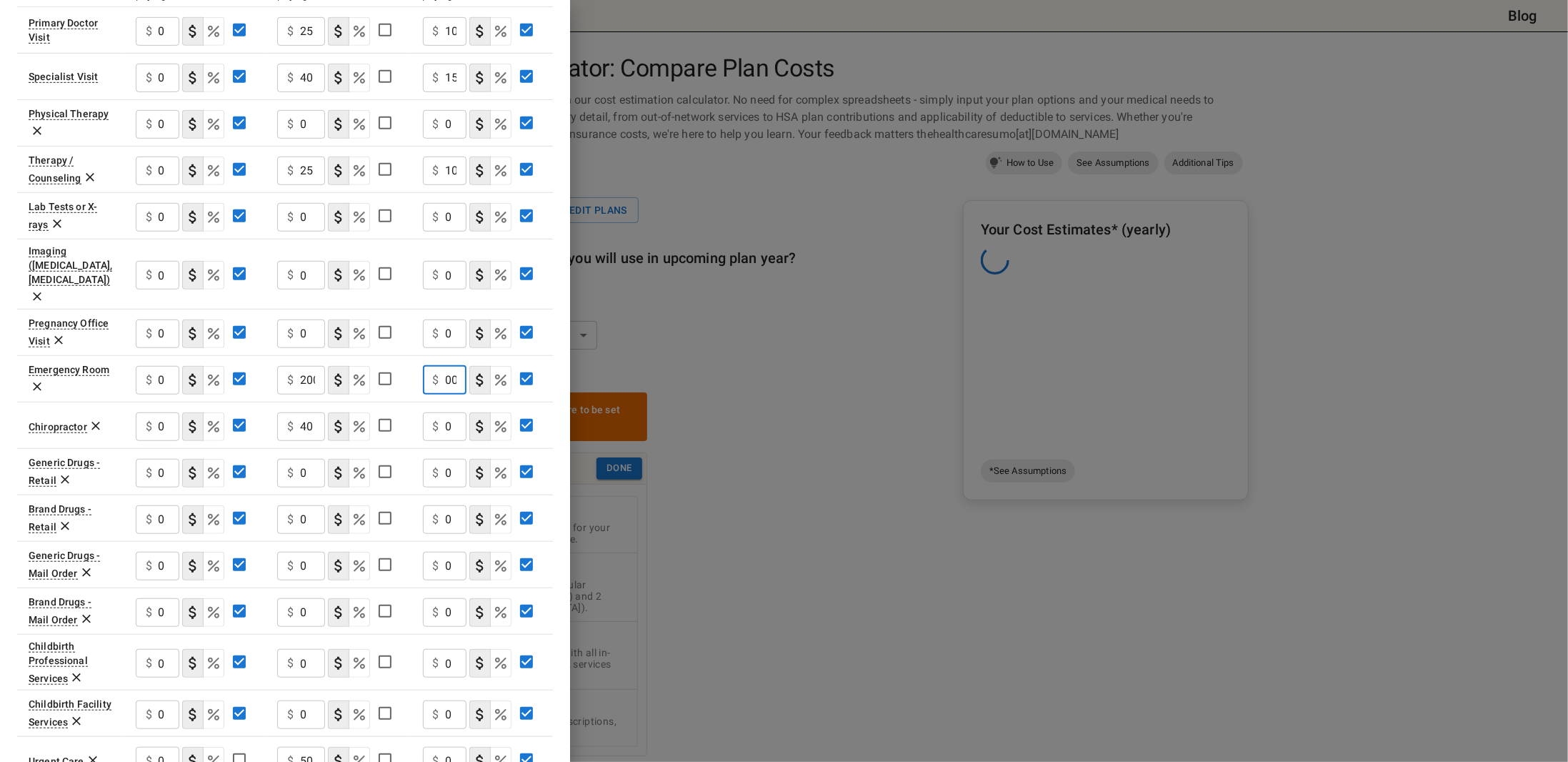
scroll to position [569, 0]
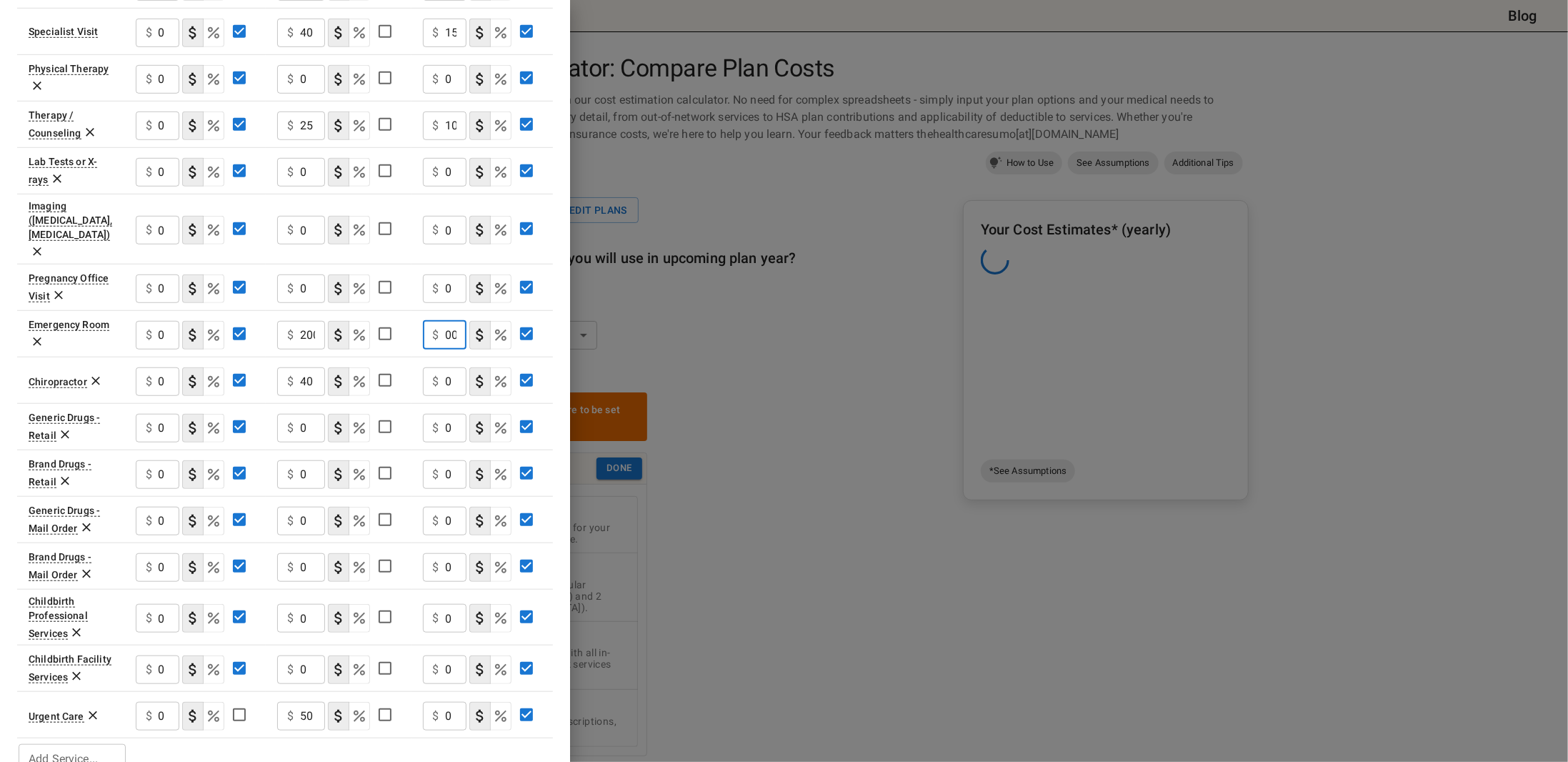
type input "100"
click at [451, 702] on input "0" at bounding box center [456, 715] width 22 height 29
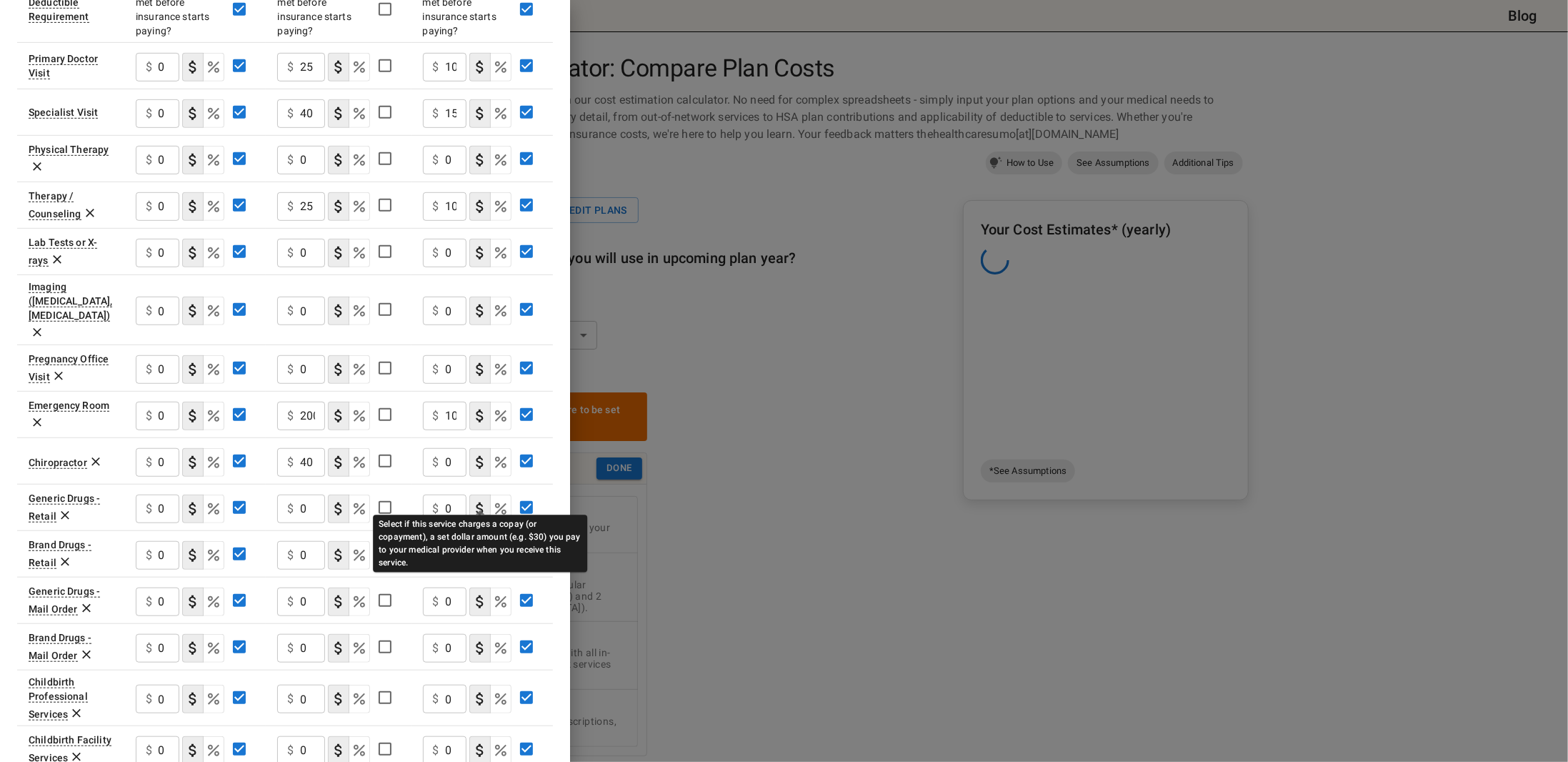
scroll to position [427, 0]
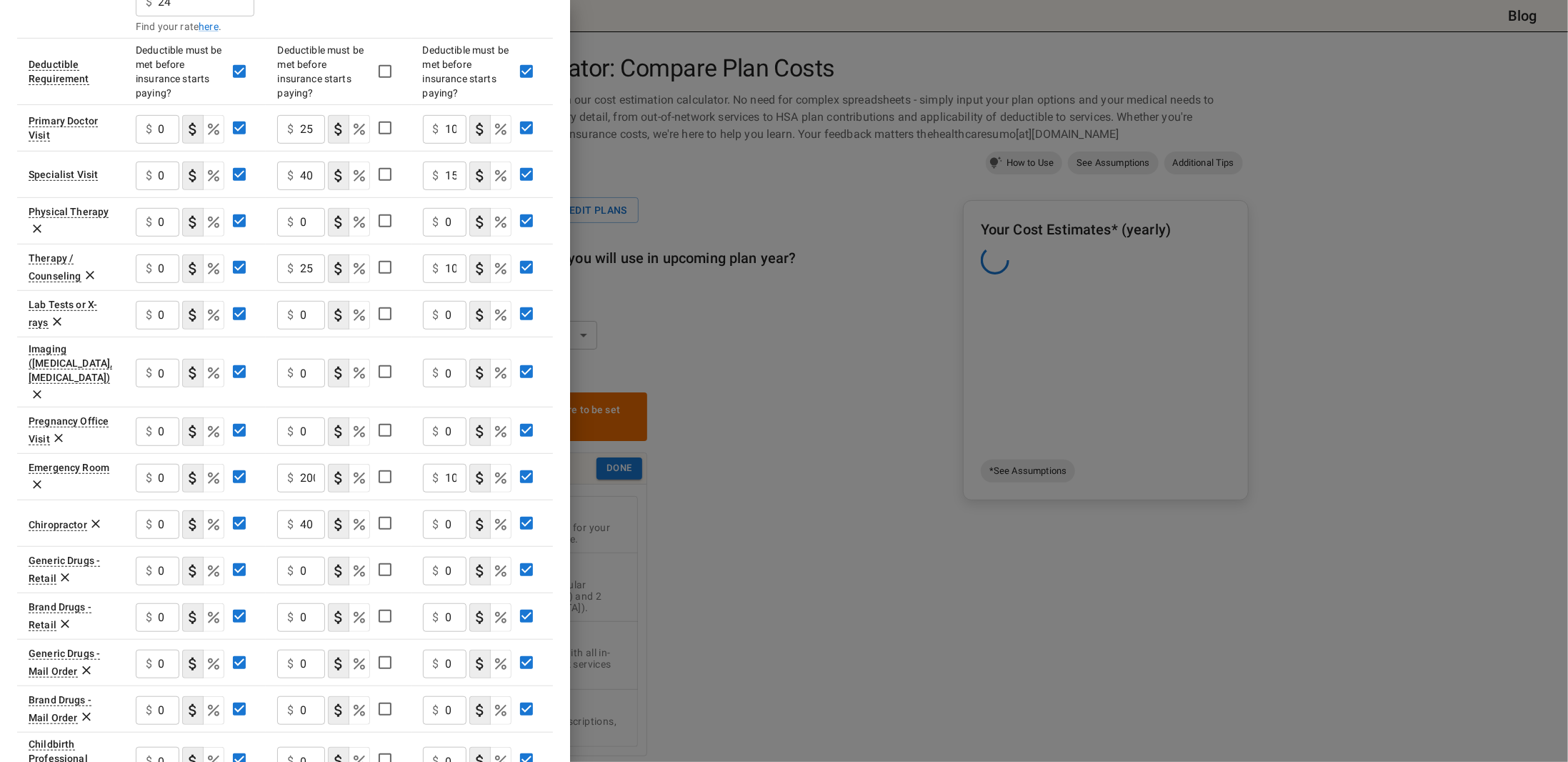
type input "25"
click at [459, 511] on input "0" at bounding box center [456, 524] width 22 height 29
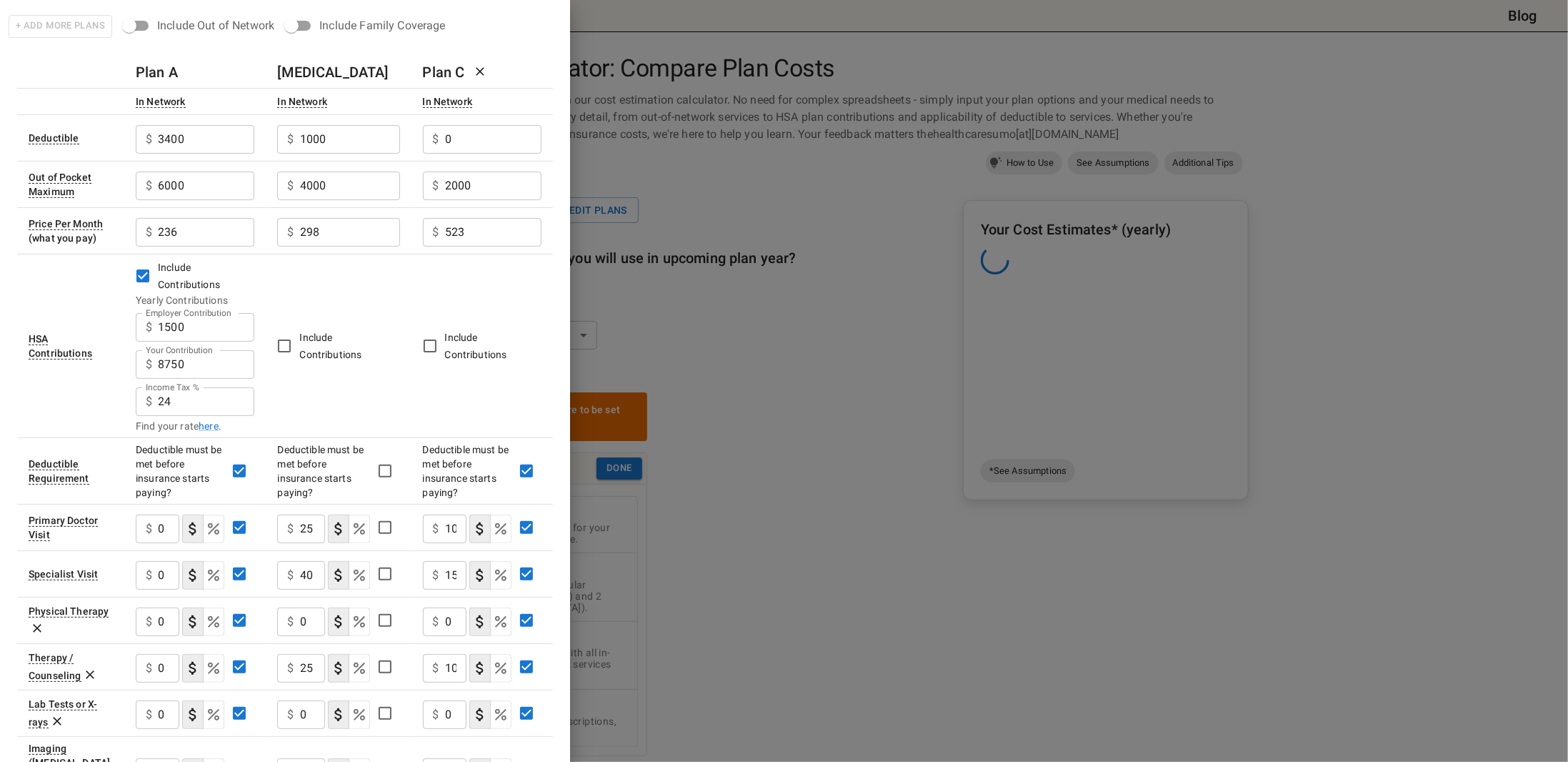
scroll to position [0, 0]
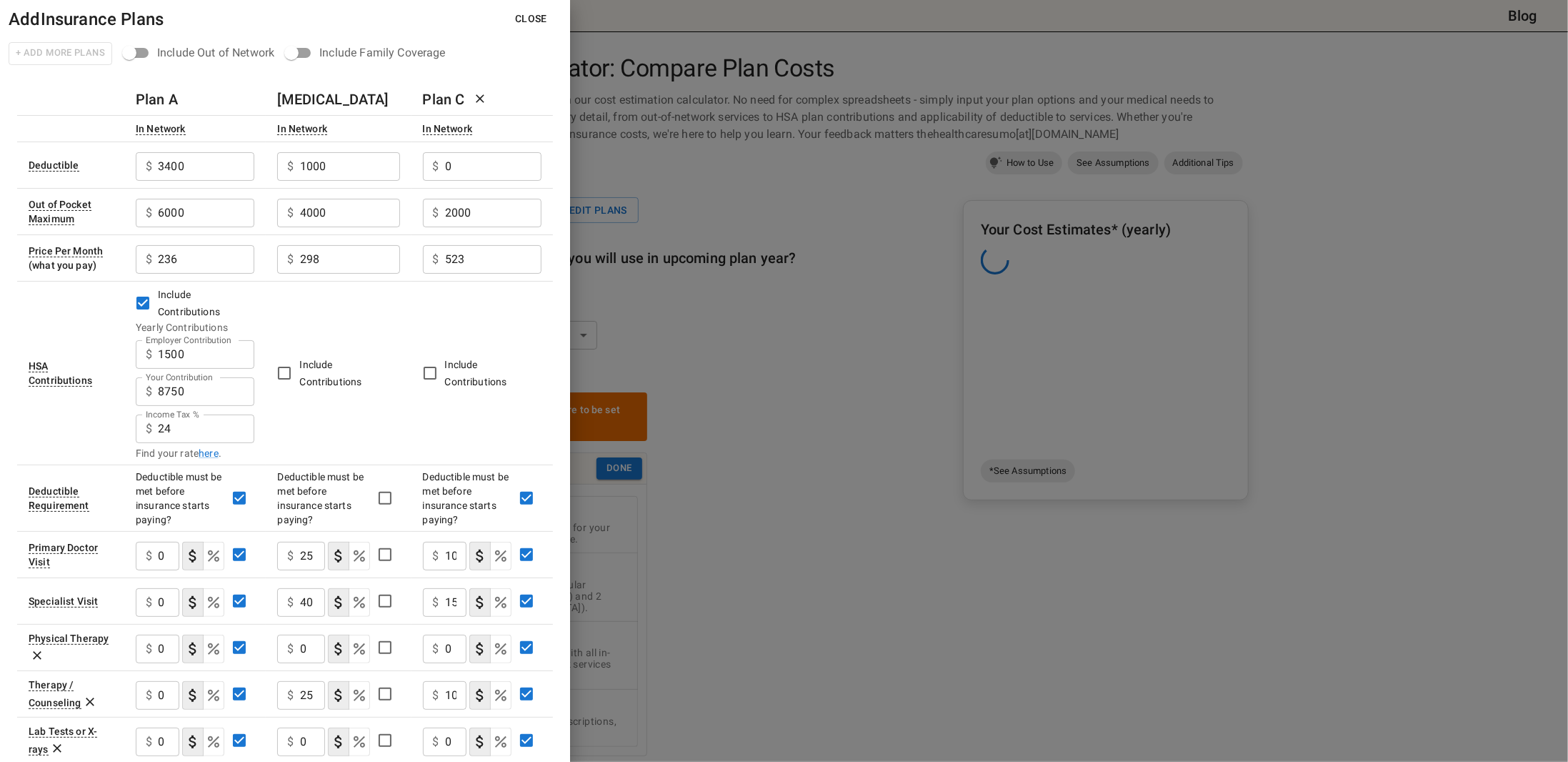
type input "15"
click at [521, 21] on button "Close" at bounding box center [531, 19] width 55 height 27
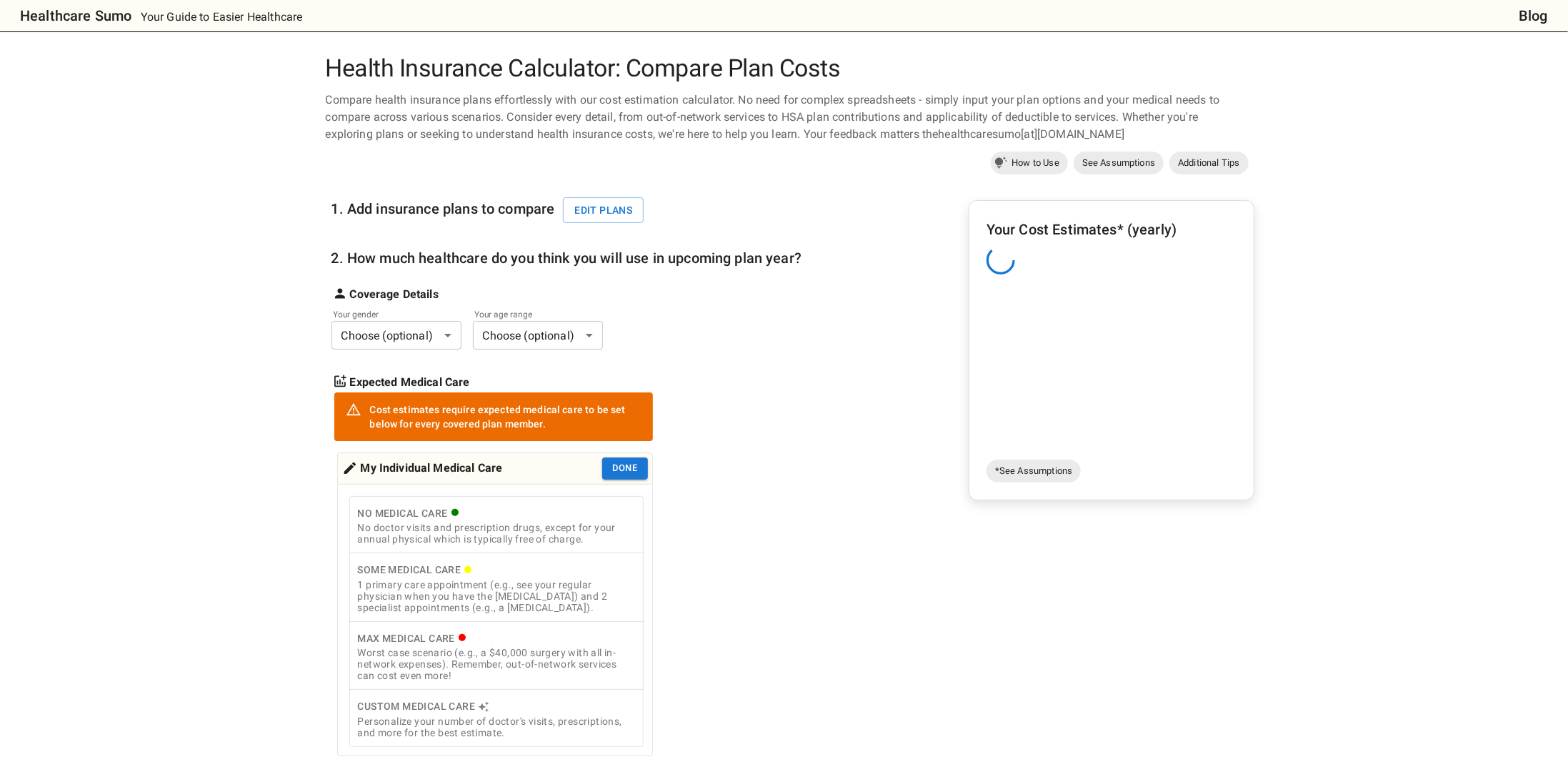
click at [395, 335] on body "Healthcare Sumo Your Guide to Easier Healthcare Blog Health Insurance Calculato…" at bounding box center [784, 657] width 1568 height 1315
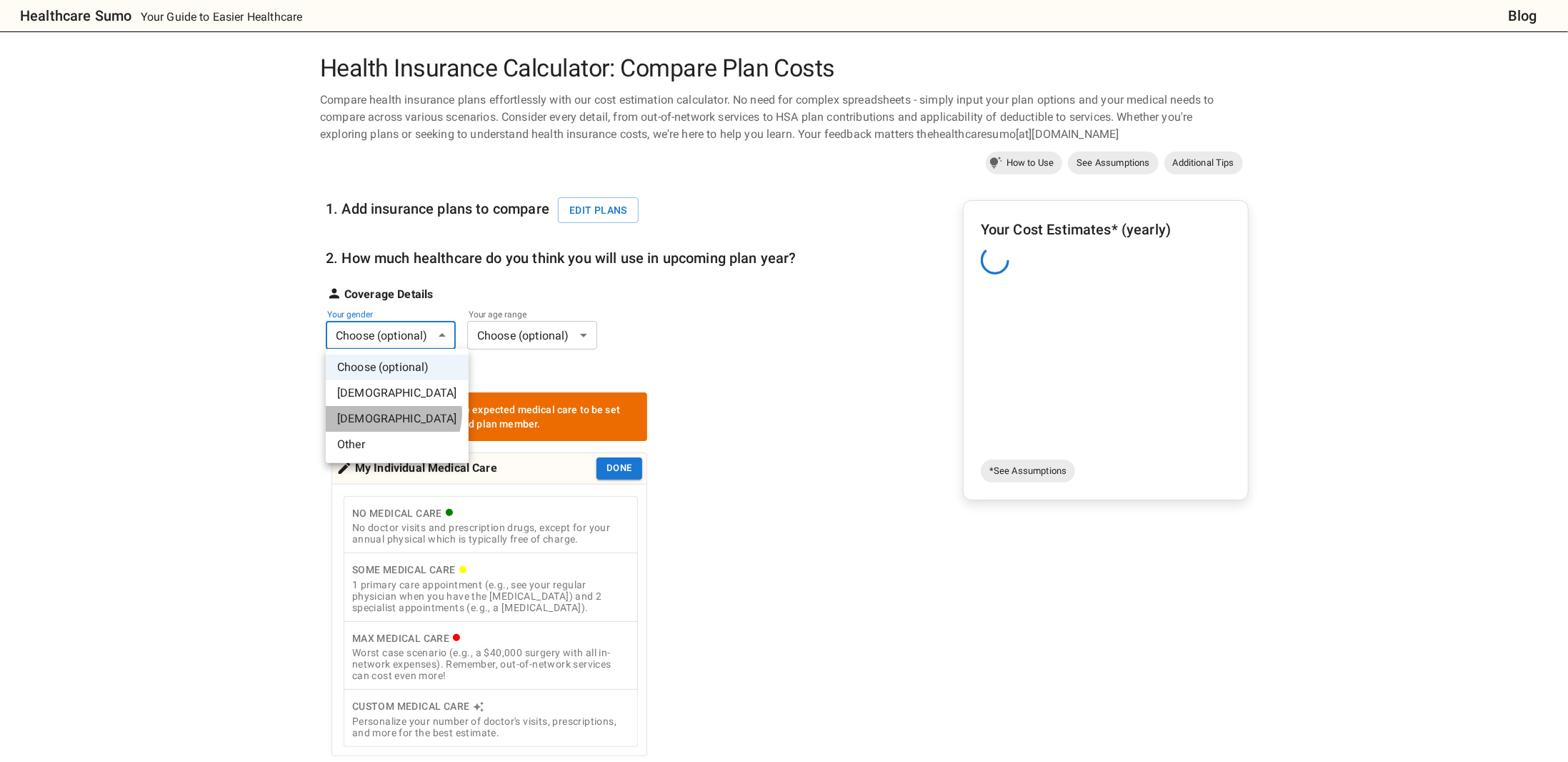
click at [392, 413] on li "[DEMOGRAPHIC_DATA]" at bounding box center [397, 419] width 142 height 26
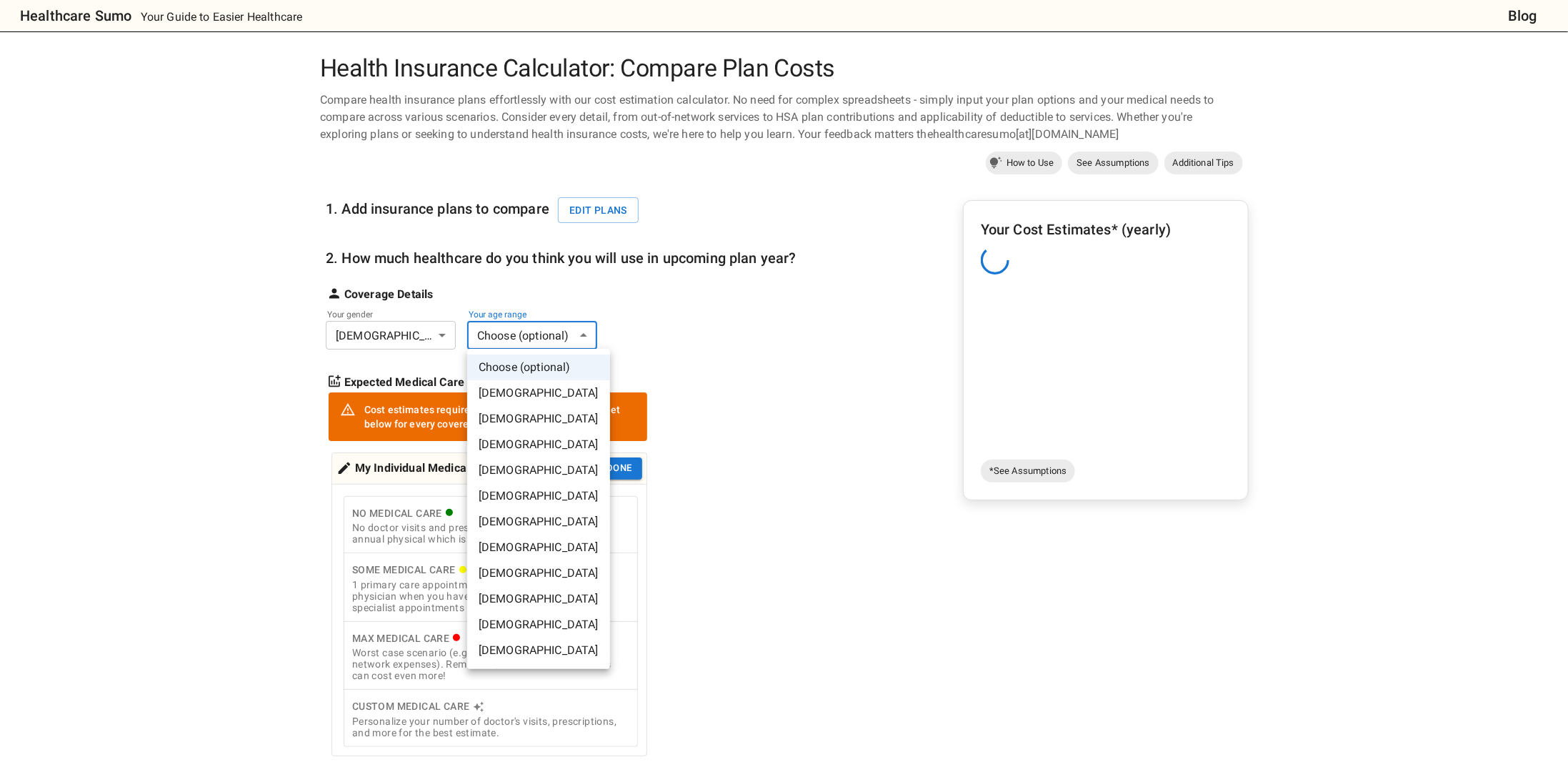
click at [537, 338] on body "Healthcare Sumo Your Guide to Easier Healthcare Blog Health Insurance Calculato…" at bounding box center [784, 657] width 1568 height 1315
click at [493, 474] on li "[DEMOGRAPHIC_DATA]" at bounding box center [538, 470] width 142 height 26
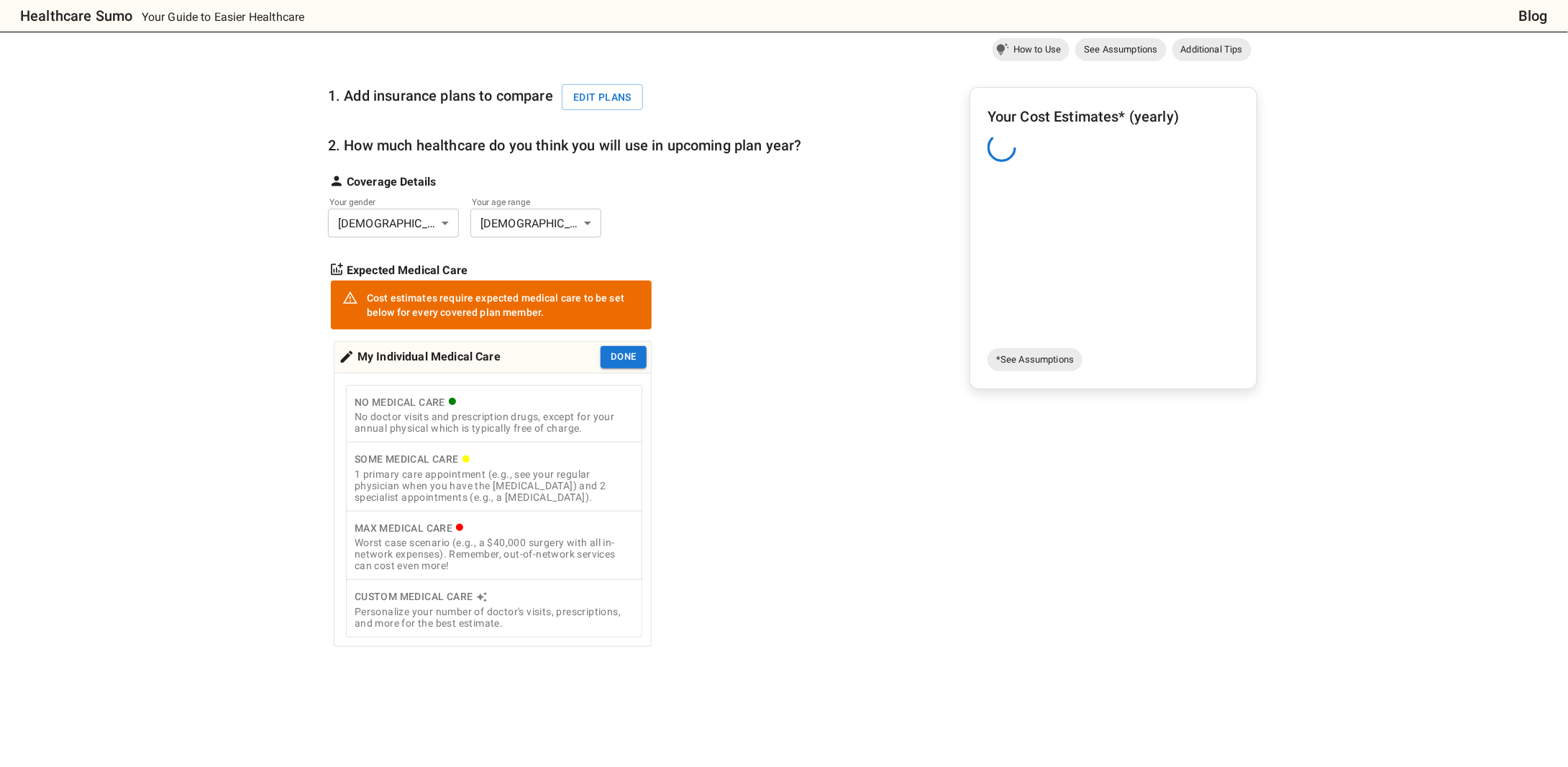
scroll to position [143, 0]
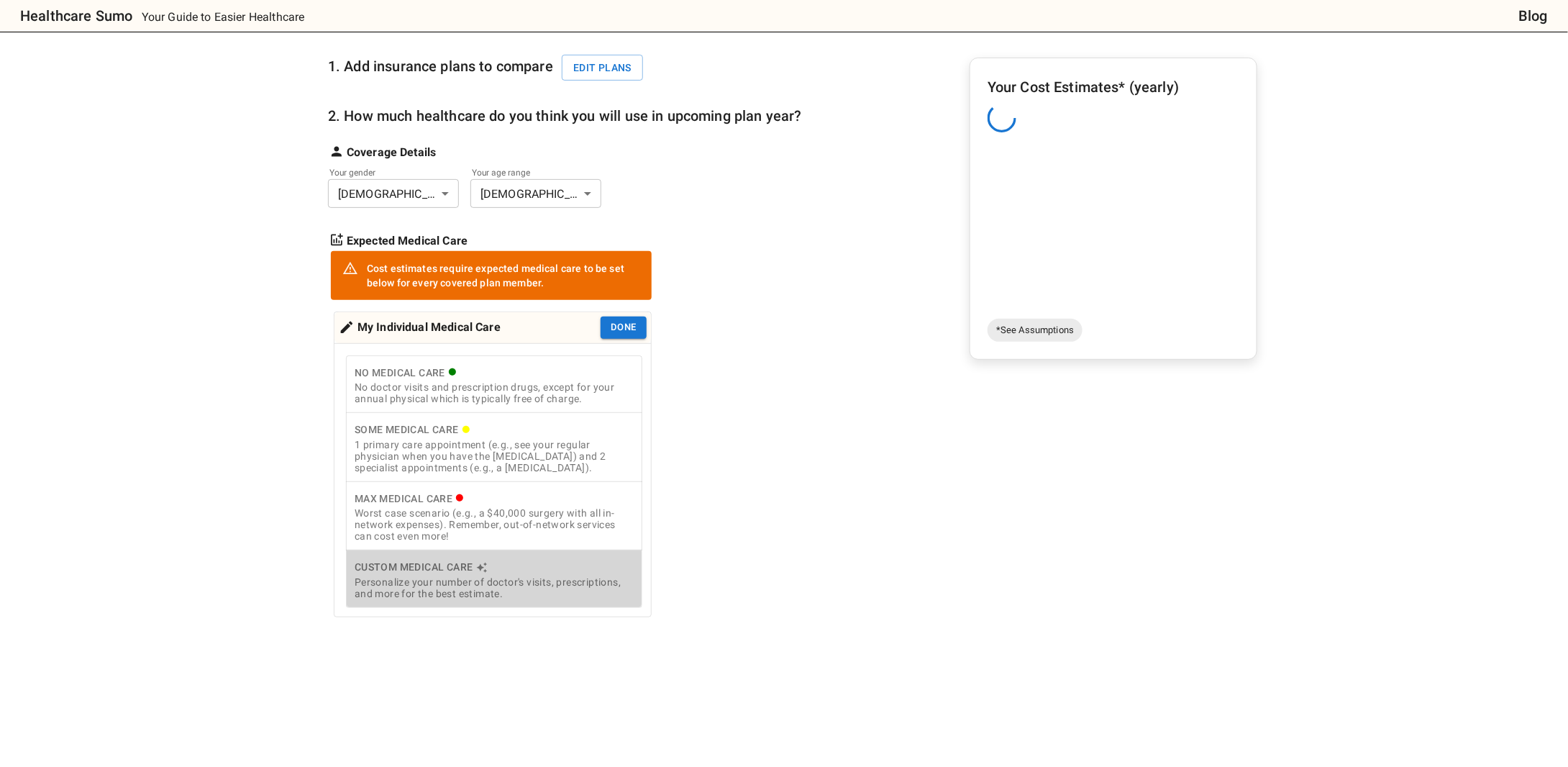
click at [524, 567] on div "Custom Medical Care" at bounding box center [494, 567] width 279 height 18
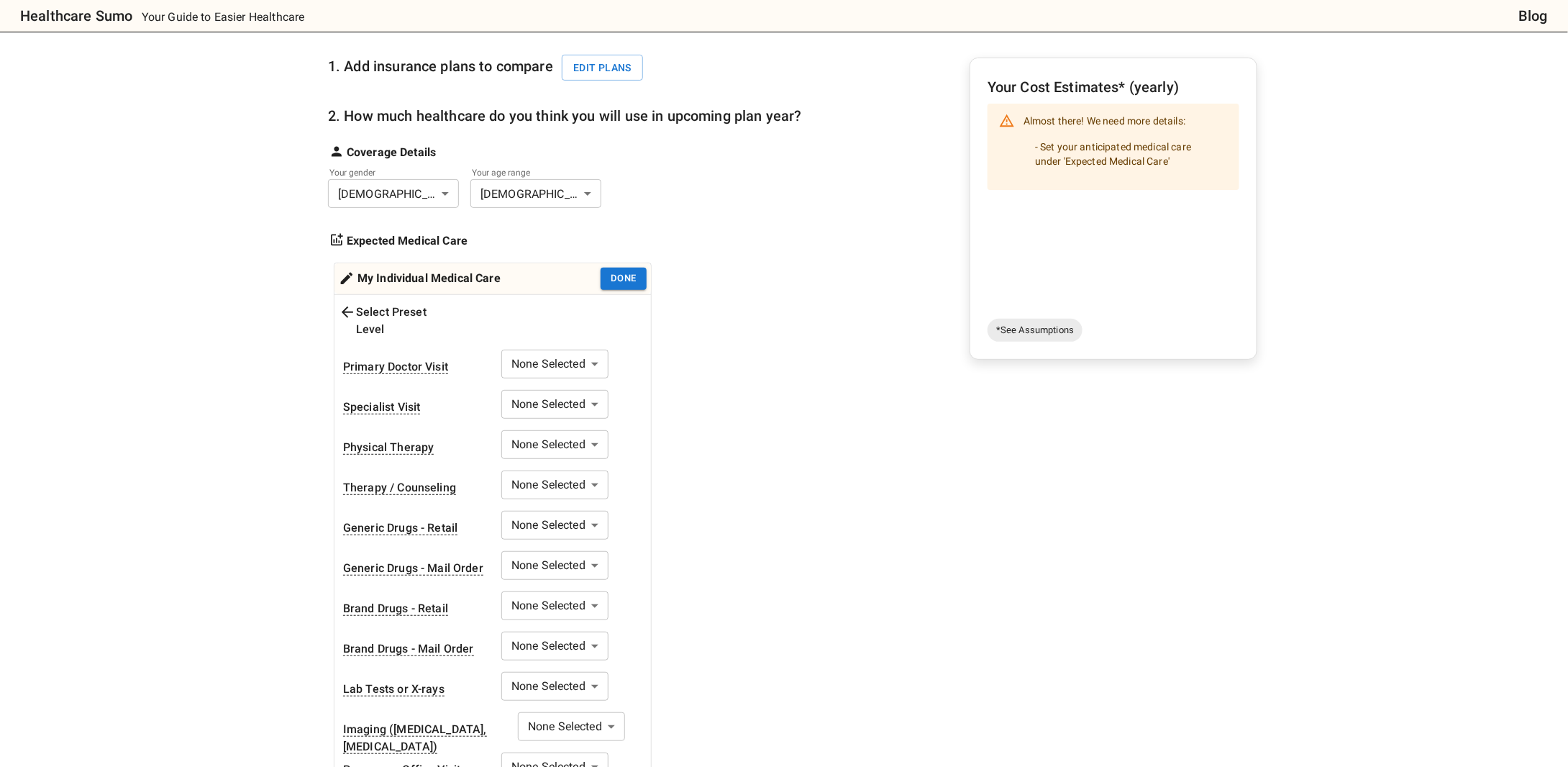
click at [571, 346] on body "Healthcare Sumo Your Guide to Easier Healthcare Blog Health Insurance Calculato…" at bounding box center [784, 685] width 1568 height 1658
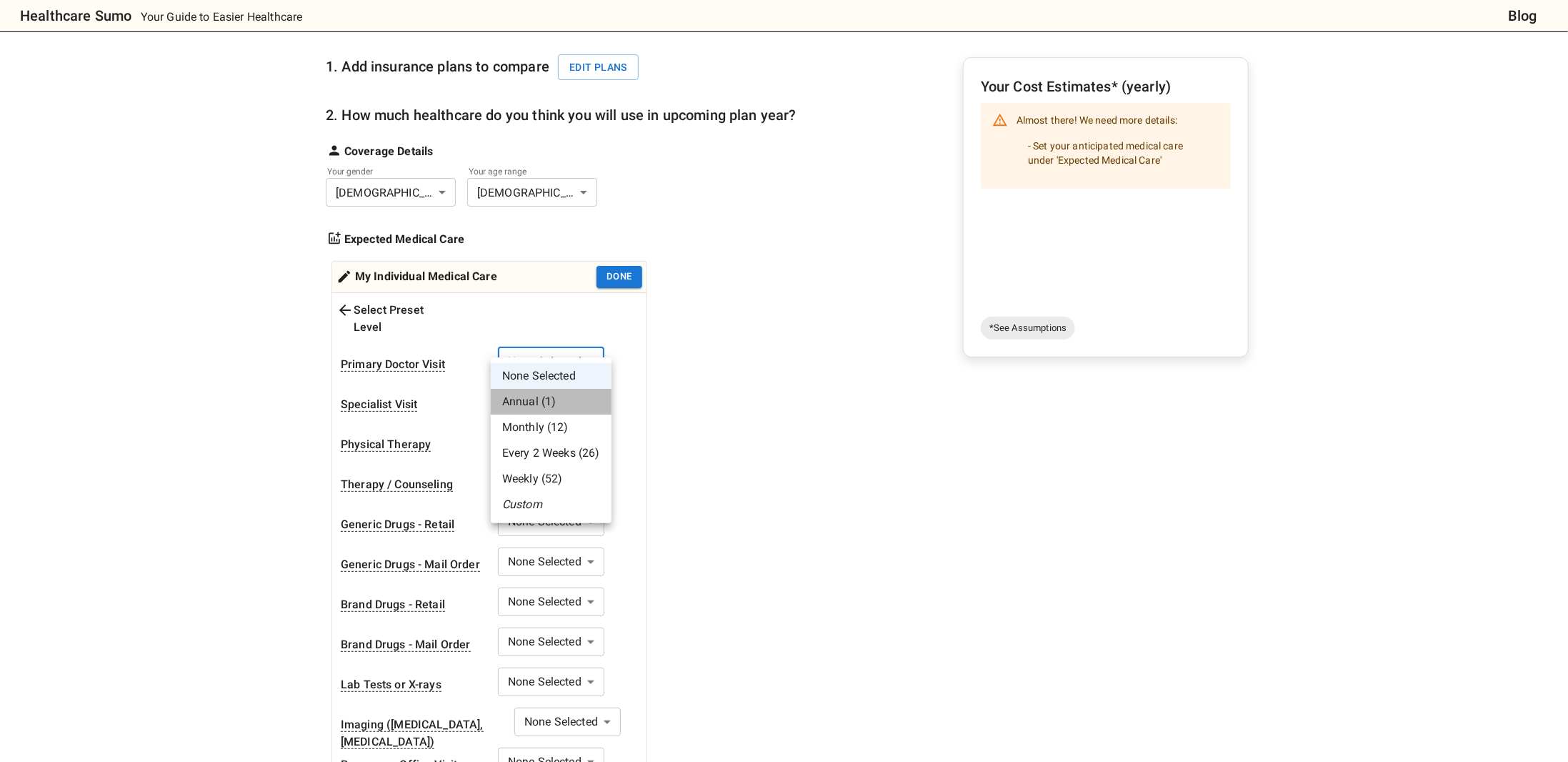
click at [557, 394] on li "Annual (1)" at bounding box center [551, 402] width 121 height 26
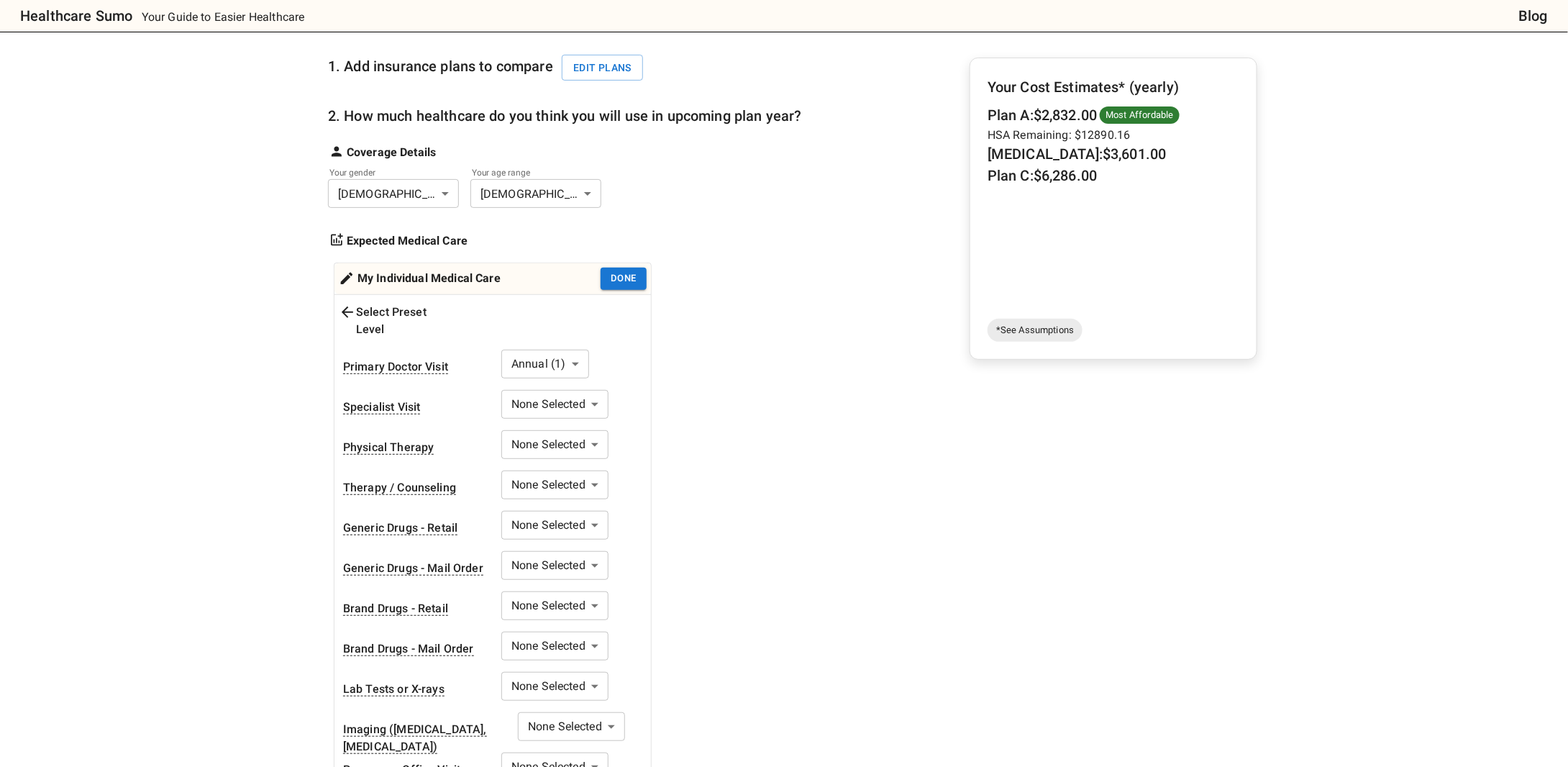
click at [581, 388] on body "Healthcare Sumo Your Guide to Easier Healthcare Blog Health Insurance Calculato…" at bounding box center [784, 685] width 1568 height 1658
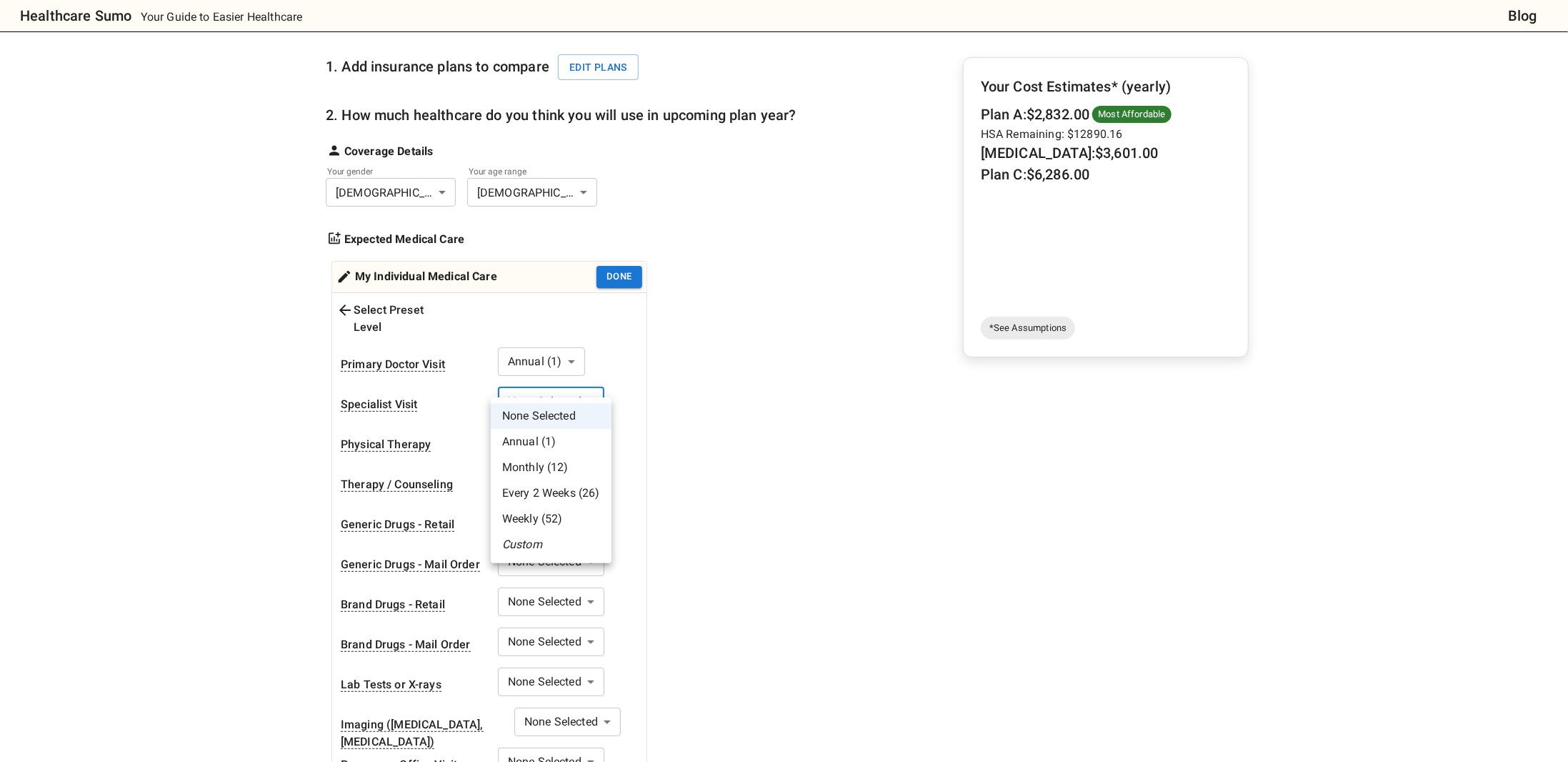
drag, startPoint x: 698, startPoint y: 426, endPoint x: 532, endPoint y: 442, distance: 166.8
click at [692, 426] on div at bounding box center [784, 381] width 1568 height 762
click at [566, 455] on body "Healthcare Sumo Your Guide to Easier Healthcare Blog Health Insurance Calculato…" at bounding box center [779, 681] width 1557 height 1647
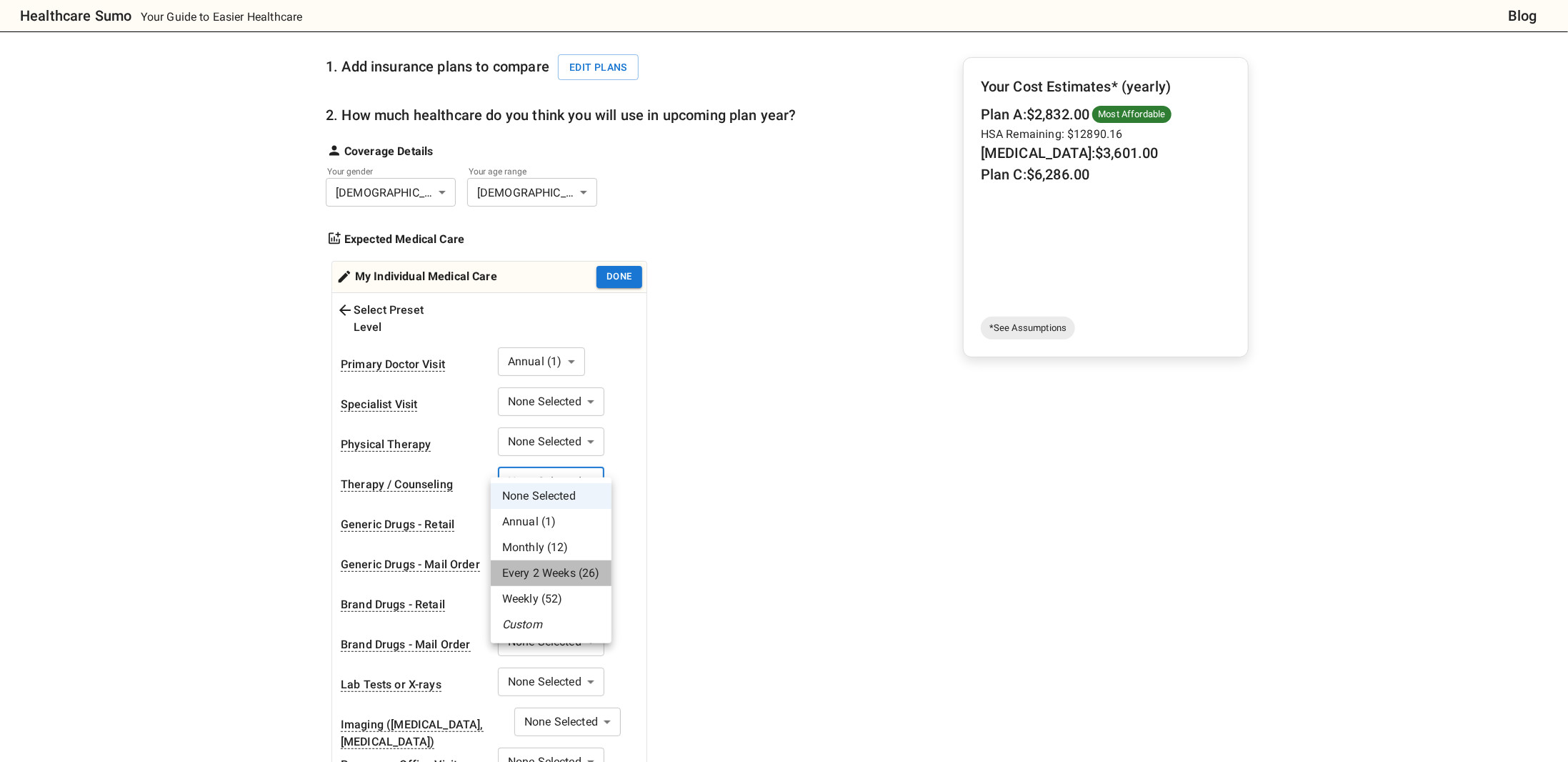
click at [554, 568] on li "Every 2 Weeks (26)" at bounding box center [551, 573] width 121 height 26
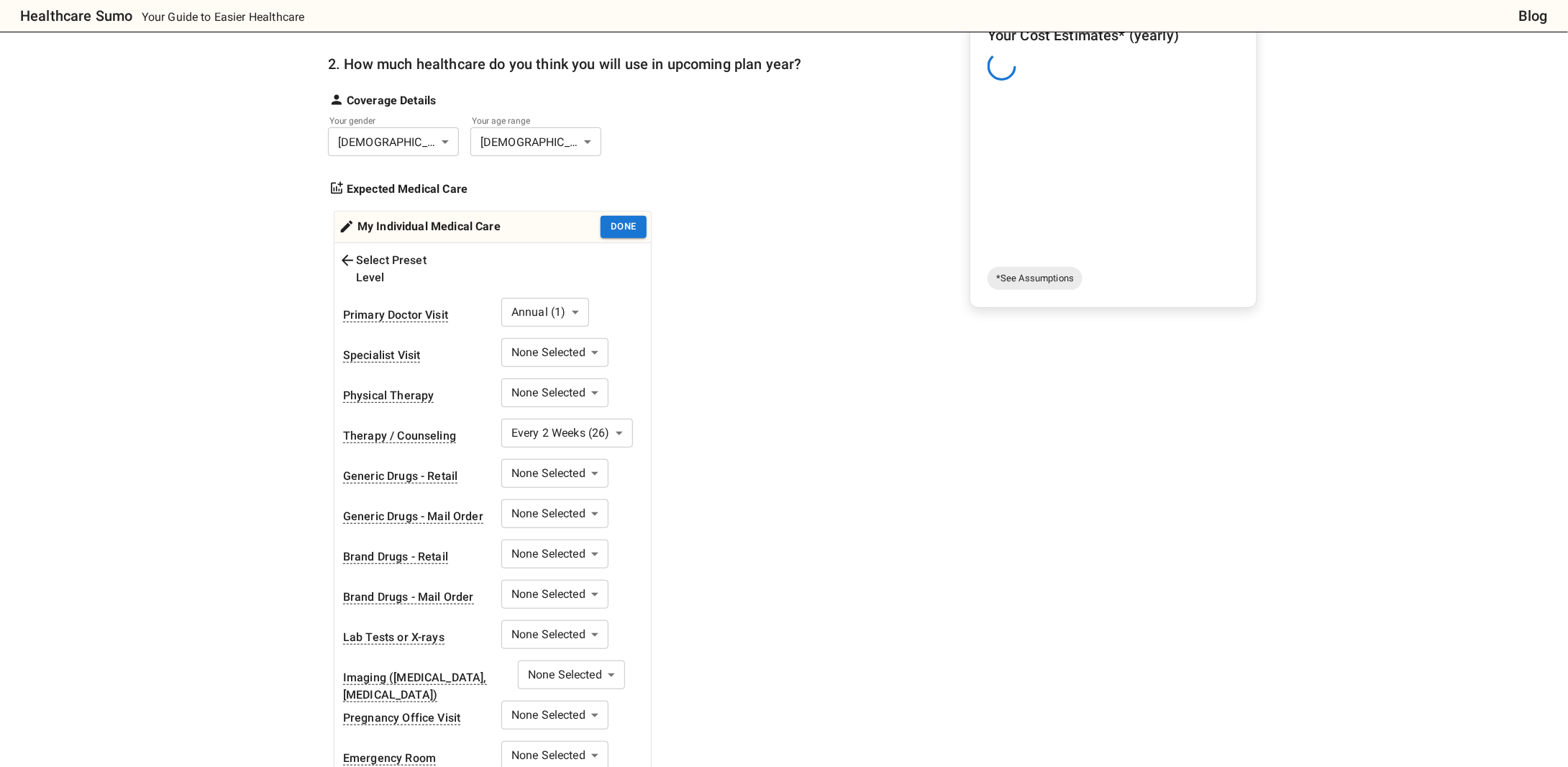
scroll to position [216, 0]
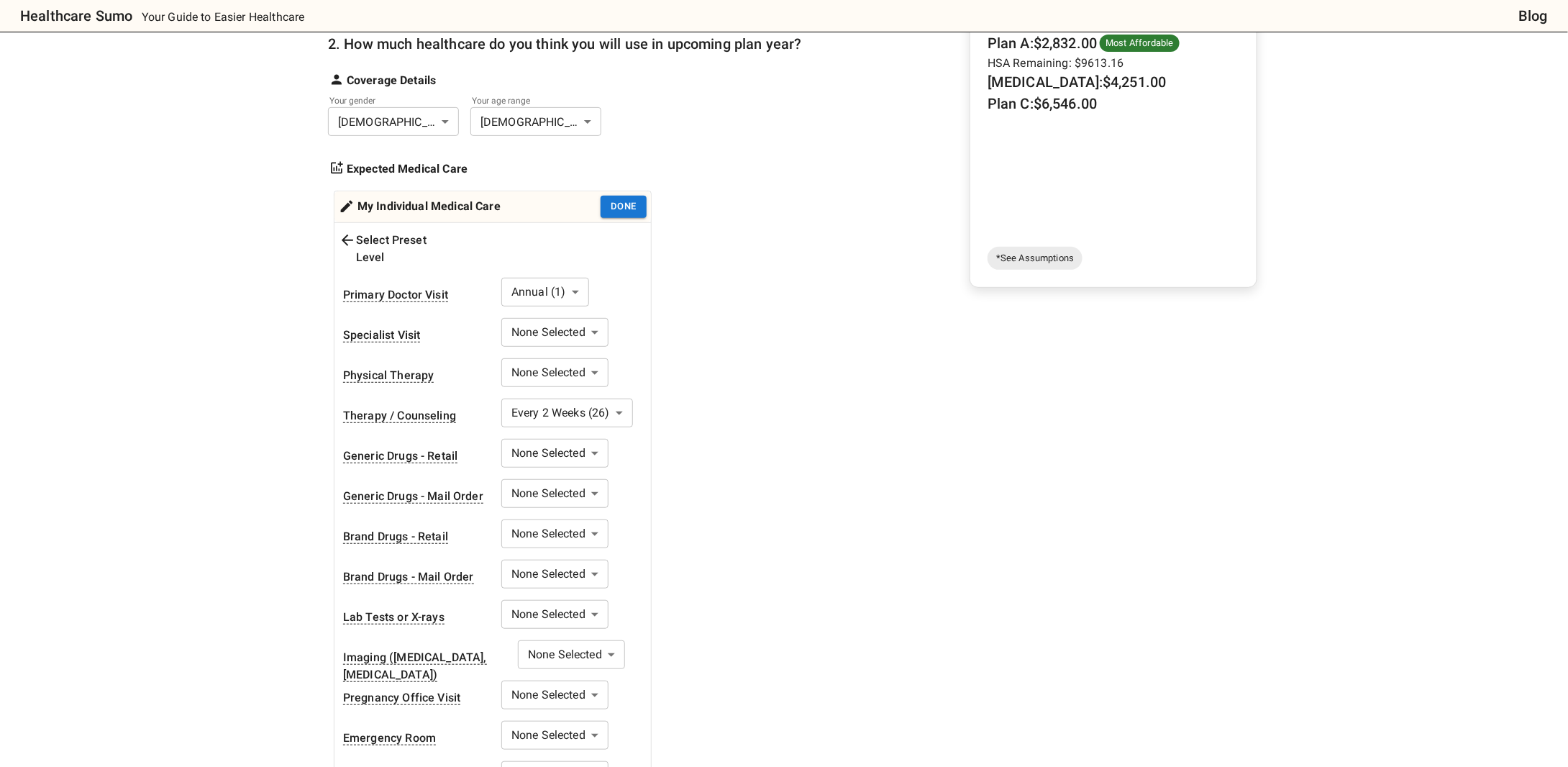
click at [567, 436] on body "Healthcare Sumo Your Guide to Easier Healthcare Blog Health Insurance Calculato…" at bounding box center [784, 613] width 1568 height 1658
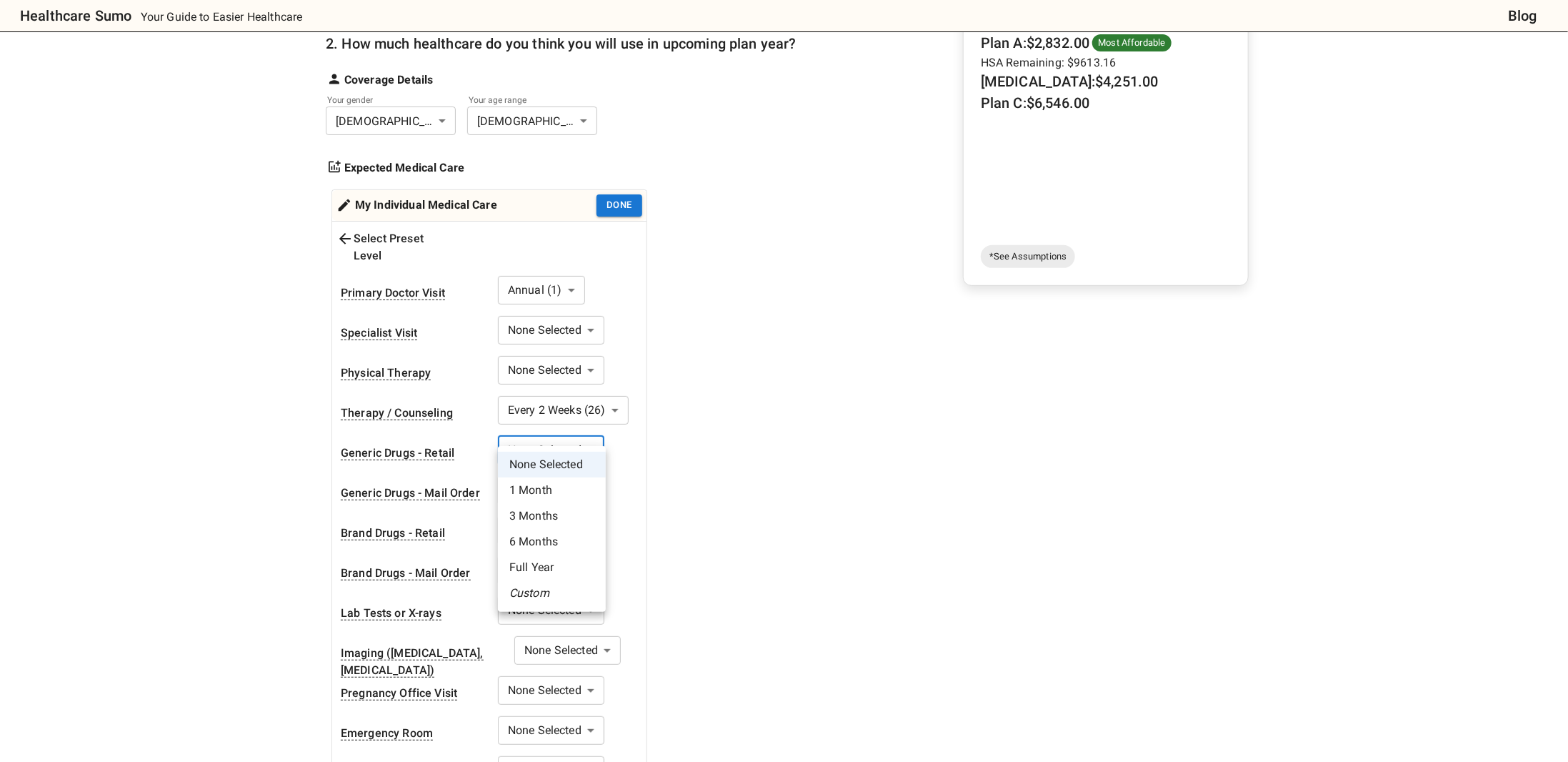
click at [545, 558] on li "Full Year" at bounding box center [551, 567] width 108 height 26
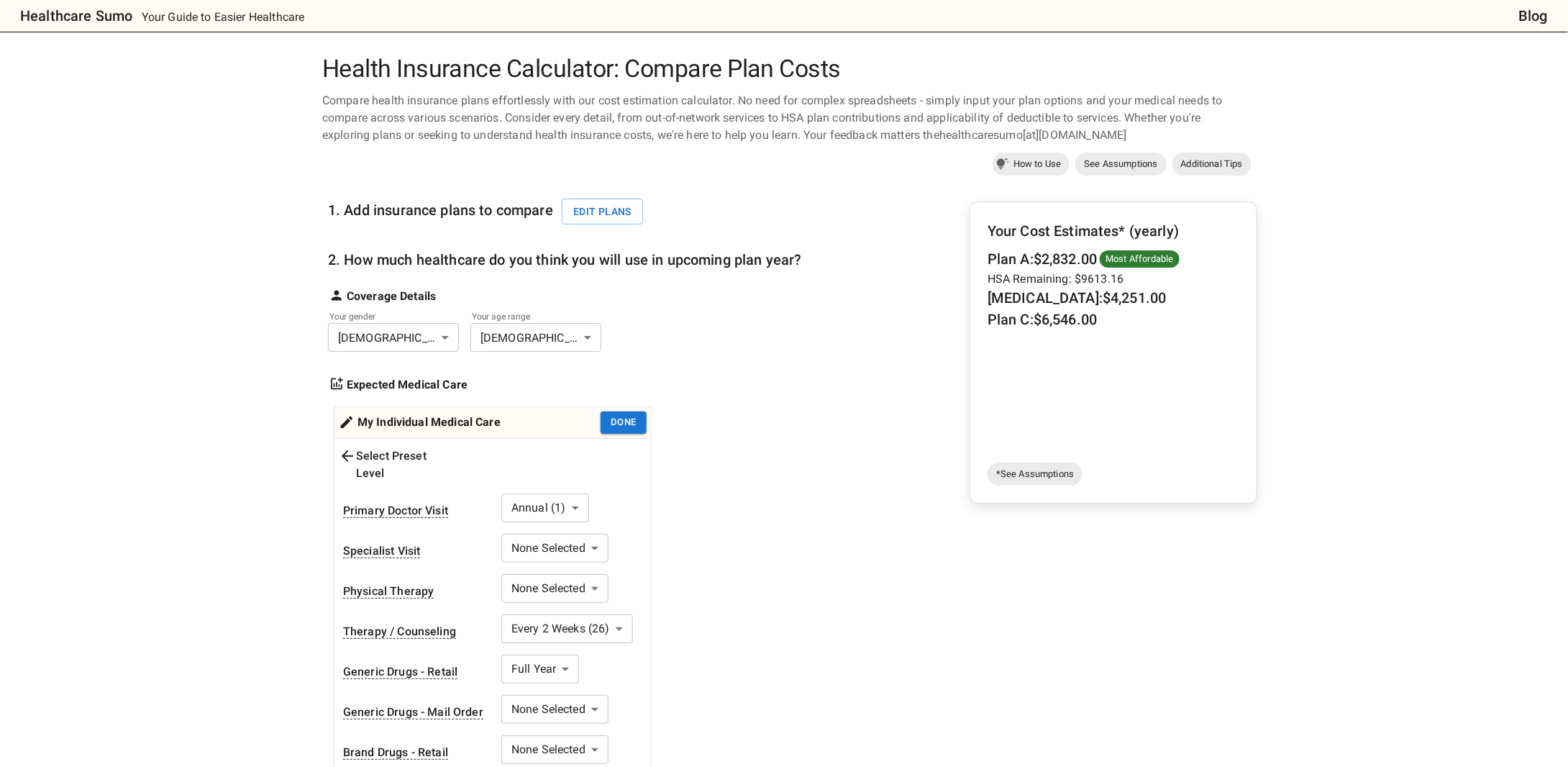
scroll to position [72, 0]
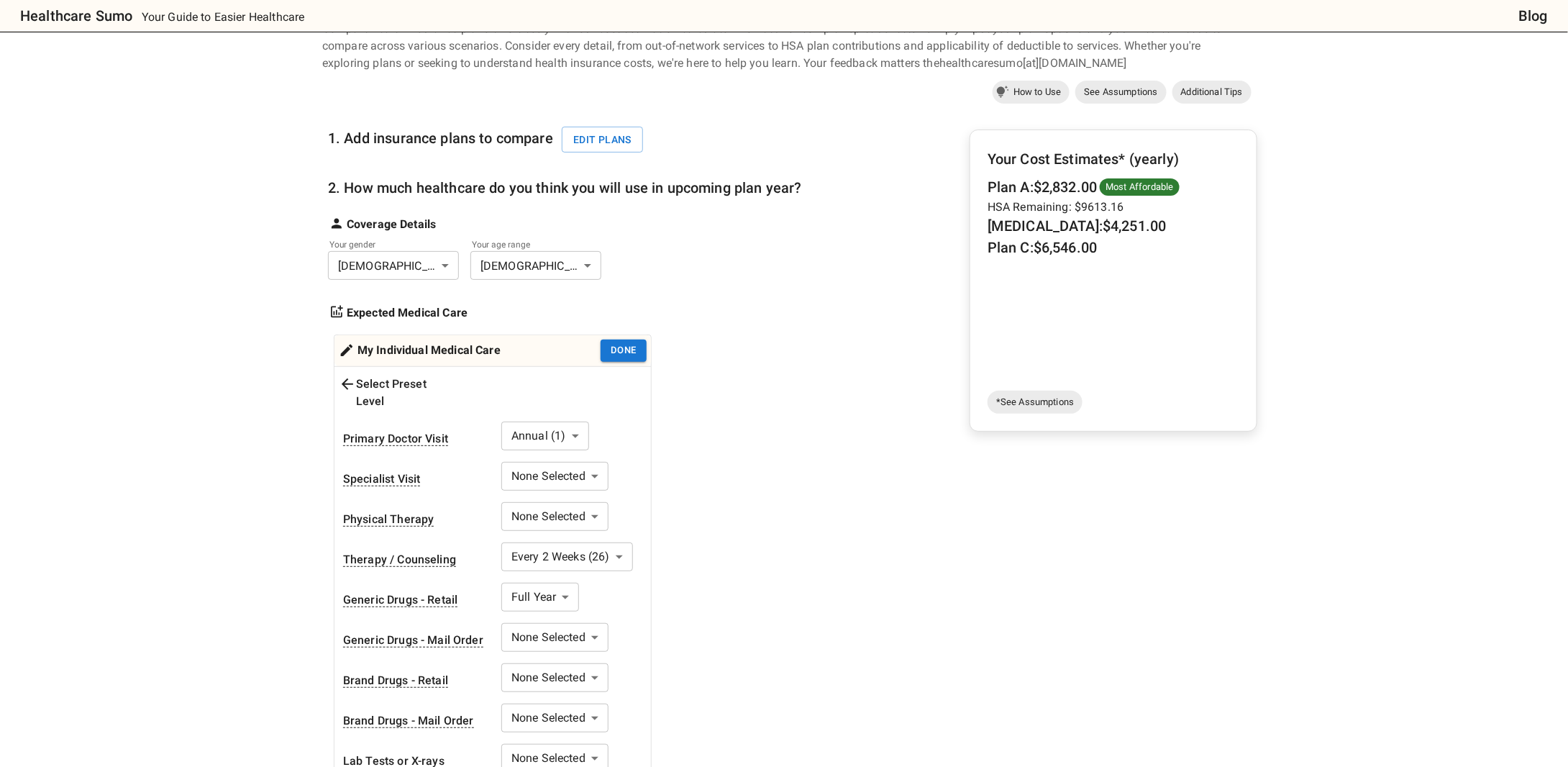
click at [605, 454] on body "Healthcare Sumo Your Guide to Easier Healthcare Blog Health Insurance Calculato…" at bounding box center [784, 757] width 1568 height 1658
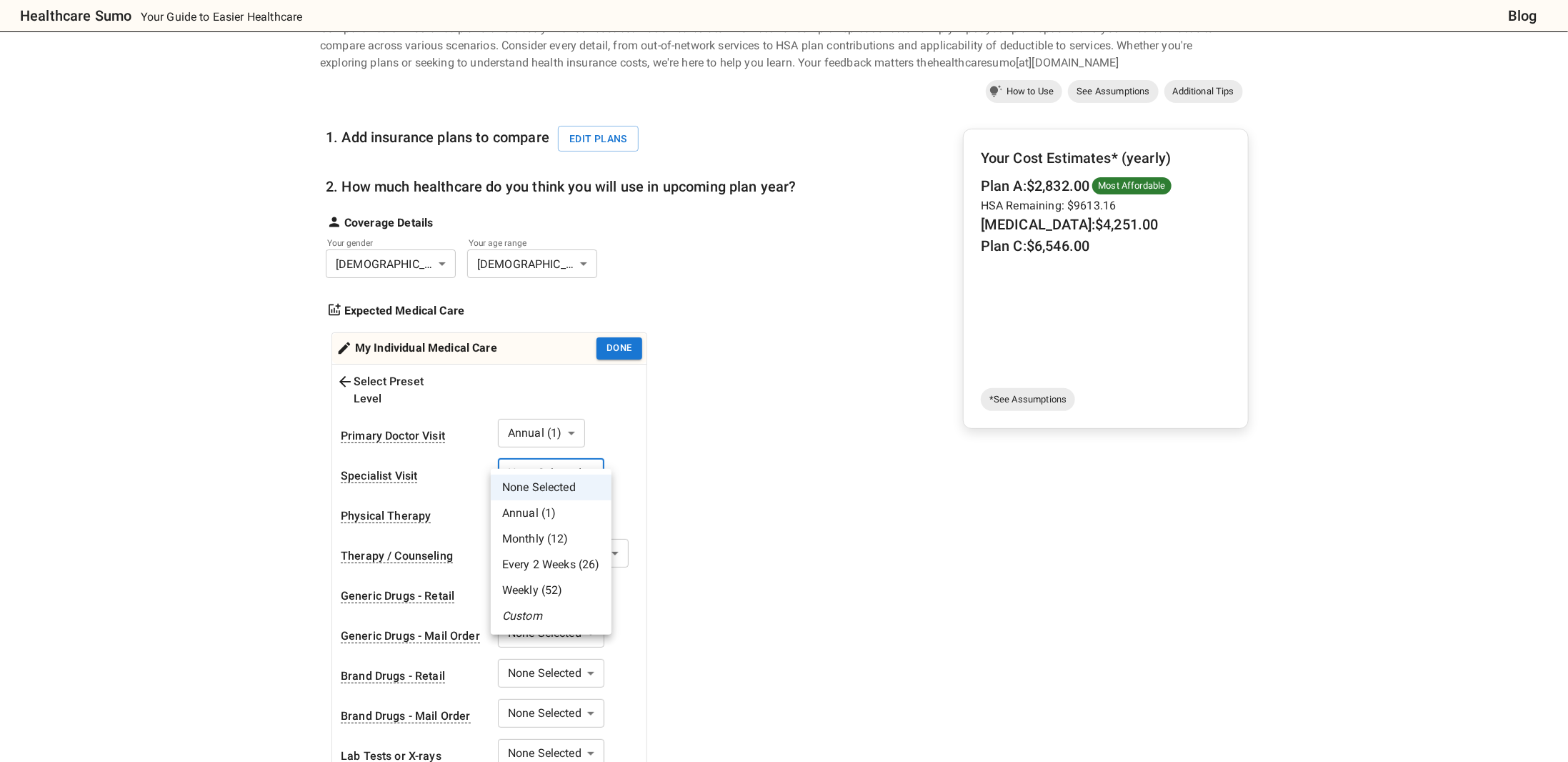
click at [559, 509] on li "Annual (1)" at bounding box center [551, 513] width 121 height 26
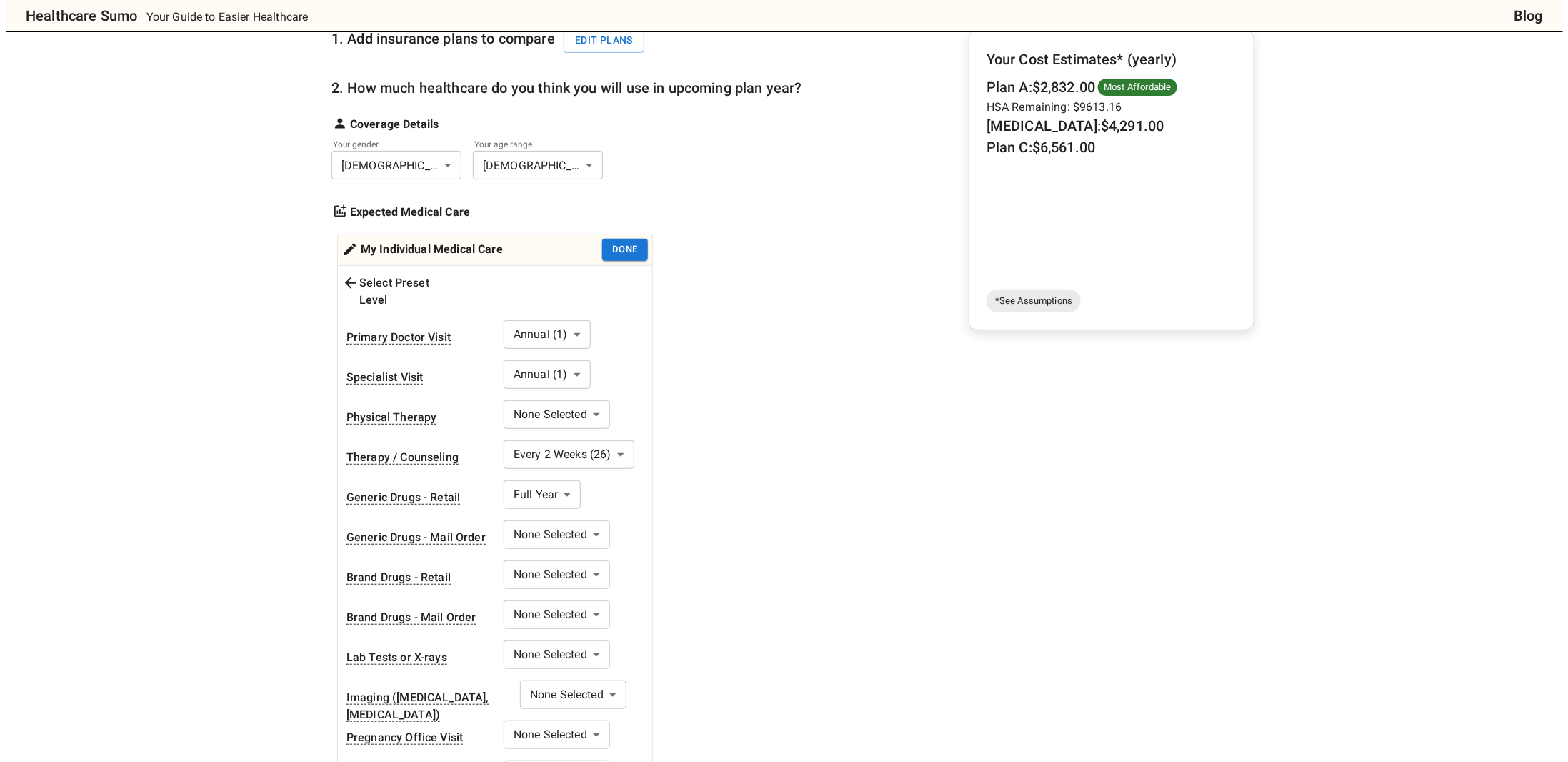
scroll to position [0, 0]
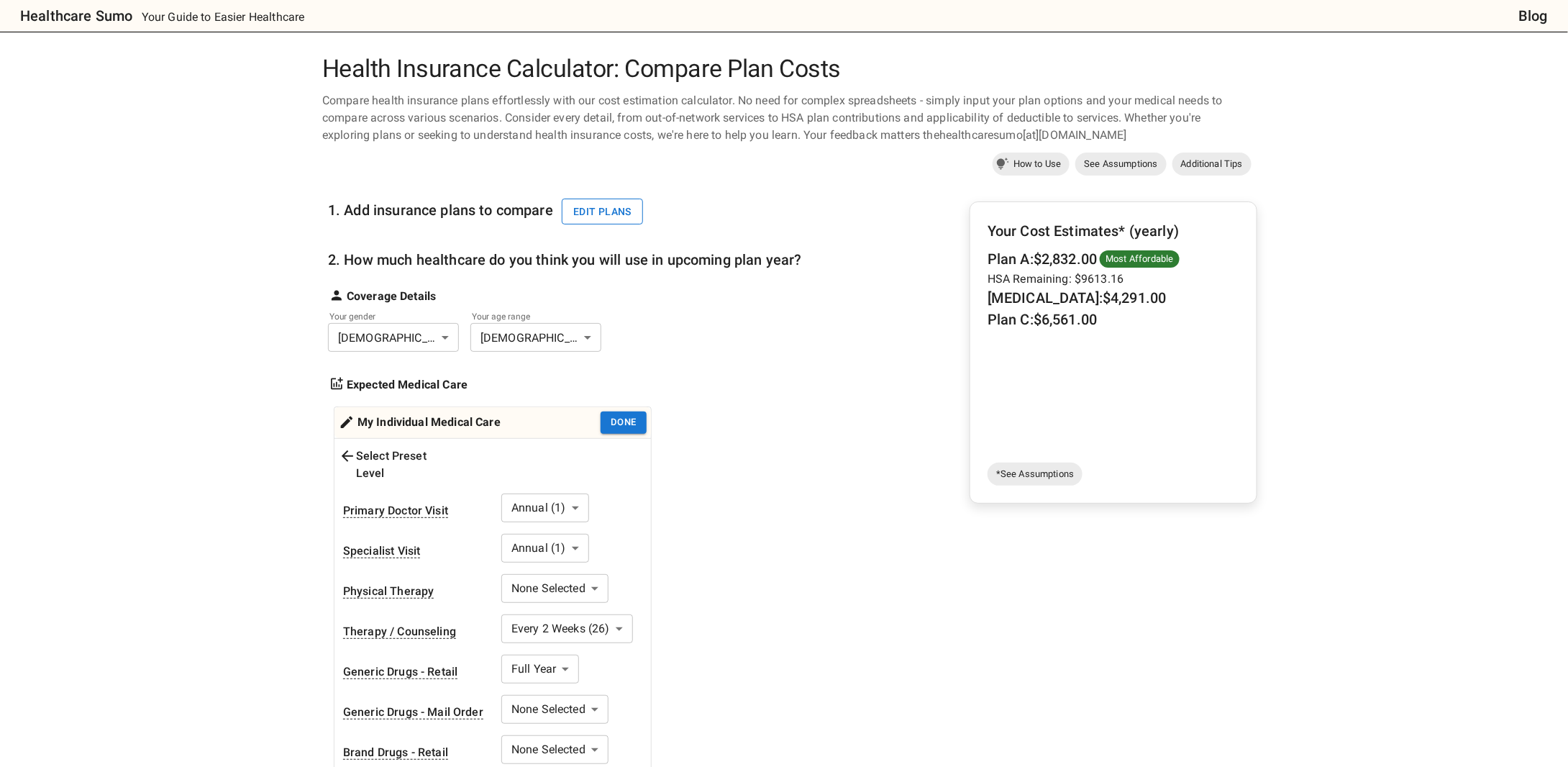
click at [621, 213] on button "Edit plans" at bounding box center [603, 211] width 82 height 27
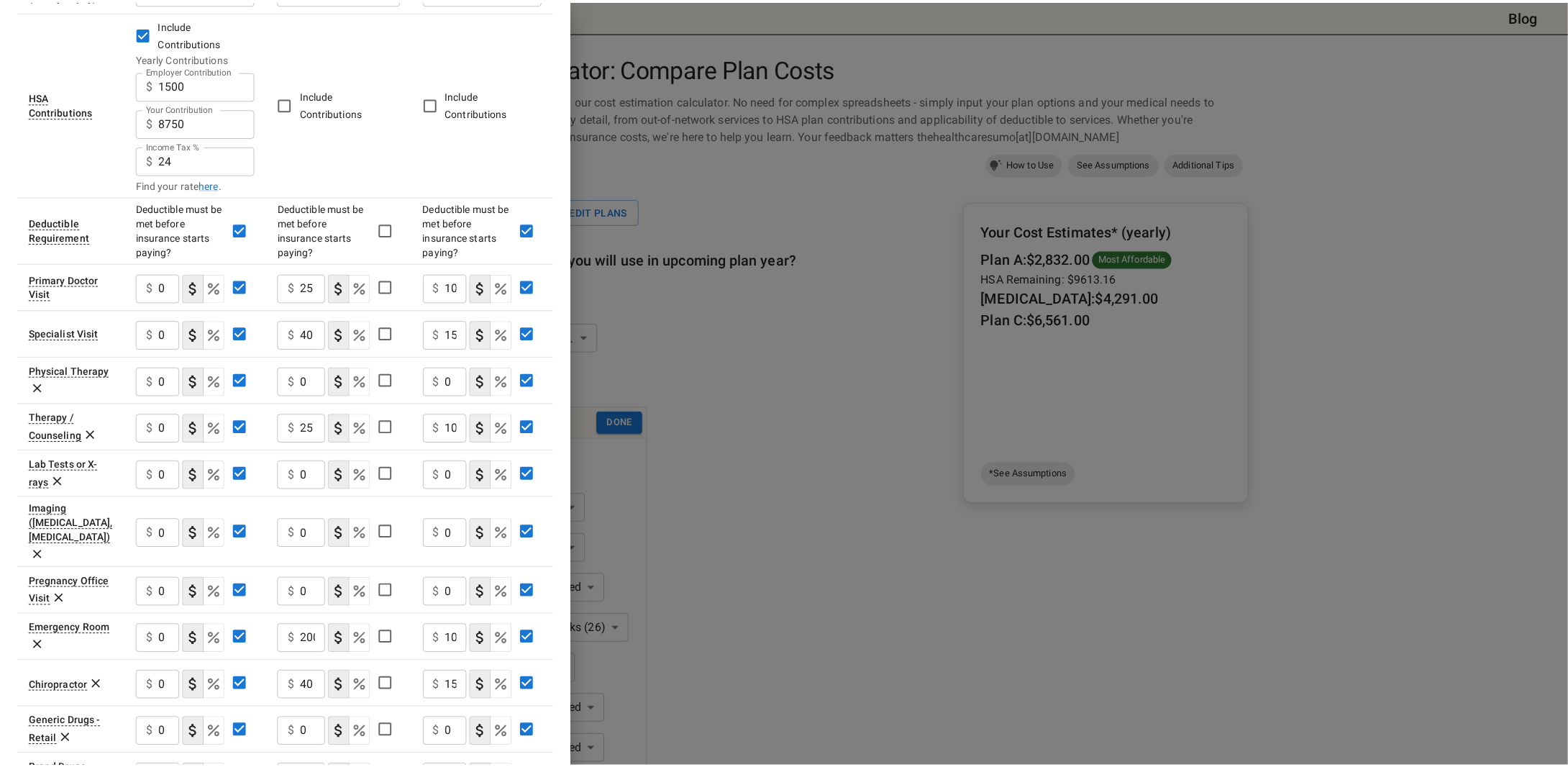
scroll to position [288, 0]
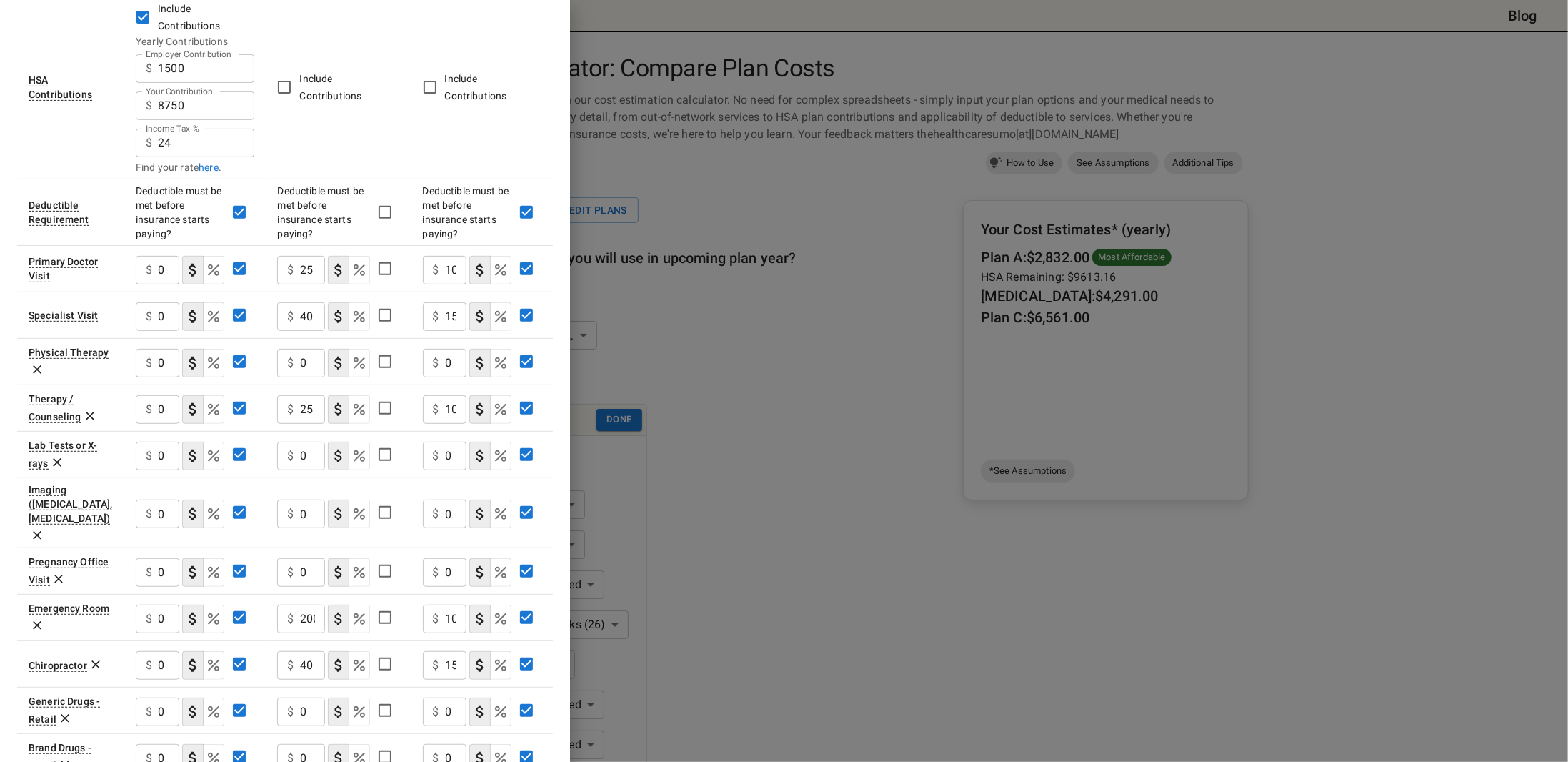
click at [679, 388] on div at bounding box center [784, 381] width 1568 height 762
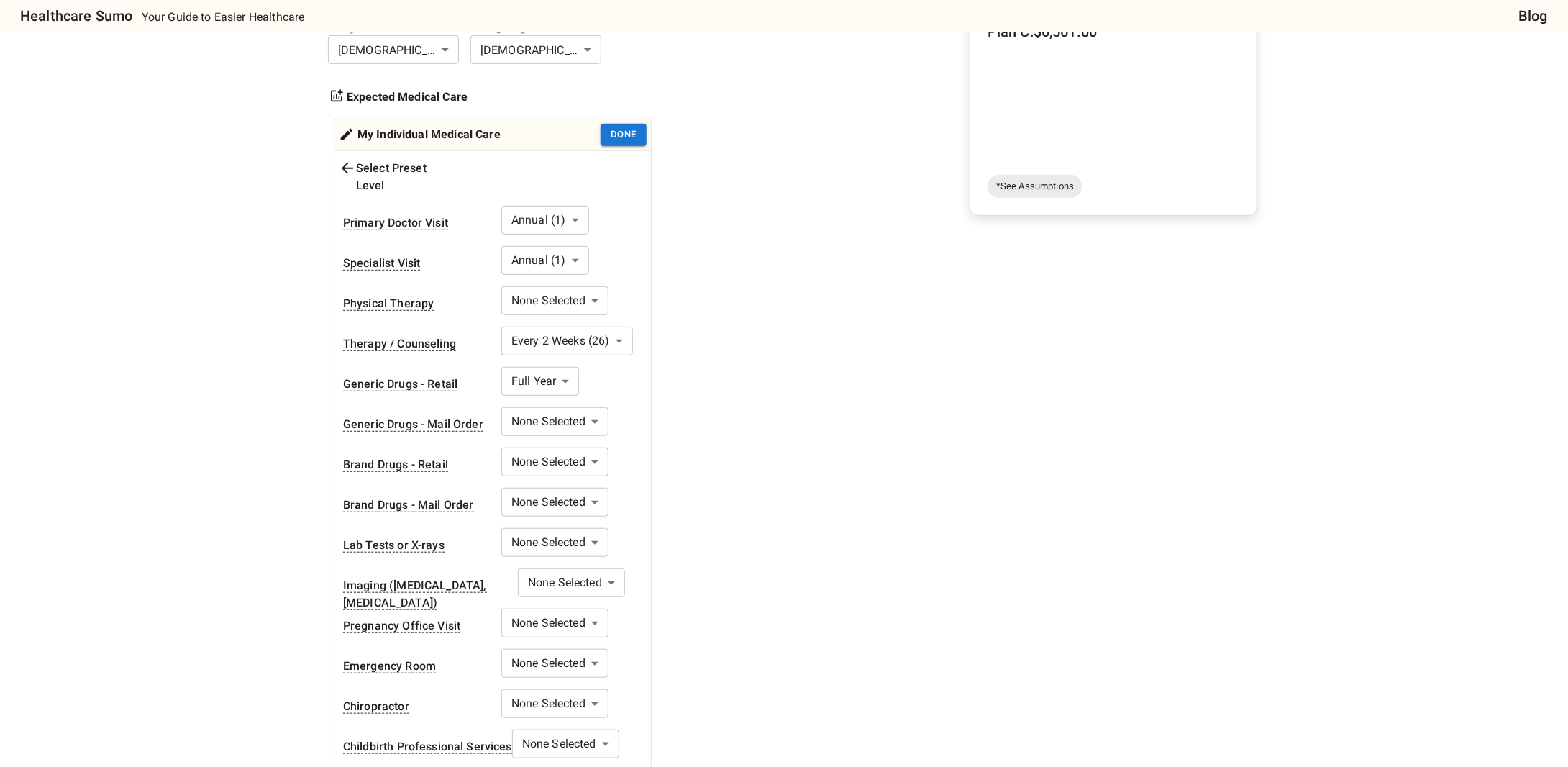
click at [544, 206] on body "Healthcare Sumo Your Guide to Easier Healthcare Blog Health Insurance Calculato…" at bounding box center [784, 541] width 1568 height 1658
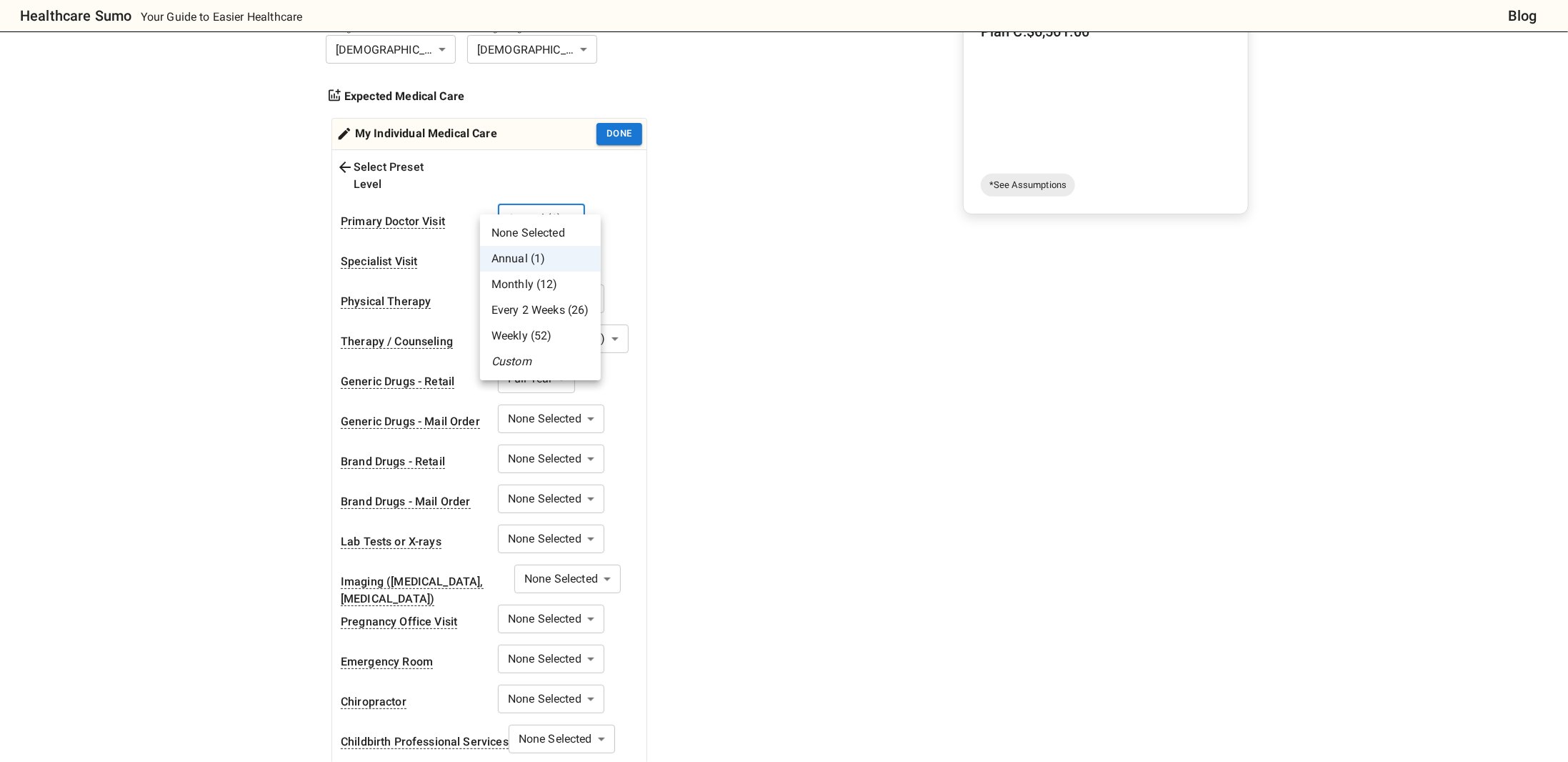
click at [704, 221] on div at bounding box center [784, 381] width 1568 height 762
click at [530, 205] on body "Healthcare Sumo Your Guide to Easier Healthcare Blog Health Insurance Calculato…" at bounding box center [779, 537] width 1557 height 1647
click at [546, 289] on li "Monthly (12)" at bounding box center [540, 284] width 121 height 26
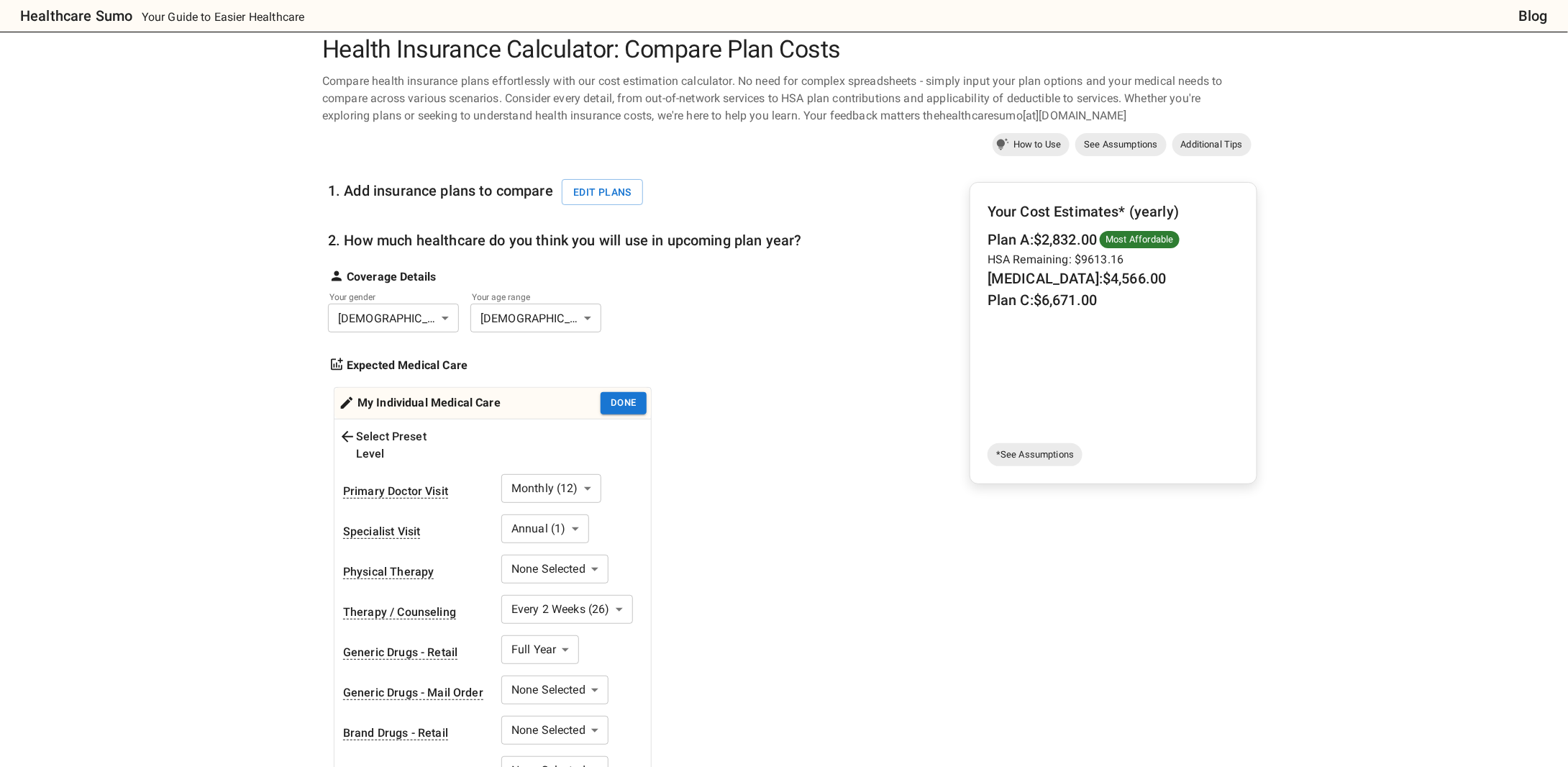
scroll to position [0, 0]
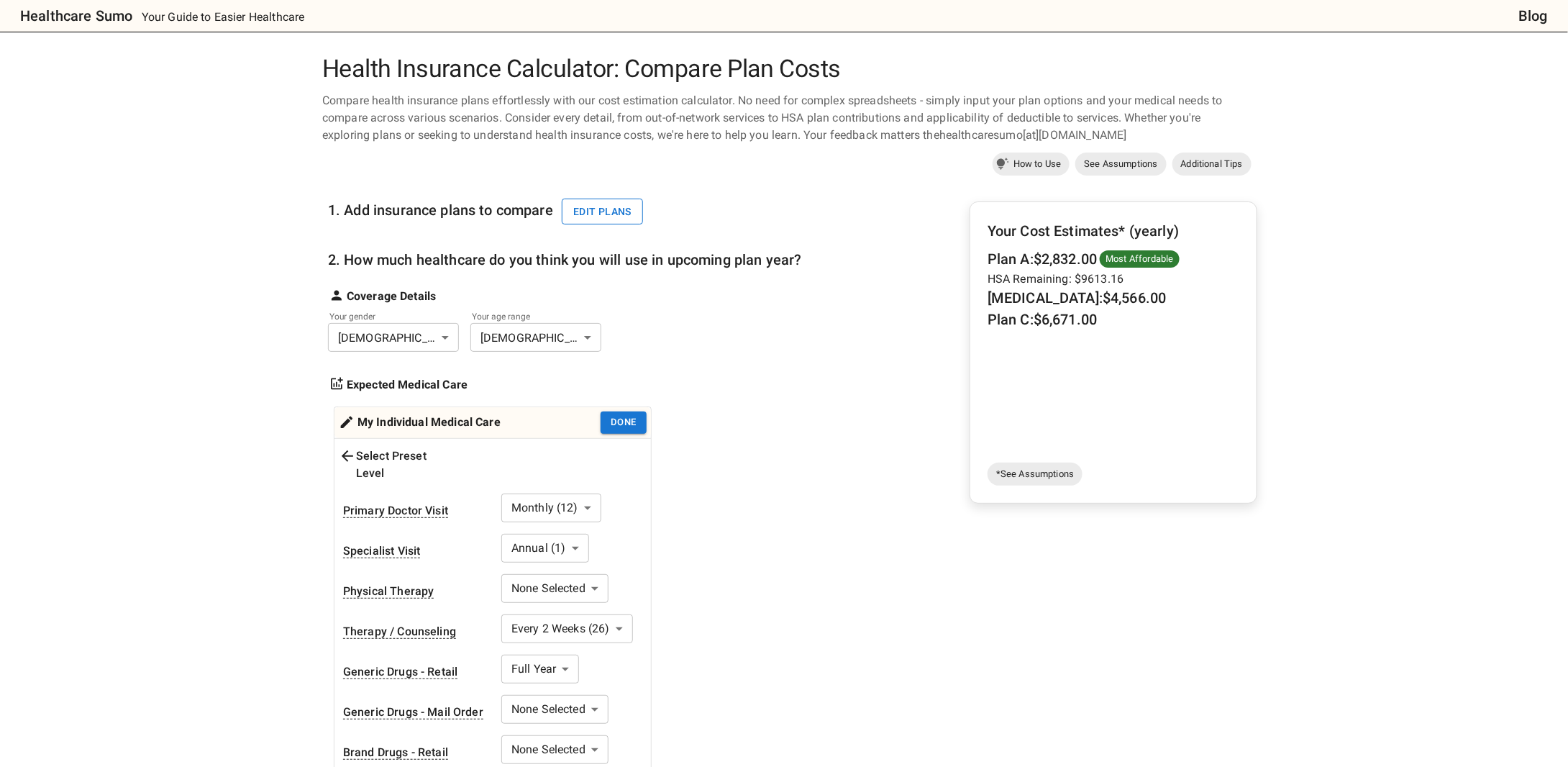
click at [602, 204] on button "Edit plans" at bounding box center [603, 211] width 82 height 27
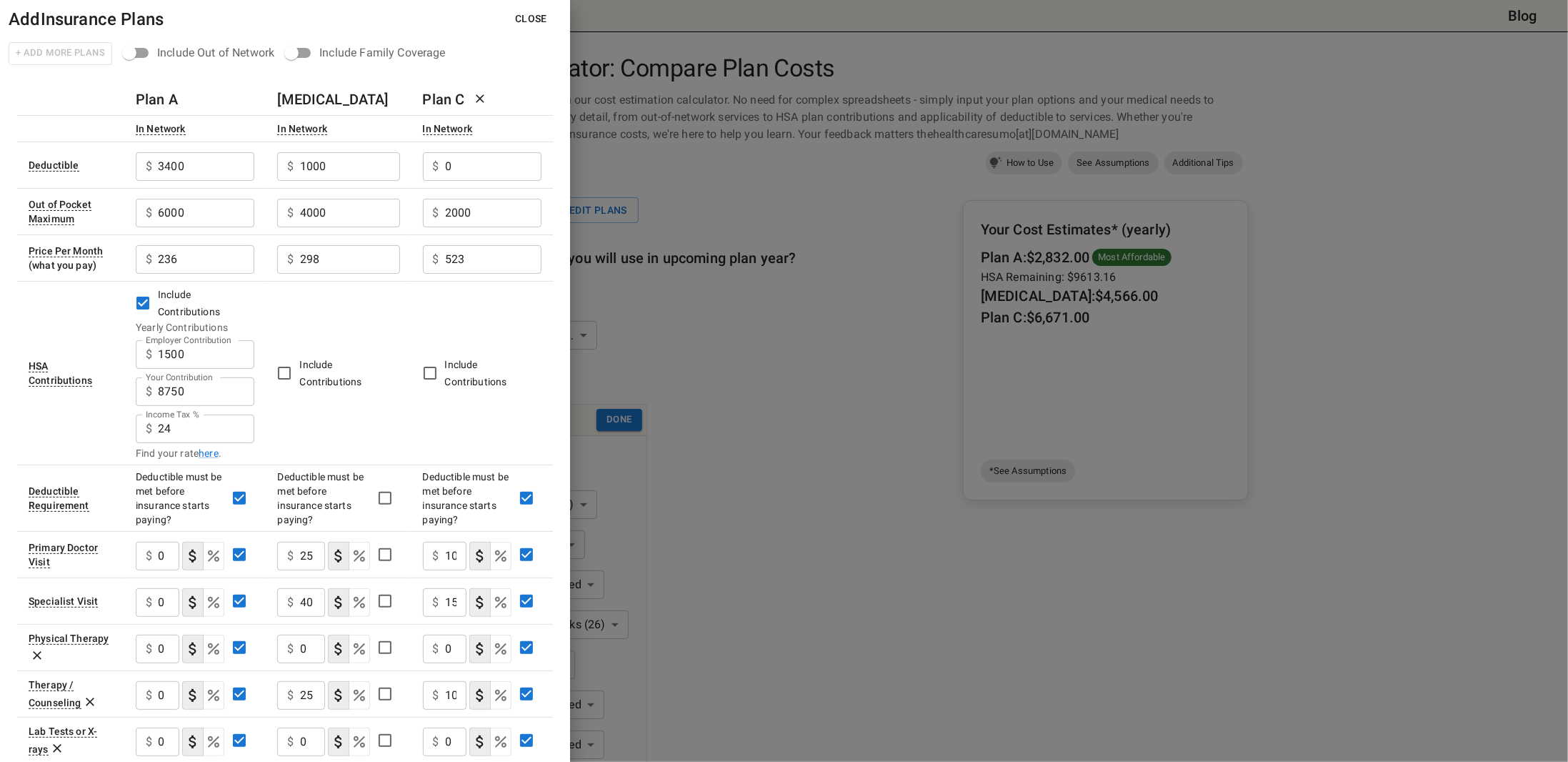
click at [869, 417] on div at bounding box center [784, 381] width 1568 height 762
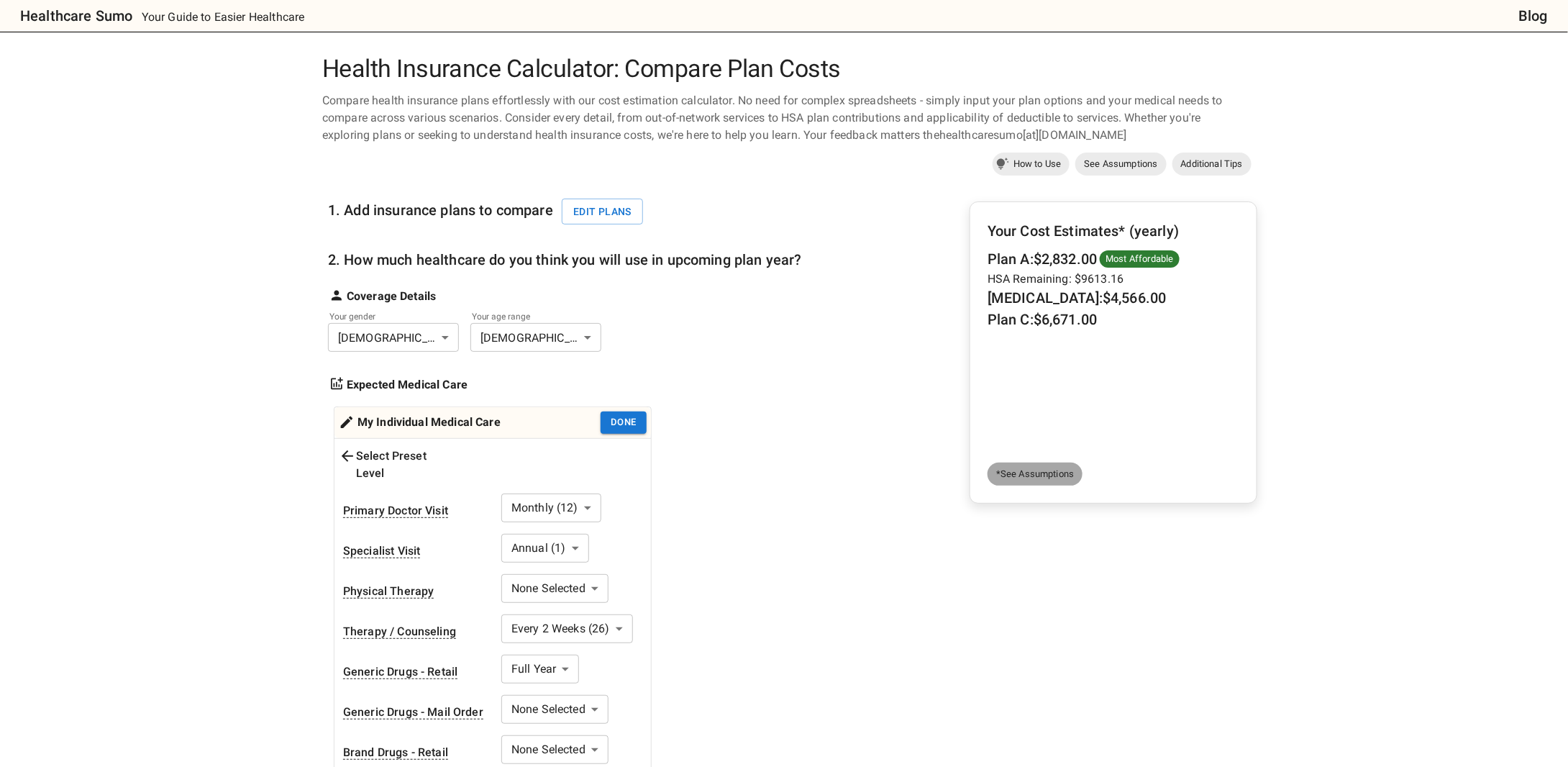
click at [1045, 472] on span "*See Assumptions" at bounding box center [1034, 474] width 95 height 14
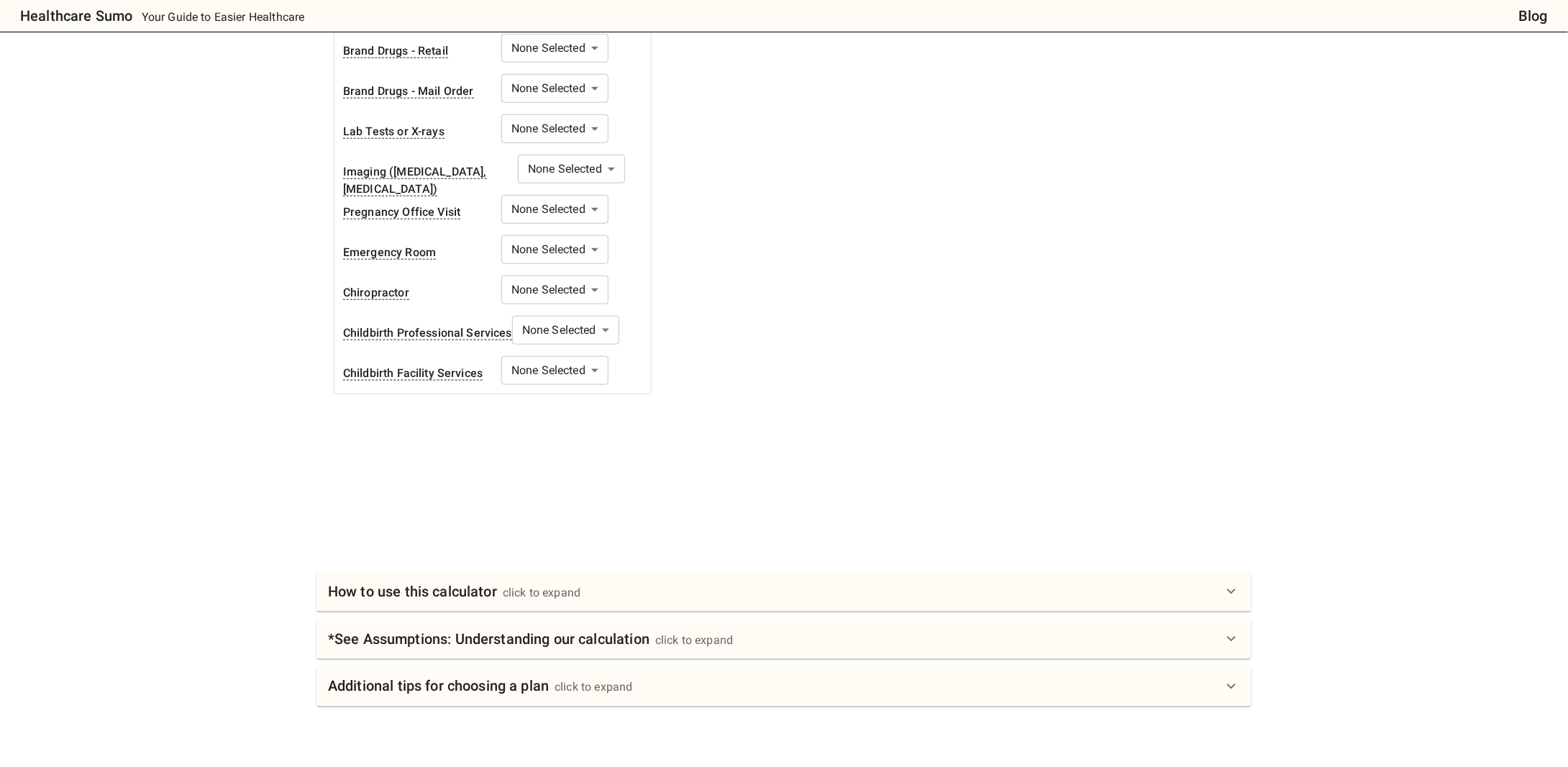
scroll to position [907, 0]
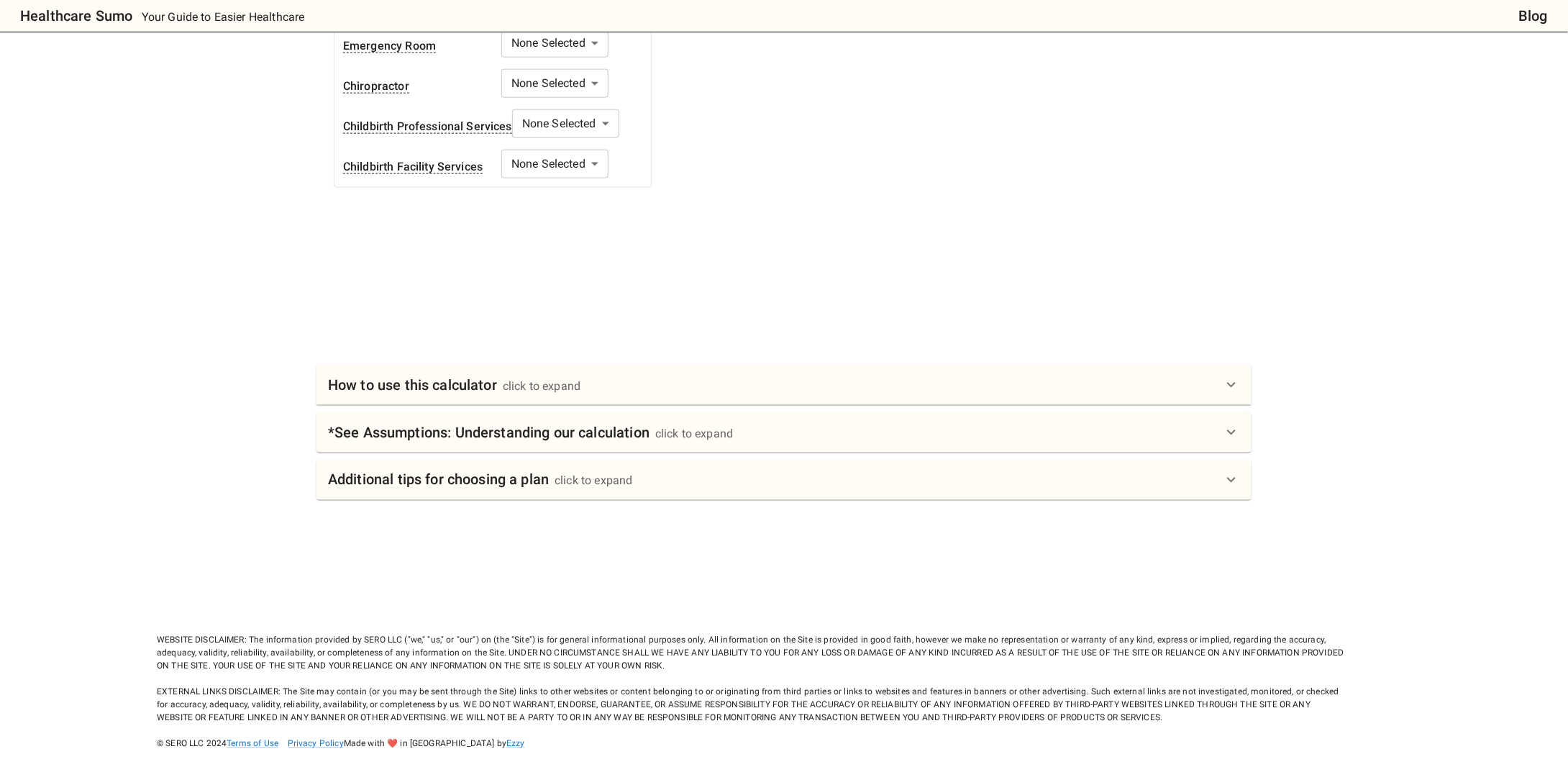
click at [787, 374] on div "How to use this calculator click to expand" at bounding box center [775, 384] width 895 height 23
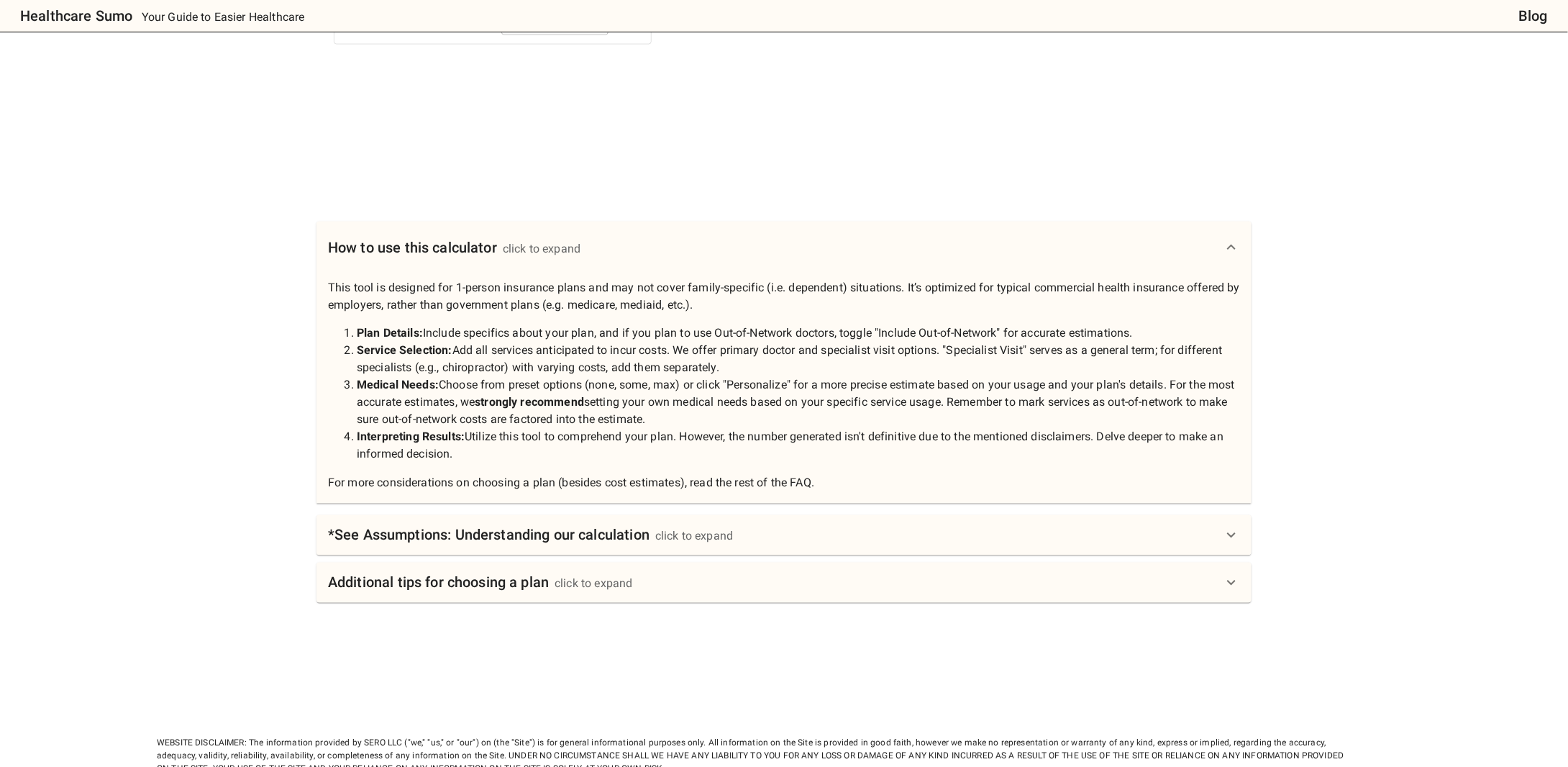
scroll to position [1052, 0]
